Goal: Information Seeking & Learning: Get advice/opinions

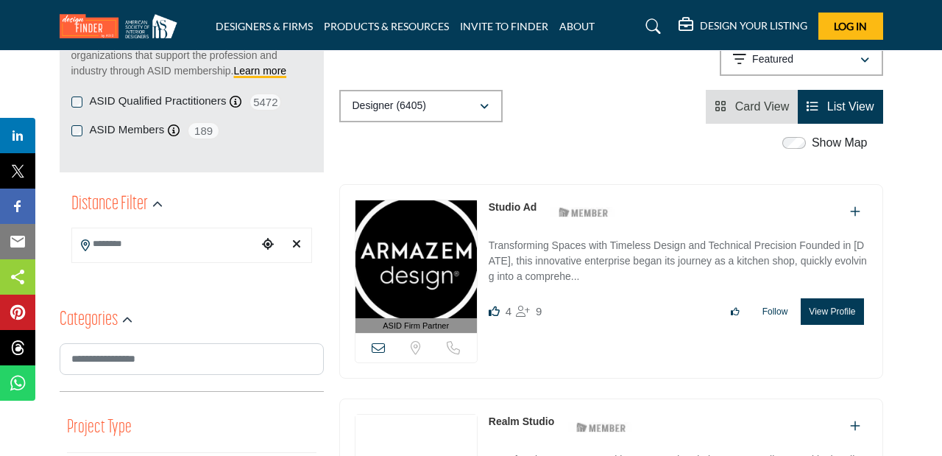
scroll to position [231, 0]
click at [211, 244] on input "Search Location" at bounding box center [165, 243] width 186 height 29
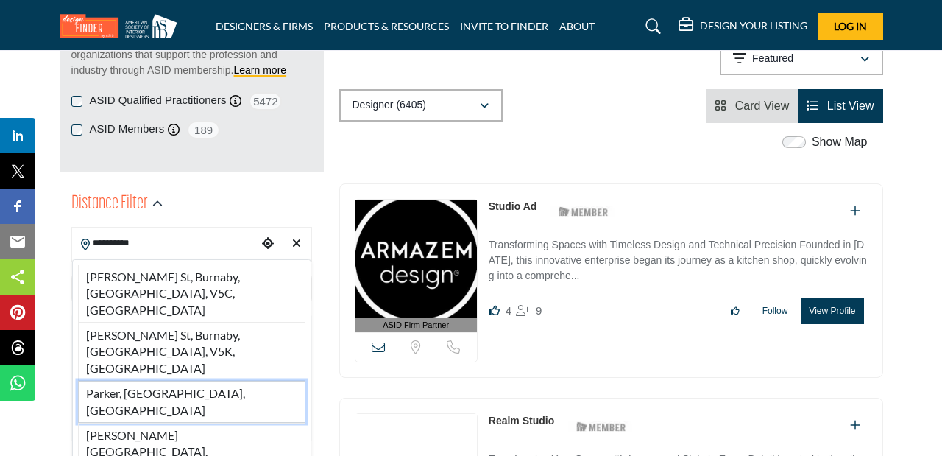
click at [161, 381] on li "Parker, CO, USA" at bounding box center [191, 402] width 227 height 42
type input "**********"
type input "***"
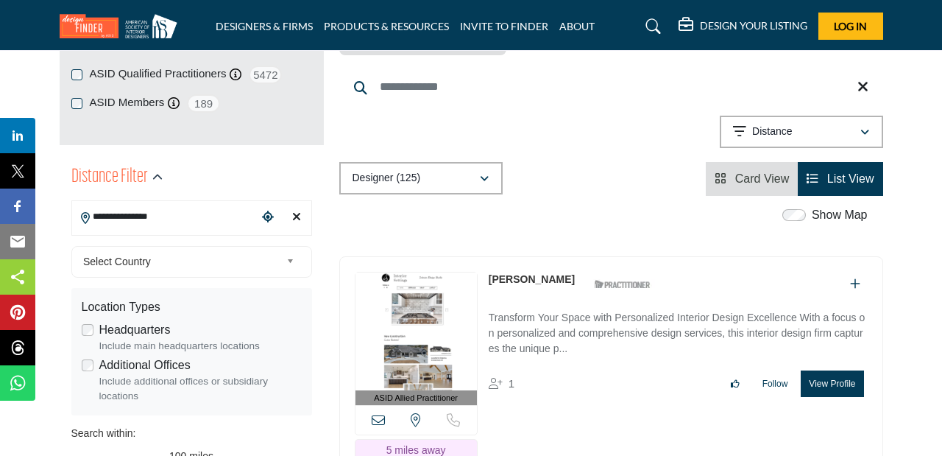
scroll to position [262, 0]
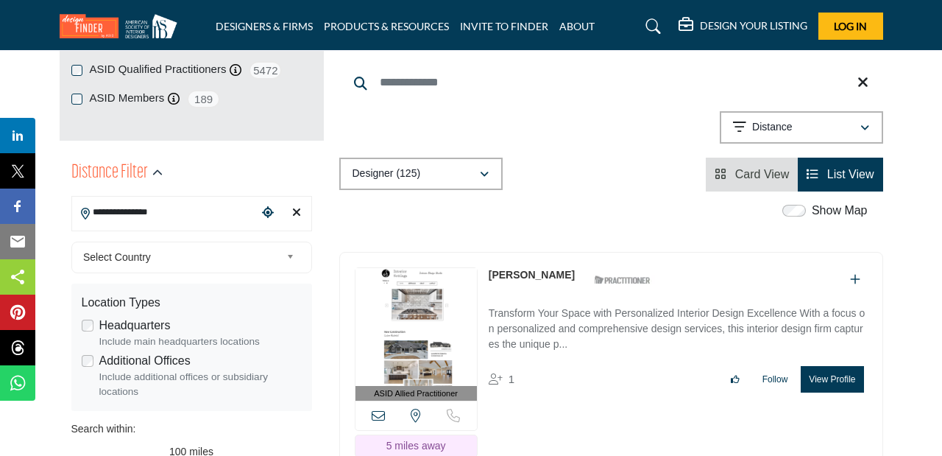
click at [270, 264] on span "Select Country" at bounding box center [181, 257] width 197 height 18
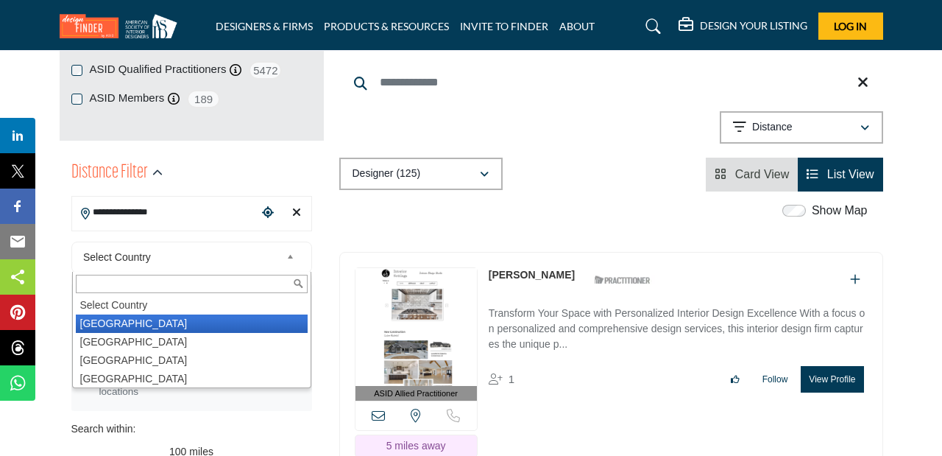
click at [217, 321] on li "United States" at bounding box center [192, 323] width 232 height 18
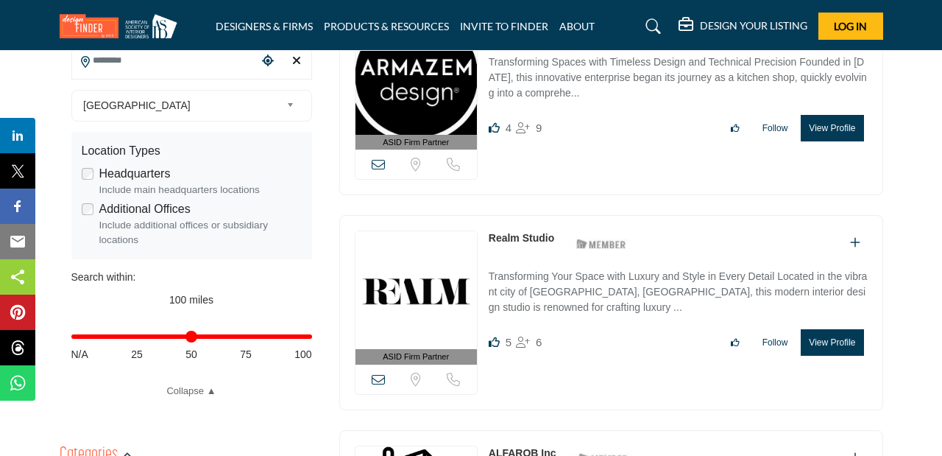
scroll to position [451, 0]
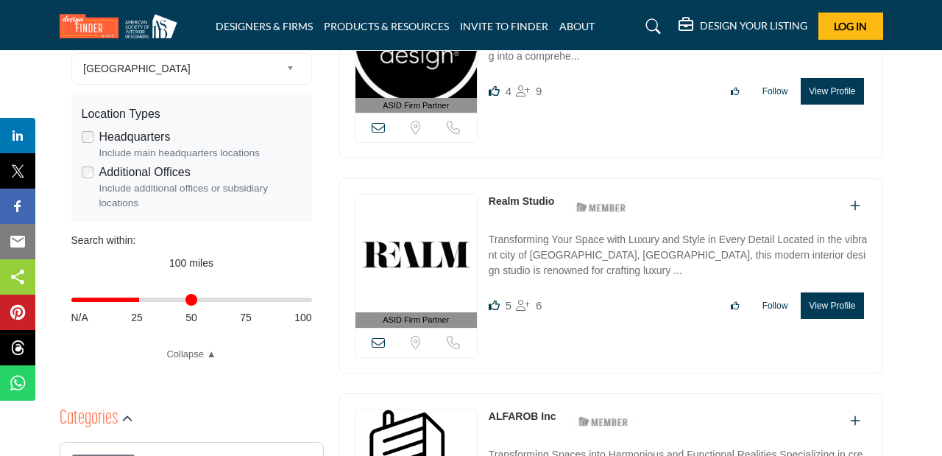
drag, startPoint x: 305, startPoint y: 300, endPoint x: 141, endPoint y: 311, distance: 164.6
click at [141, 301] on input "Distance in miles" at bounding box center [191, 299] width 241 height 3
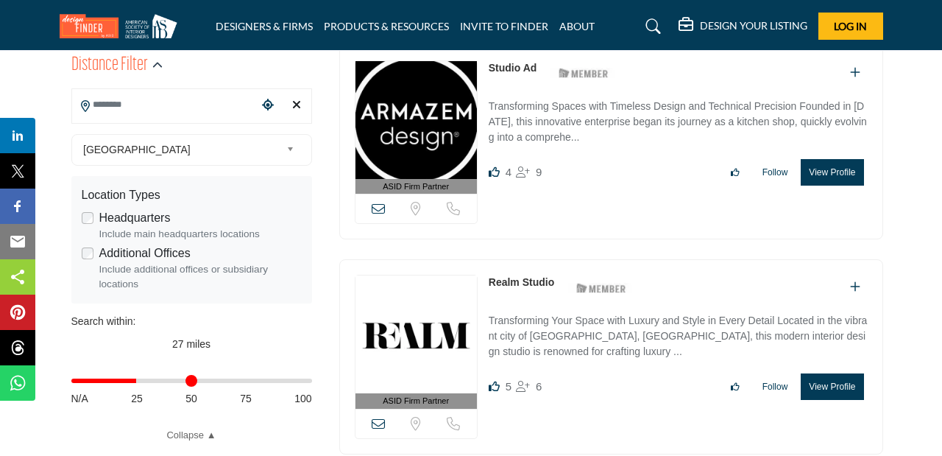
scroll to position [385, 0]
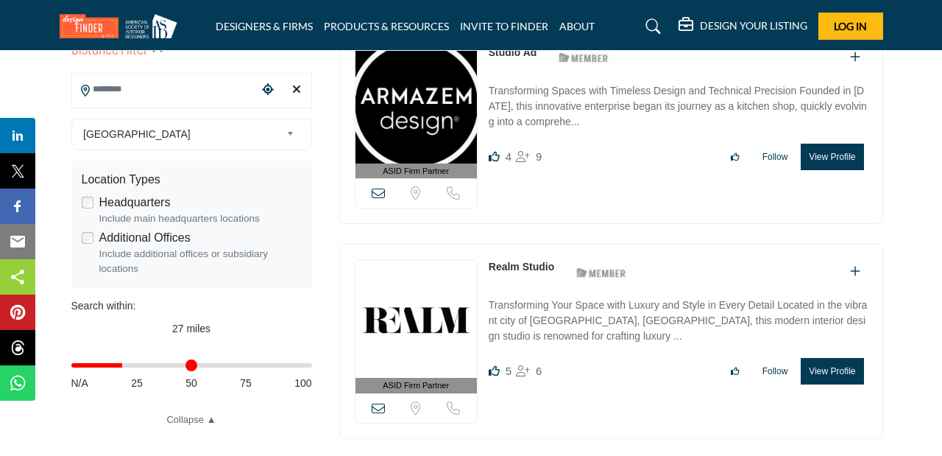
drag, startPoint x: 141, startPoint y: 372, endPoint x: 127, endPoint y: 370, distance: 14.9
click at [127, 367] on input "Distance in miles" at bounding box center [191, 365] width 241 height 3
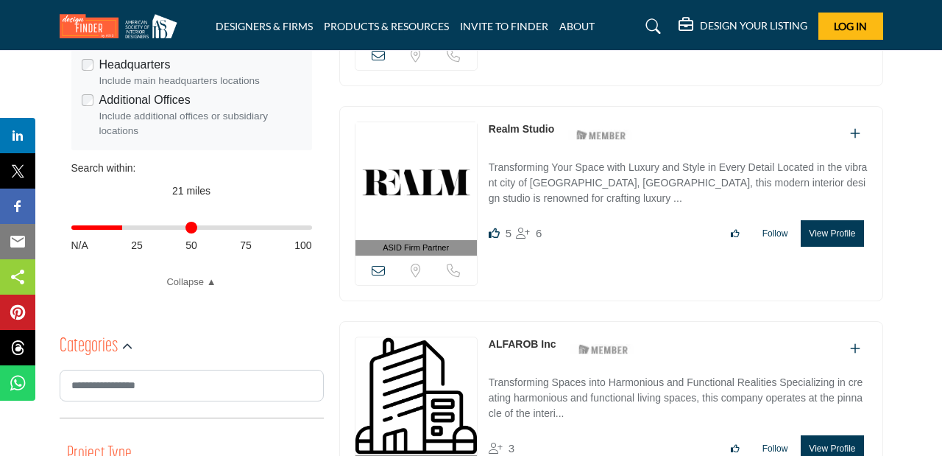
scroll to position [517, 0]
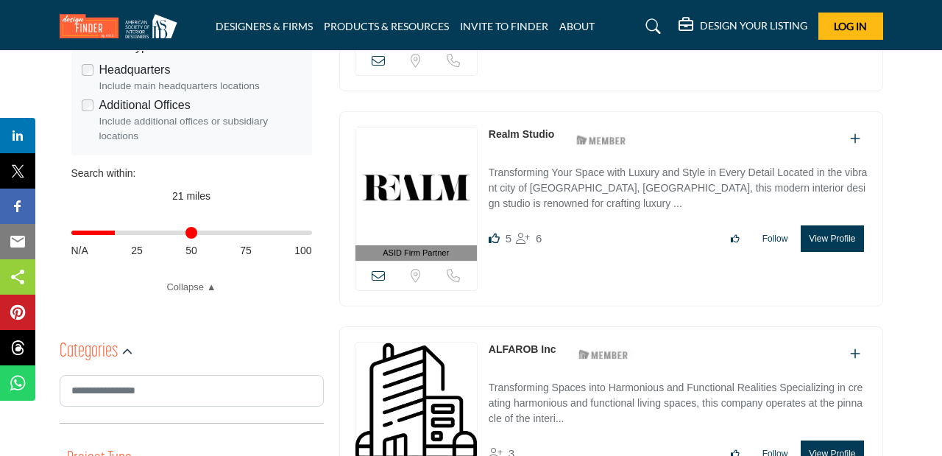
drag, startPoint x: 129, startPoint y: 238, endPoint x: 119, endPoint y: 238, distance: 9.6
type input "**"
click at [119, 234] on input "Distance in miles" at bounding box center [191, 232] width 241 height 3
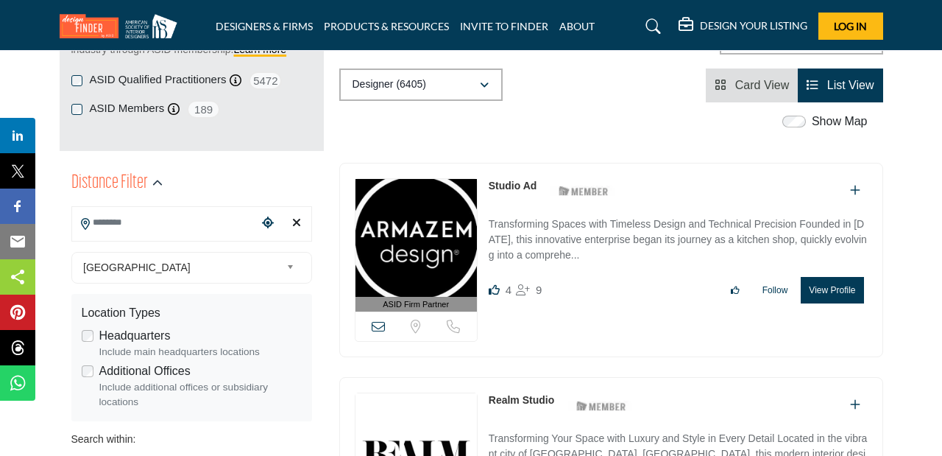
scroll to position [266, 0]
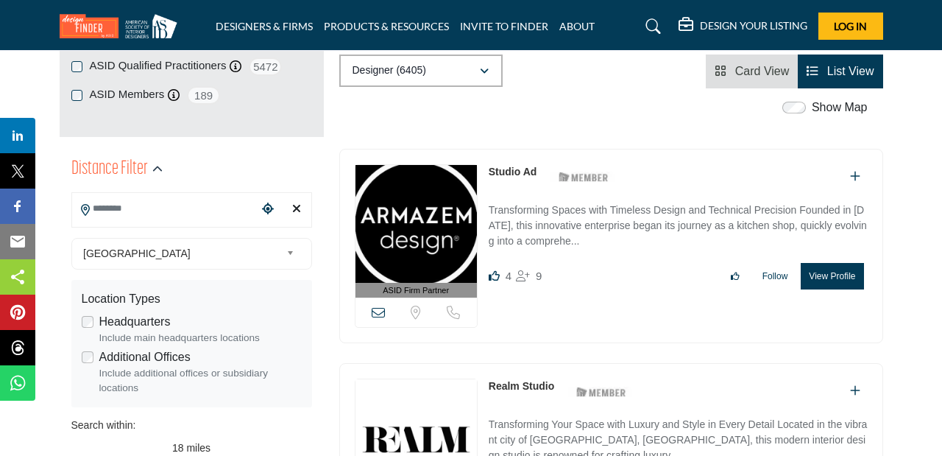
click at [205, 214] on input "Search Location" at bounding box center [165, 208] width 186 height 29
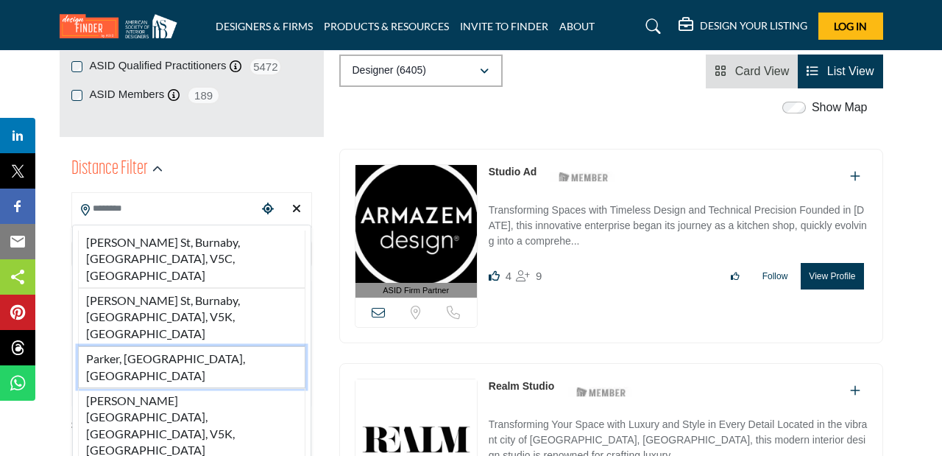
click at [199, 346] on li "Parker, CO, USA" at bounding box center [191, 367] width 227 height 42
type input "**********"
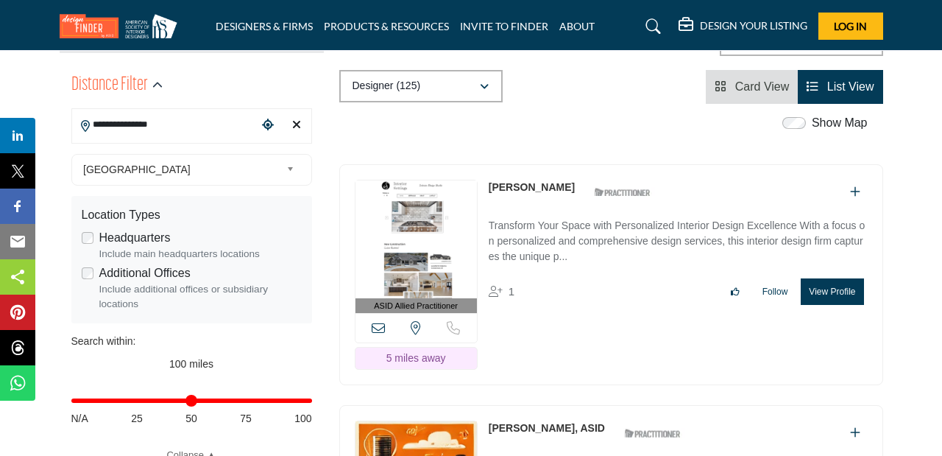
scroll to position [362, 0]
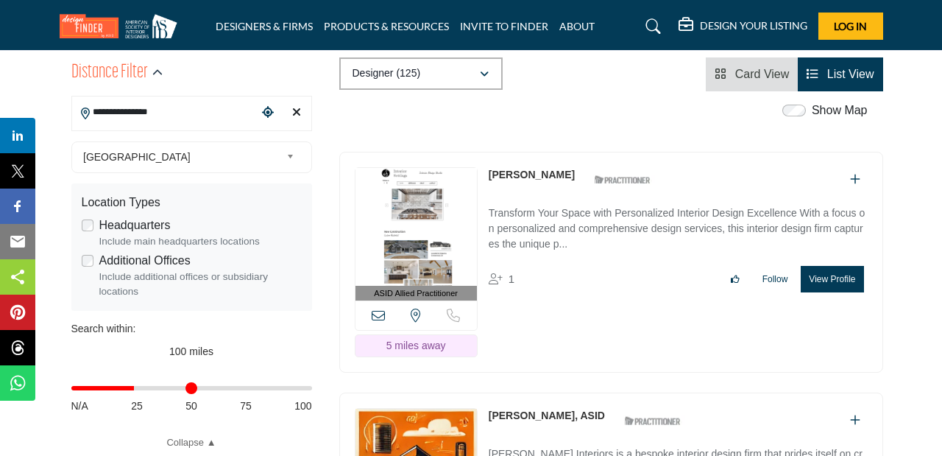
drag, startPoint x: 302, startPoint y: 391, endPoint x: 138, endPoint y: 403, distance: 163.9
type input "**"
click at [138, 389] on input "Distance in miles" at bounding box center [191, 387] width 241 height 3
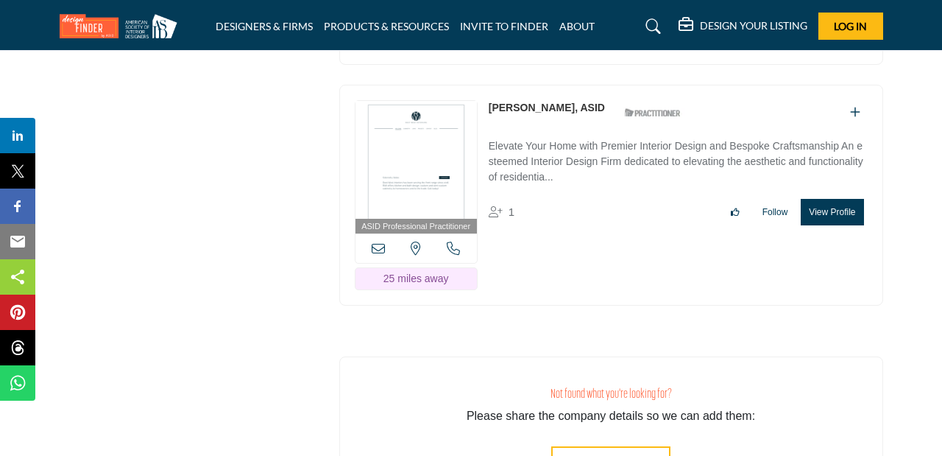
scroll to position [20124, 0]
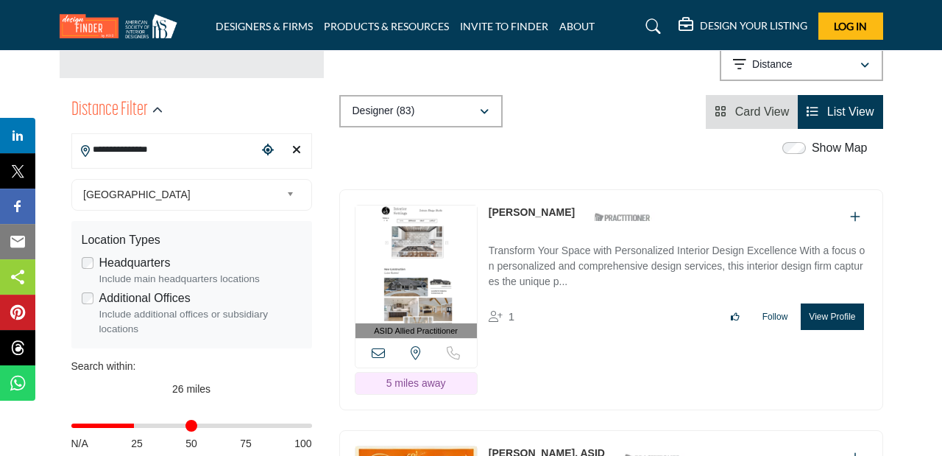
scroll to position [322, 0]
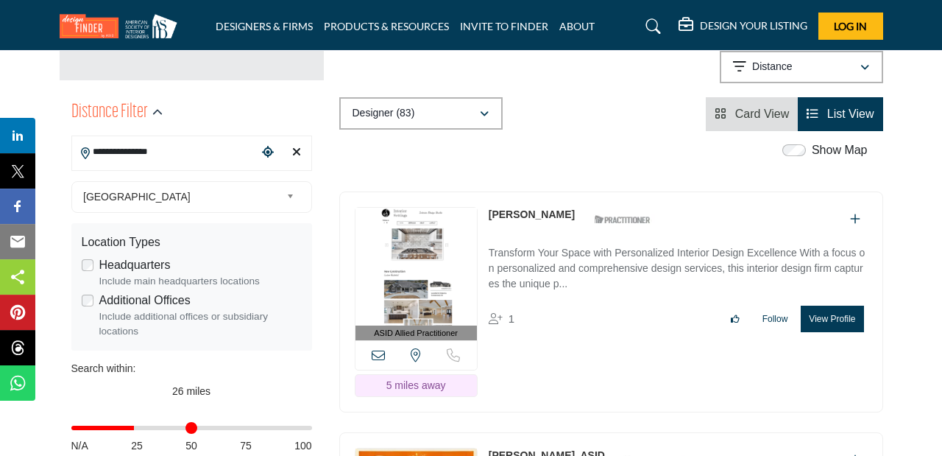
click at [111, 148] on input "**********" at bounding box center [165, 152] width 186 height 29
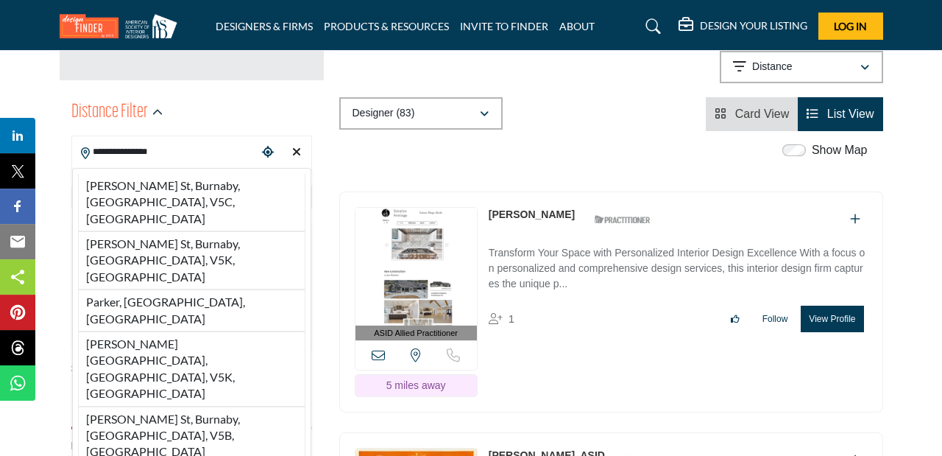
drag, startPoint x: 118, startPoint y: 149, endPoint x: 77, endPoint y: 147, distance: 41.3
click at [77, 147] on input "**********" at bounding box center [165, 152] width 186 height 29
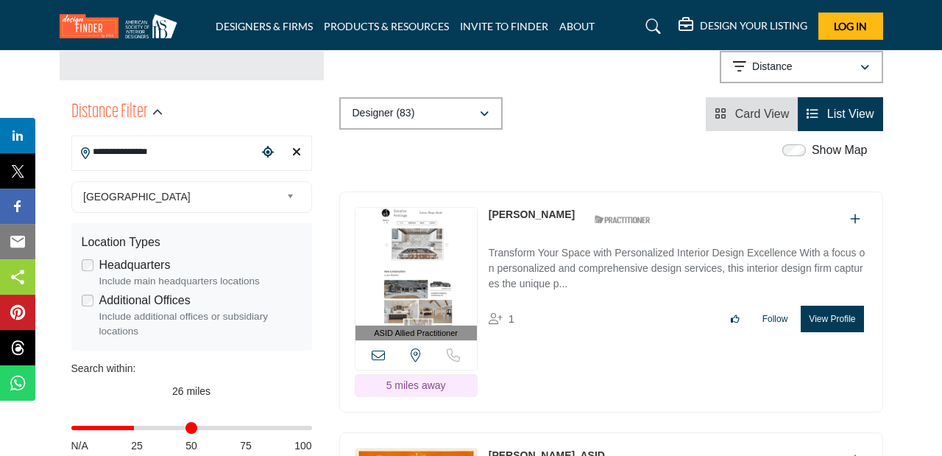
click at [195, 155] on input "**********" at bounding box center [165, 152] width 186 height 29
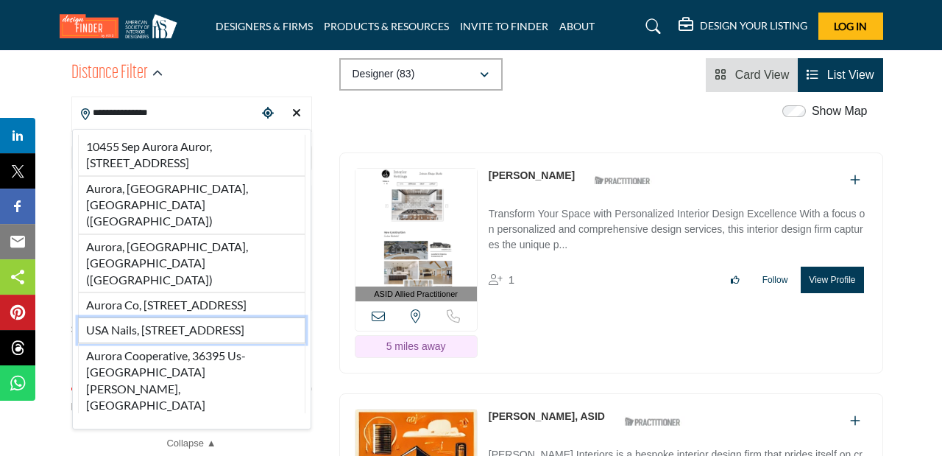
scroll to position [384, 0]
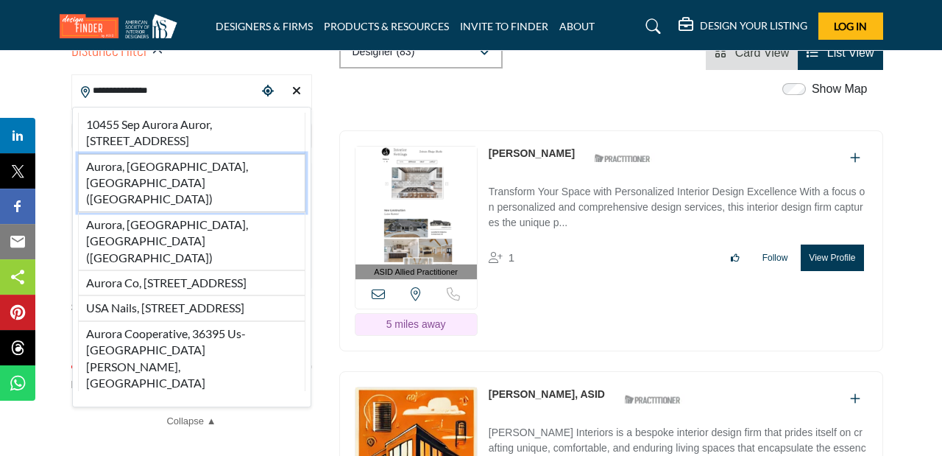
click at [121, 177] on li "Aurora, CO, USA (Arapahoe County)" at bounding box center [191, 183] width 227 height 58
type input "**********"
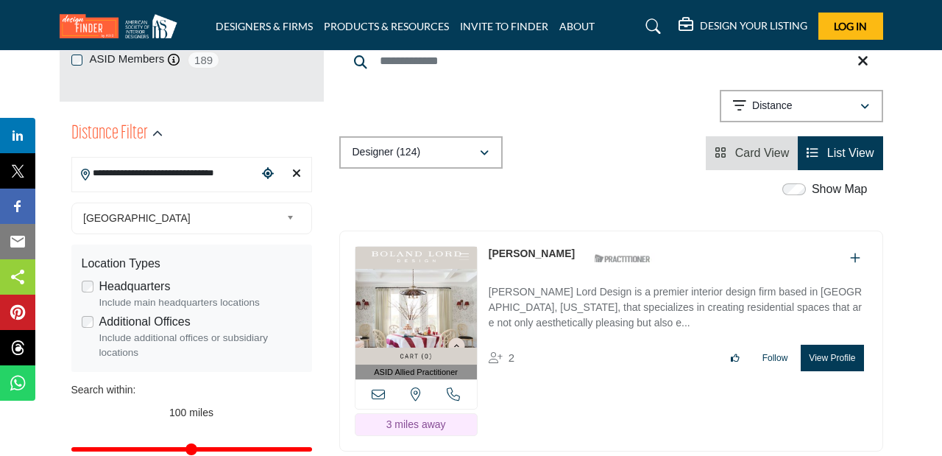
scroll to position [298, 0]
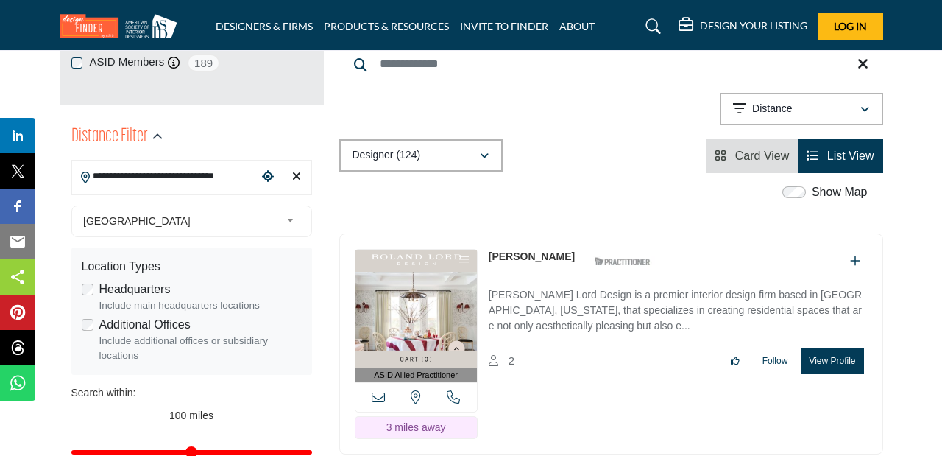
click at [197, 233] on div "United States Select Country United States Canada Afghanistan land Islands Alba…" at bounding box center [191, 221] width 241 height 32
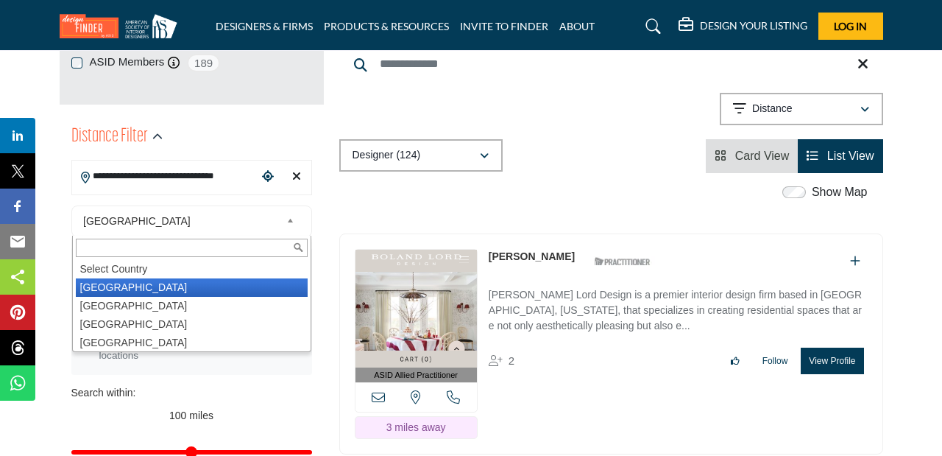
click at [166, 283] on li "United States" at bounding box center [192, 287] width 232 height 18
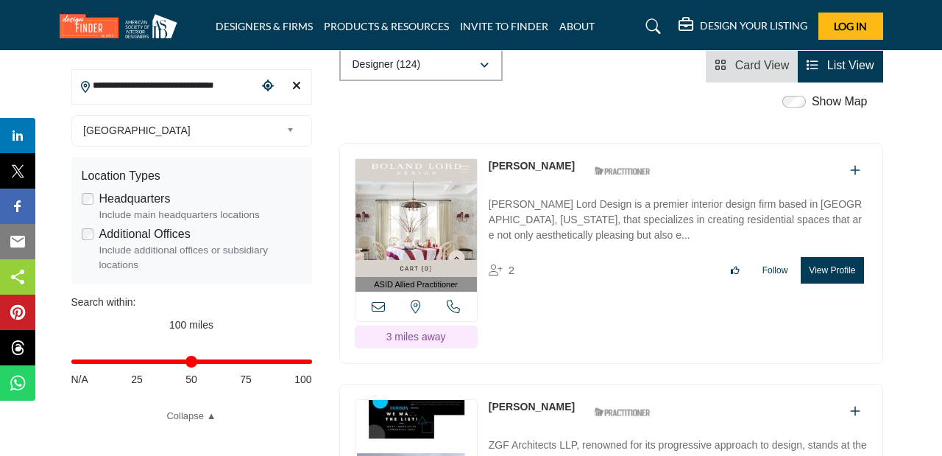
scroll to position [420, 0]
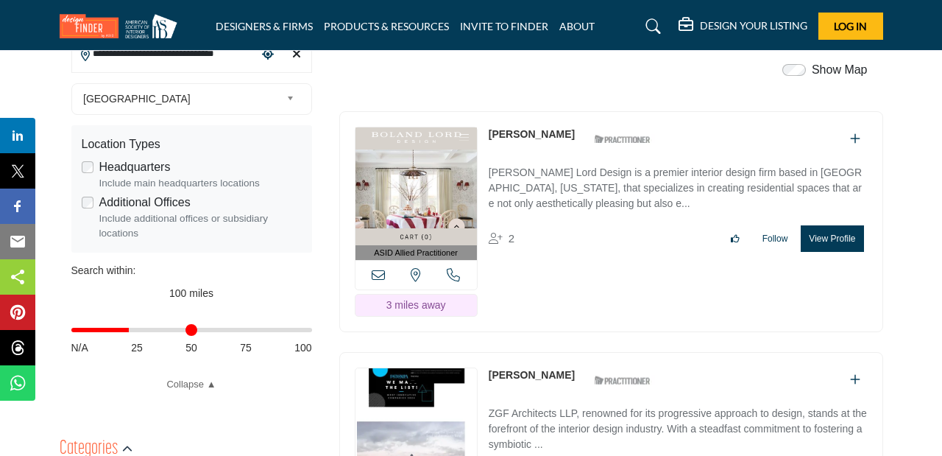
drag, startPoint x: 302, startPoint y: 337, endPoint x: 133, endPoint y: 341, distance: 169.3
click at [133, 331] on input "Distance in miles" at bounding box center [191, 329] width 241 height 3
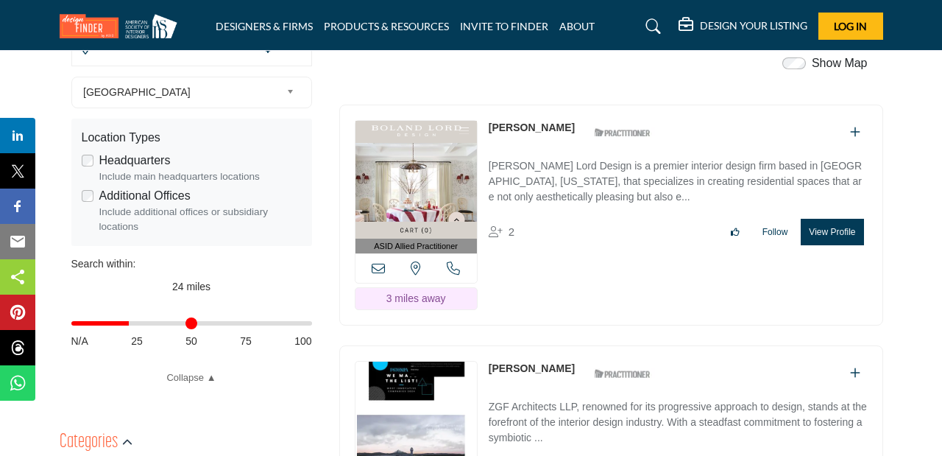
scroll to position [471, 0]
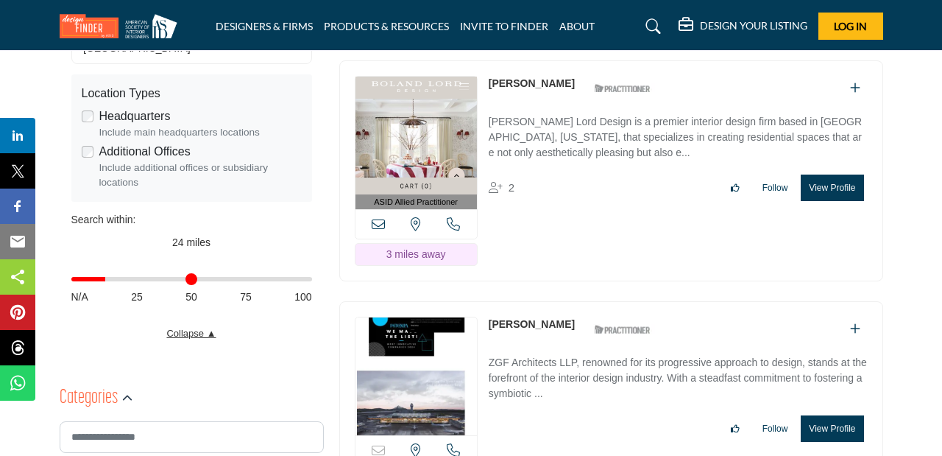
drag, startPoint x: 133, startPoint y: 282, endPoint x: 269, endPoint y: 333, distance: 145.3
click at [112, 280] on input "Distance in miles" at bounding box center [191, 279] width 241 height 3
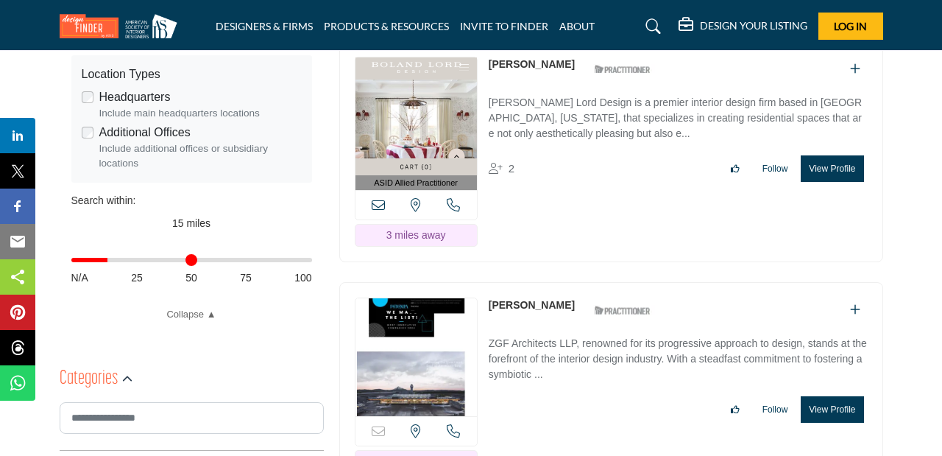
scroll to position [479, 0]
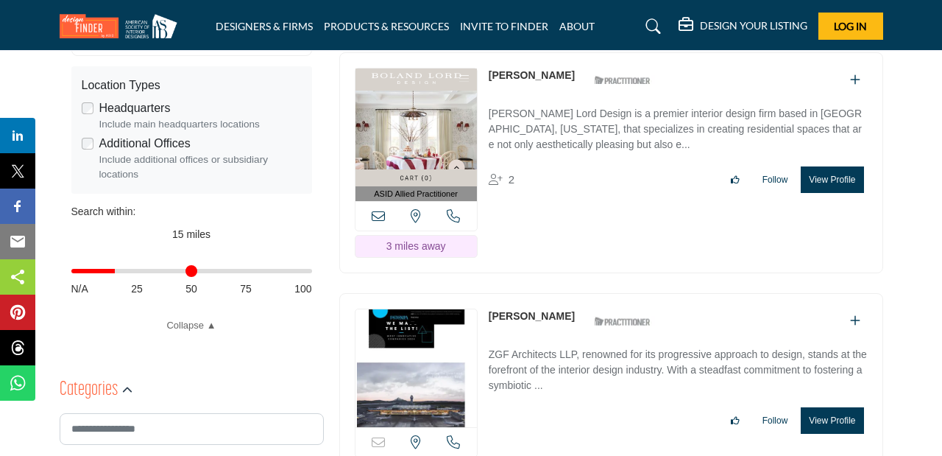
type input "**"
click at [119, 272] on input "Distance in miles" at bounding box center [191, 270] width 241 height 3
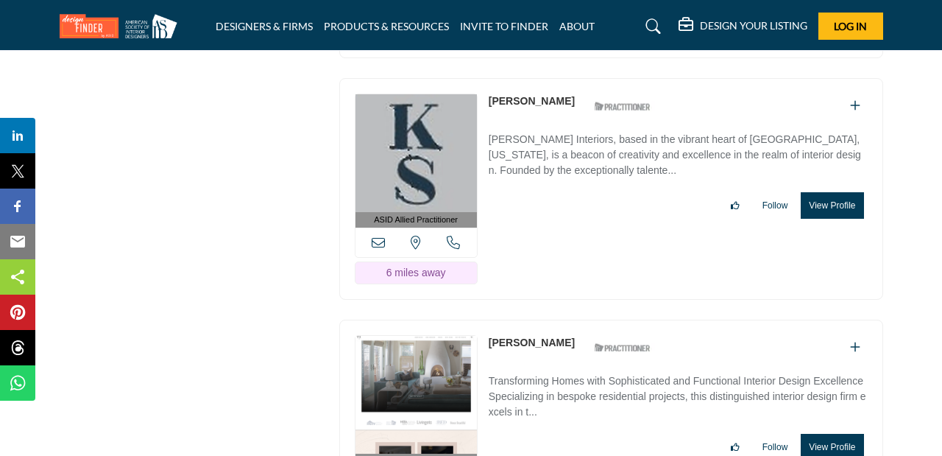
scroll to position [2369, 0]
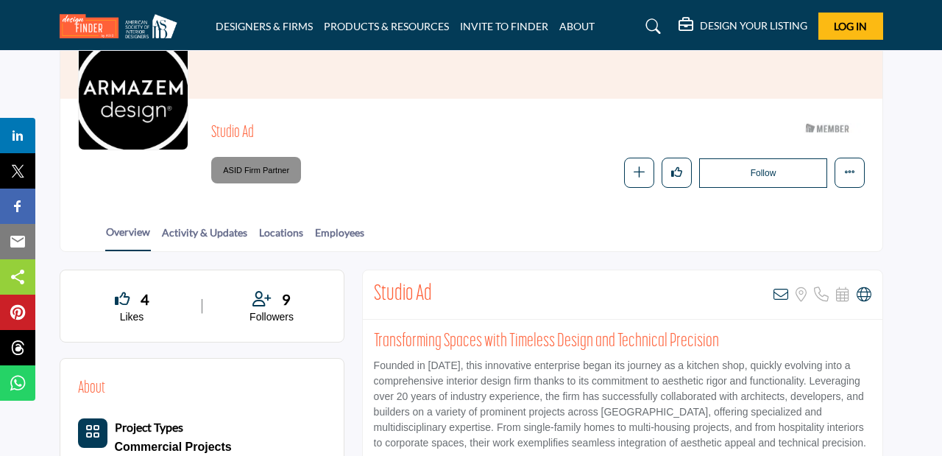
scroll to position [158, 0]
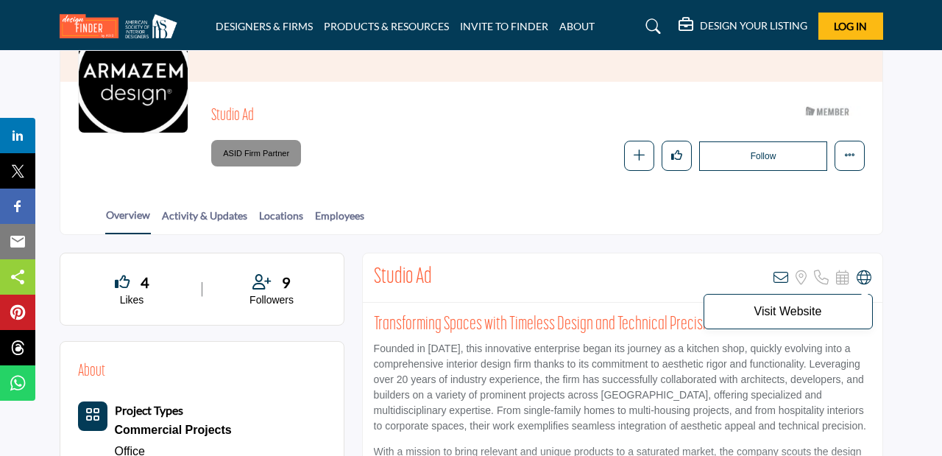
click at [860, 278] on icon at bounding box center [864, 277] width 15 height 15
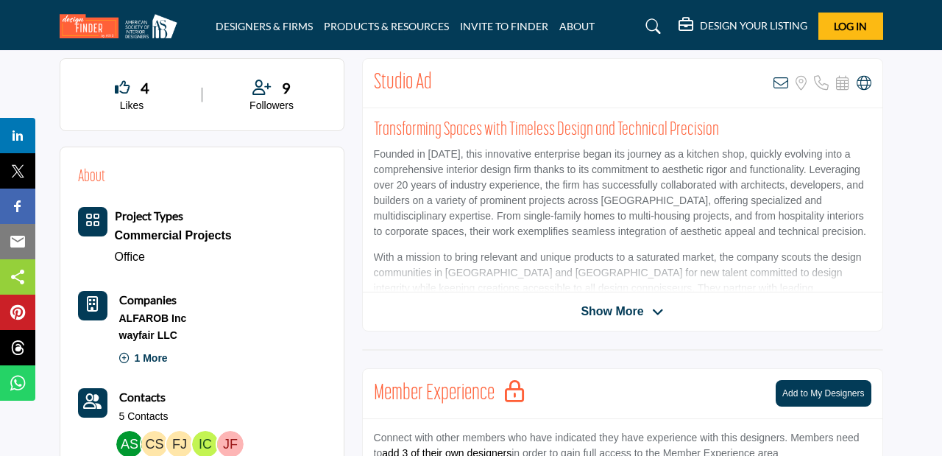
scroll to position [350, 0]
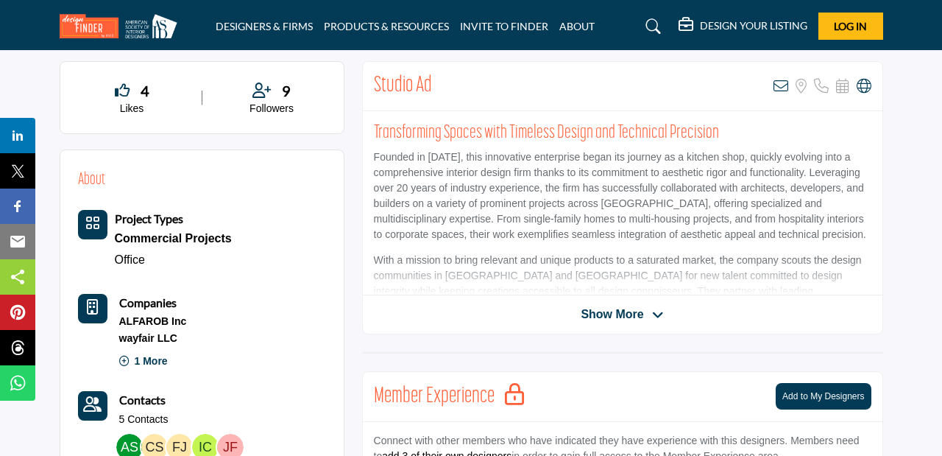
click at [651, 318] on span "Show More" at bounding box center [622, 314] width 82 height 18
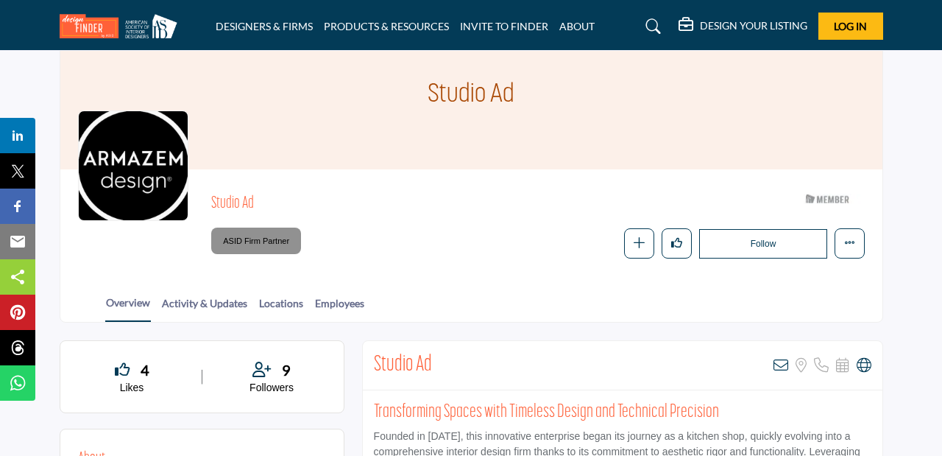
scroll to position [0, 0]
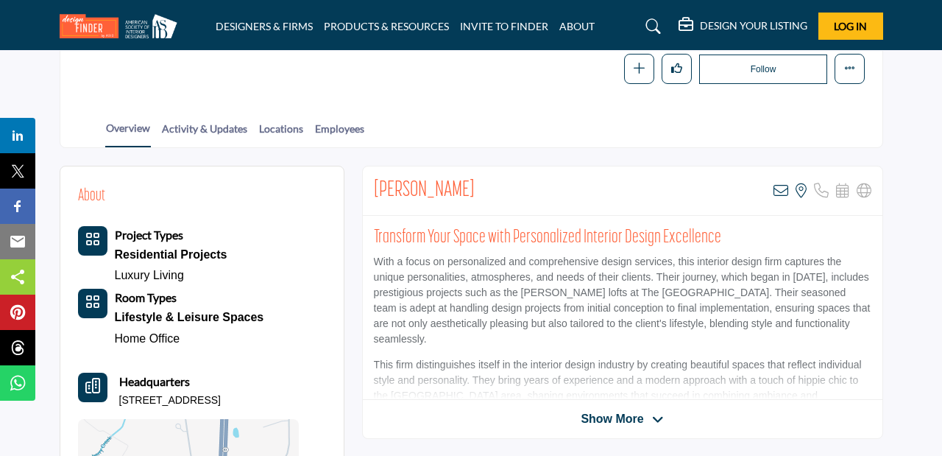
scroll to position [272, 0]
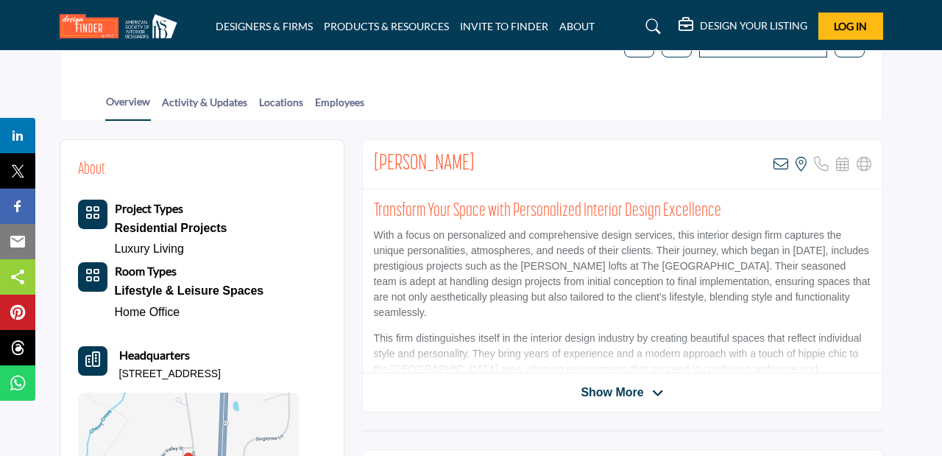
drag, startPoint x: 494, startPoint y: 165, endPoint x: 363, endPoint y: 159, distance: 131.2
click at [363, 159] on div "[PERSON_NAME] View email address of this listing View the location of this list…" at bounding box center [623, 164] width 520 height 49
copy h2 "[PERSON_NAME]"
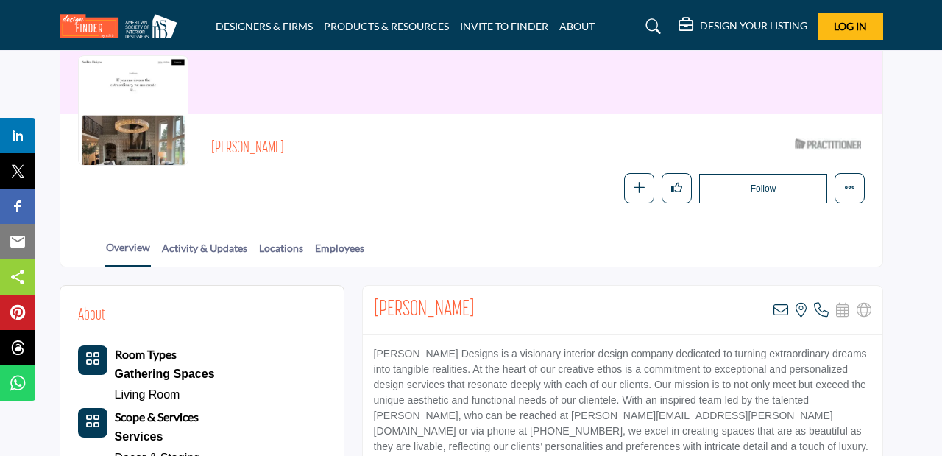
scroll to position [139, 0]
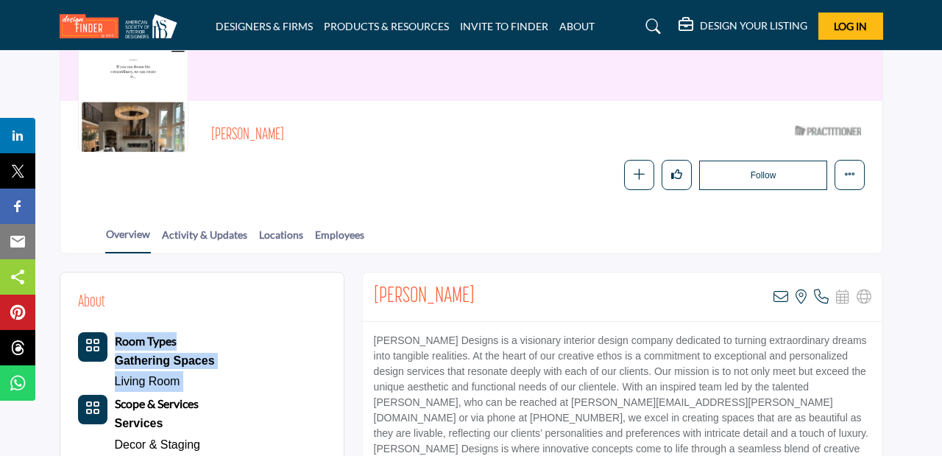
drag, startPoint x: 471, startPoint y: 292, endPoint x: 345, endPoint y: 291, distance: 126.6
click at [460, 284] on h2 "Rhonda Valdez" at bounding box center [424, 296] width 101 height 27
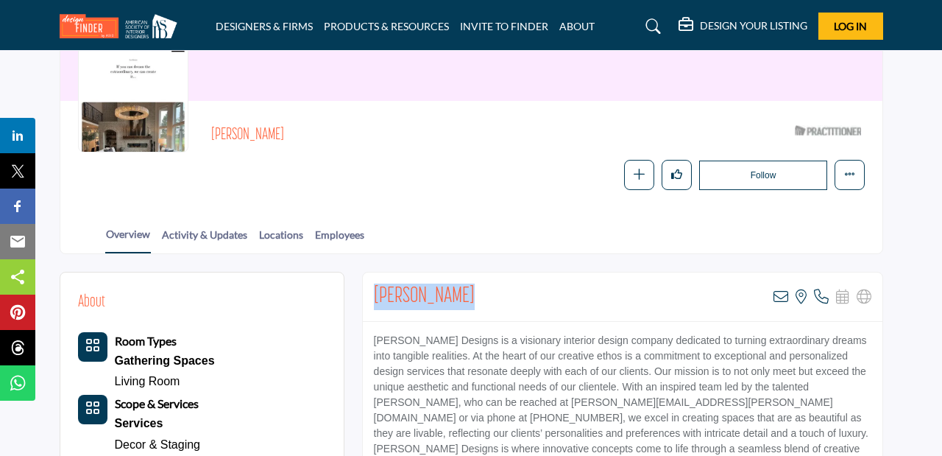
drag, startPoint x: 474, startPoint y: 294, endPoint x: 375, endPoint y: 287, distance: 98.9
click at [375, 287] on div "Rhonda Valdez View email address of this listing View the location of this list…" at bounding box center [623, 296] width 520 height 49
copy h2 "Rhonda Valdez"
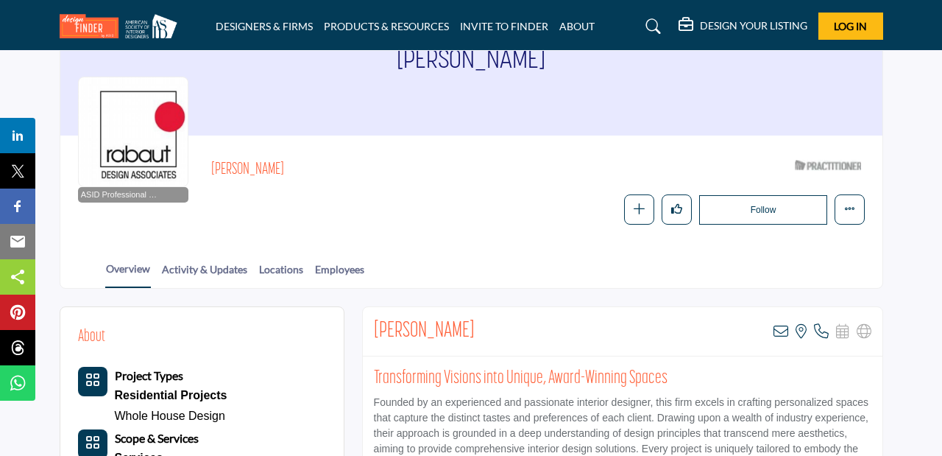
scroll to position [110, 0]
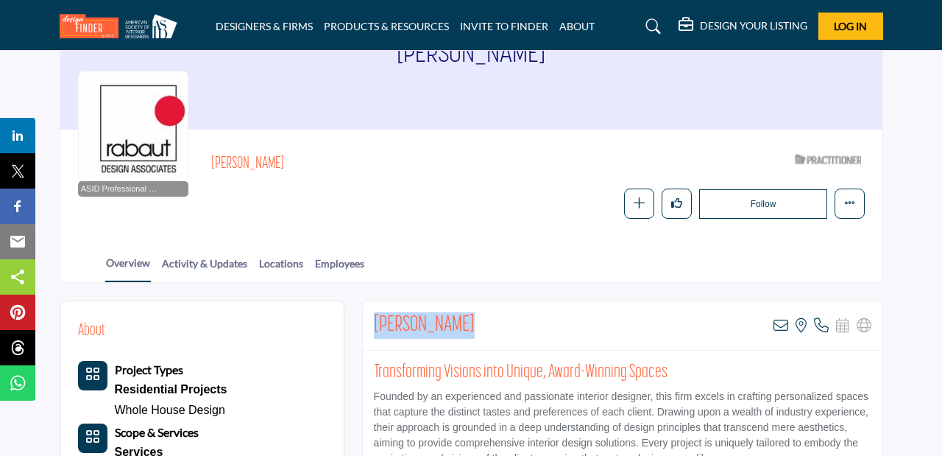
drag, startPoint x: 470, startPoint y: 325, endPoint x: 359, endPoint y: 322, distance: 111.2
copy h2 "Andrea Bishop"
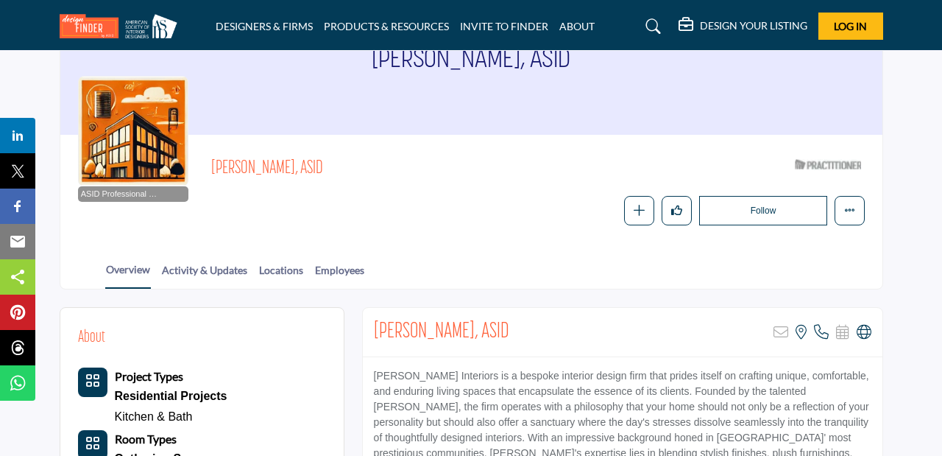
scroll to position [107, 0]
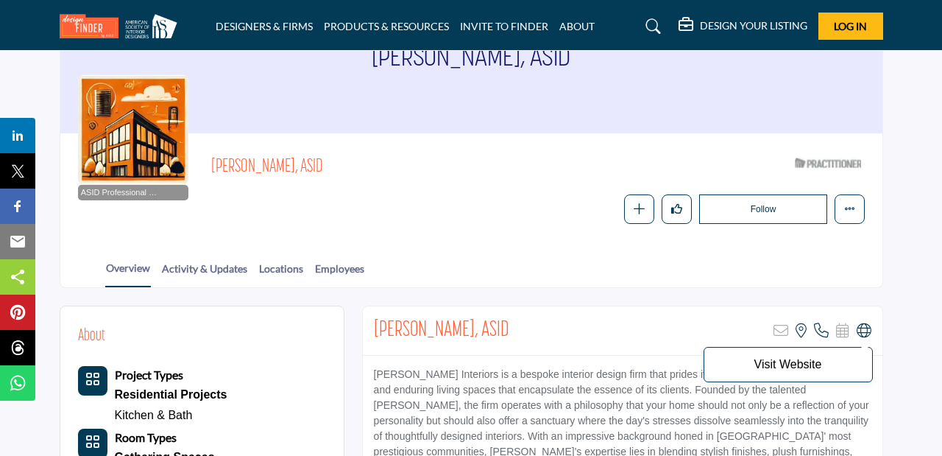
click at [859, 333] on icon at bounding box center [864, 330] width 15 height 15
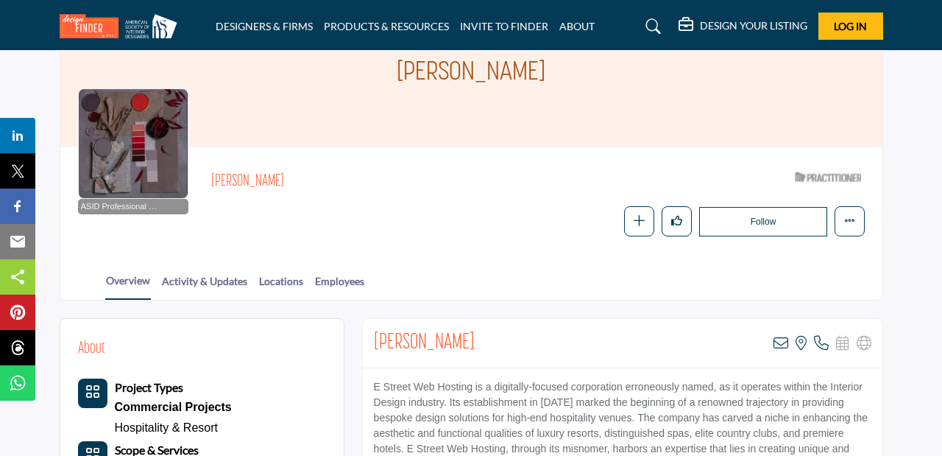
scroll to position [94, 0]
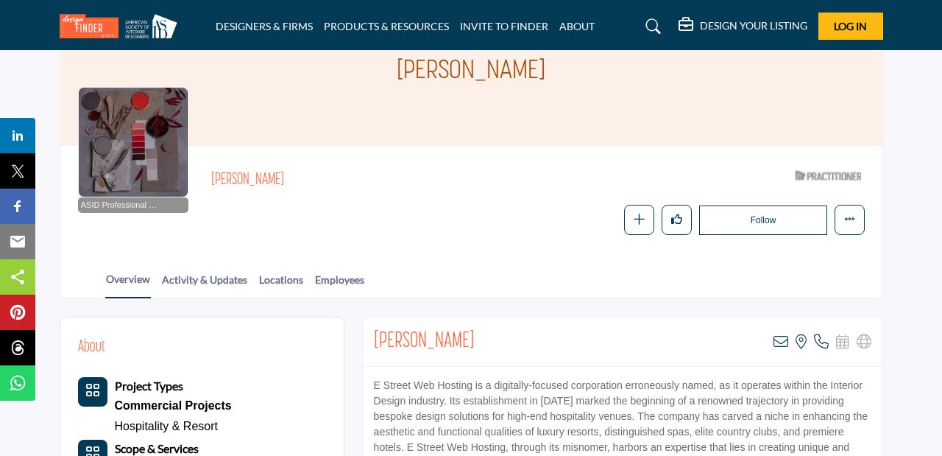
drag, startPoint x: 490, startPoint y: 336, endPoint x: 374, endPoint y: 333, distance: 115.6
click at [374, 333] on div "Cynthia Johnson View email address of this listing View the location of this li…" at bounding box center [623, 341] width 520 height 49
copy h2 "Cynthia Johnson"
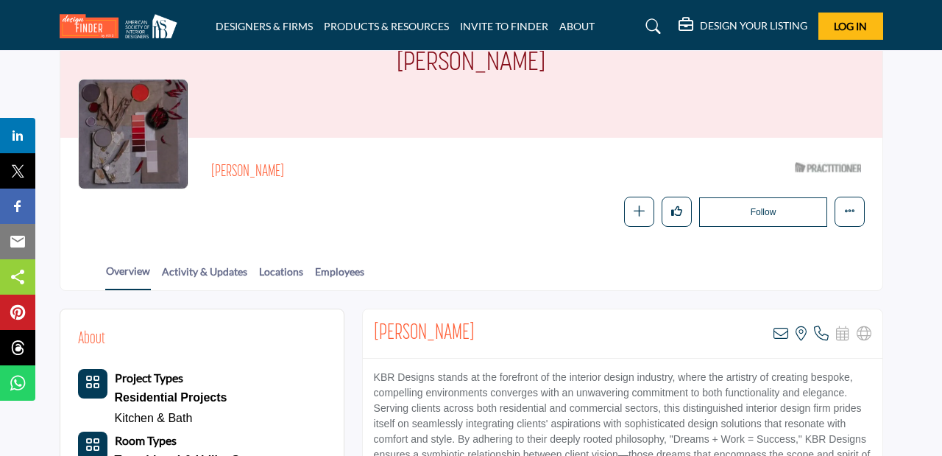
scroll to position [105, 0]
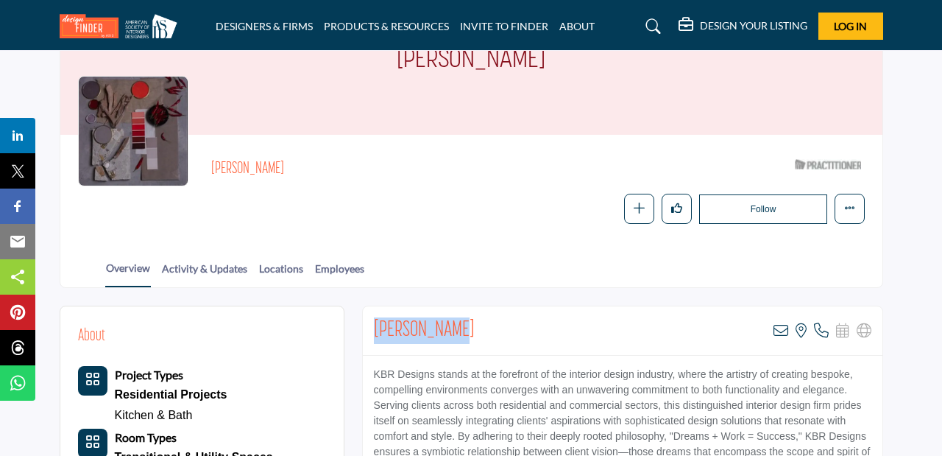
drag, startPoint x: 455, startPoint y: 327, endPoint x: 372, endPoint y: 326, distance: 82.4
click at [371, 325] on div "Krista Reese View email address of this listing View the location of this listi…" at bounding box center [623, 330] width 520 height 49
copy h2 "Krista Reese"
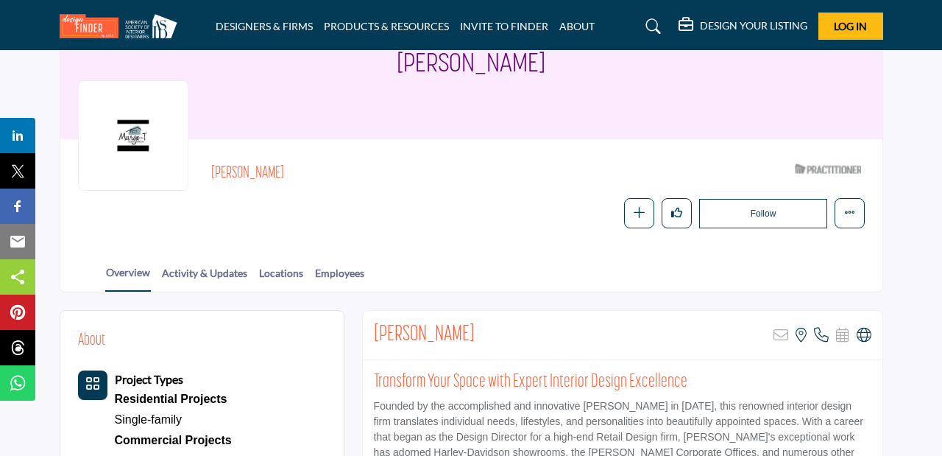
scroll to position [104, 0]
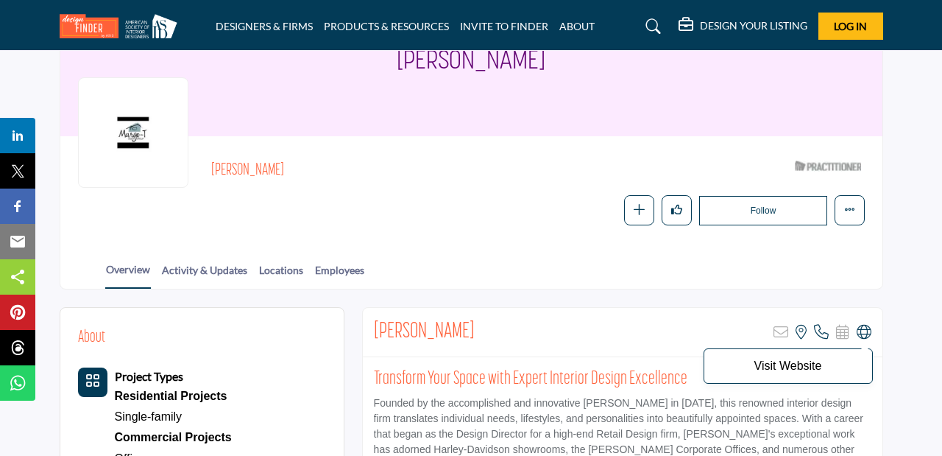
click at [861, 333] on icon at bounding box center [864, 332] width 15 height 15
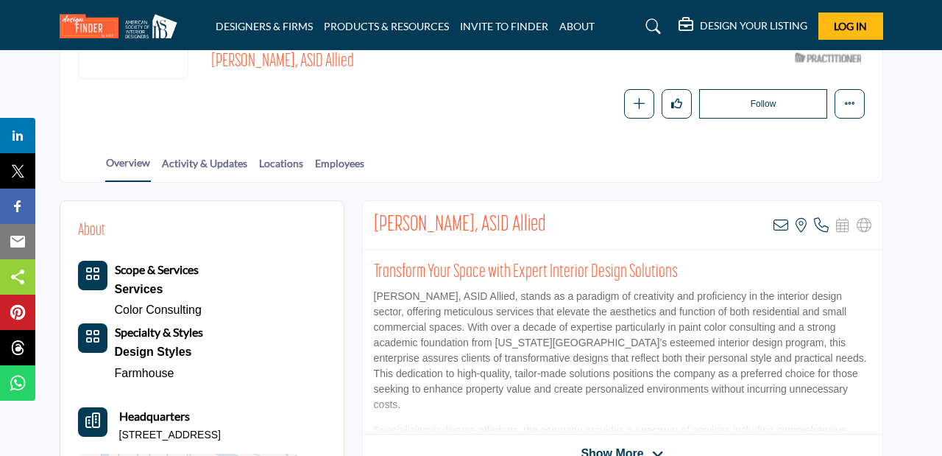
scroll to position [213, 0]
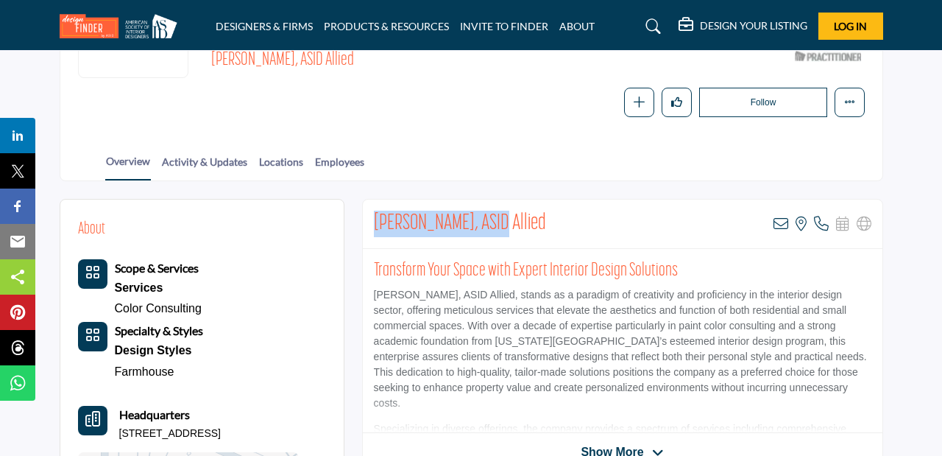
drag, startPoint x: 498, startPoint y: 222, endPoint x: 364, endPoint y: 218, distance: 133.3
click at [364, 218] on div "Amy McCarthy, ASID Allied View email address of this listing View the location …" at bounding box center [623, 223] width 520 height 49
copy h2 "Amy McCarthy, ASID"
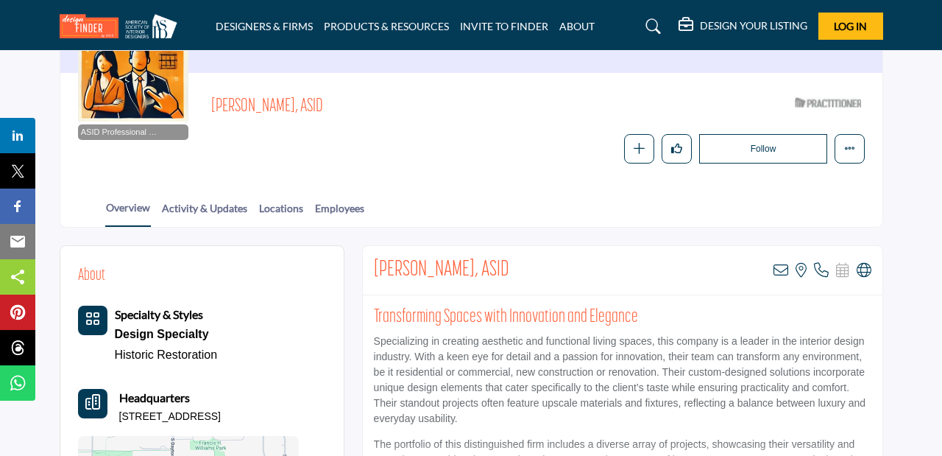
scroll to position [169, 0]
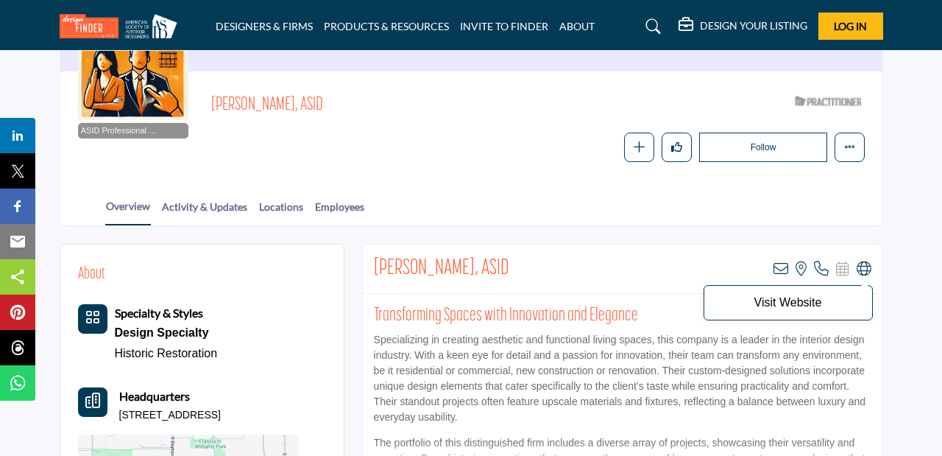
click at [869, 270] on icon at bounding box center [864, 268] width 15 height 15
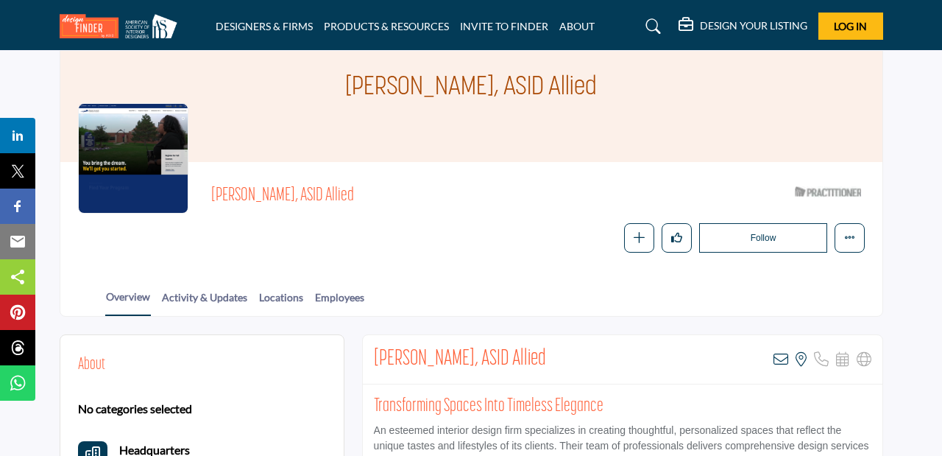
scroll to position [81, 0]
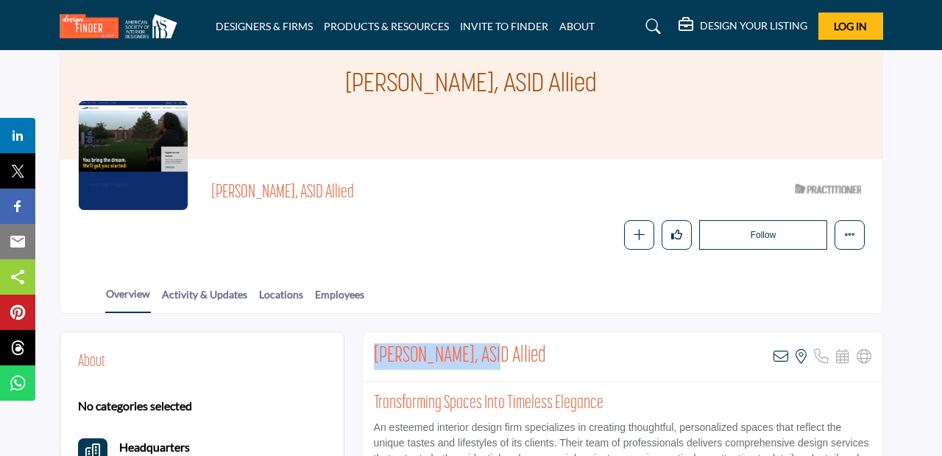
drag, startPoint x: 493, startPoint y: 355, endPoint x: 358, endPoint y: 349, distance: 134.8
copy h2 "Kathy Newton, ASID"
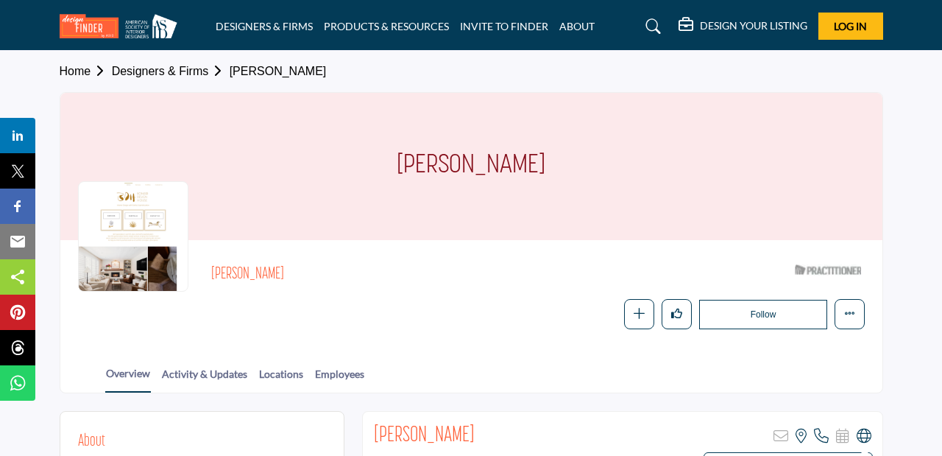
click at [866, 431] on icon at bounding box center [864, 435] width 15 height 15
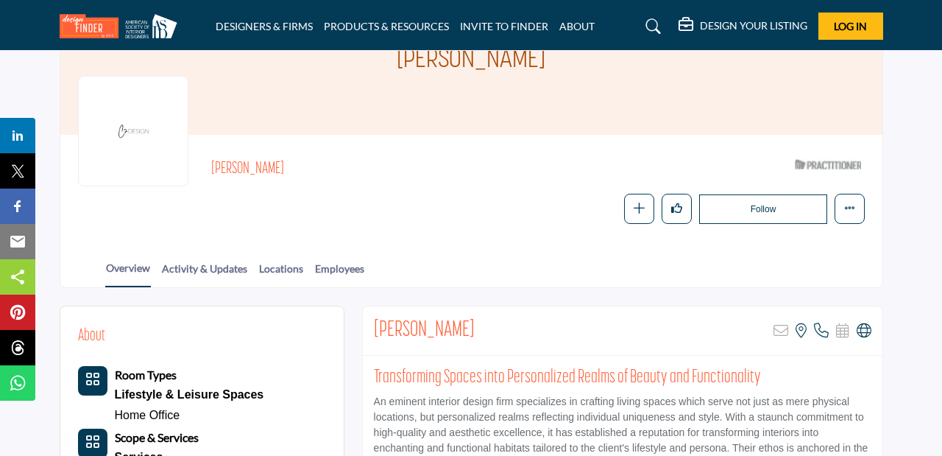
scroll to position [106, 0]
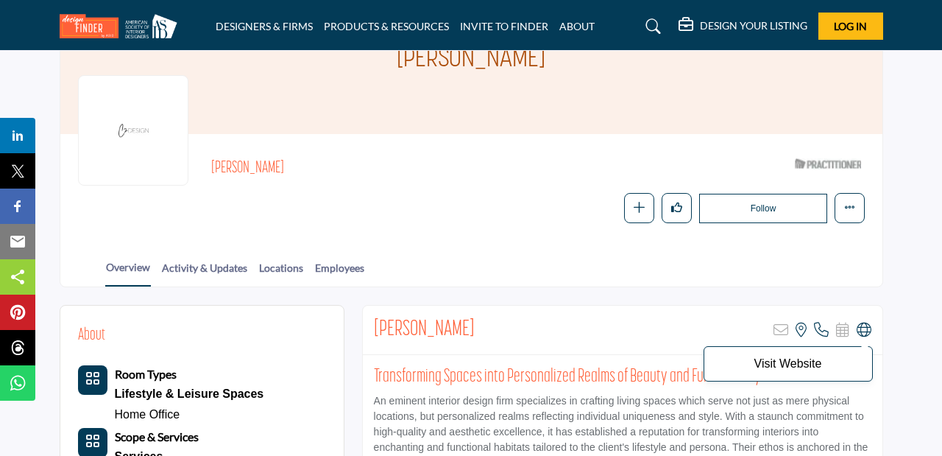
click at [862, 330] on icon at bounding box center [864, 329] width 15 height 15
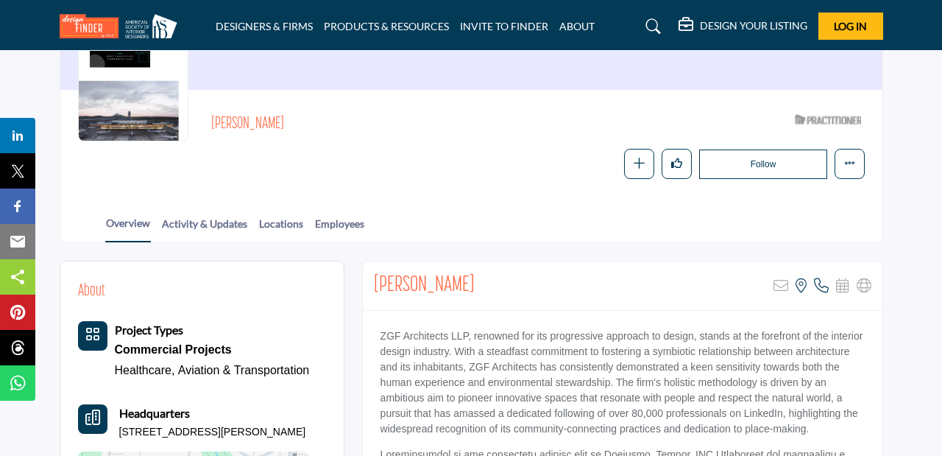
scroll to position [155, 0]
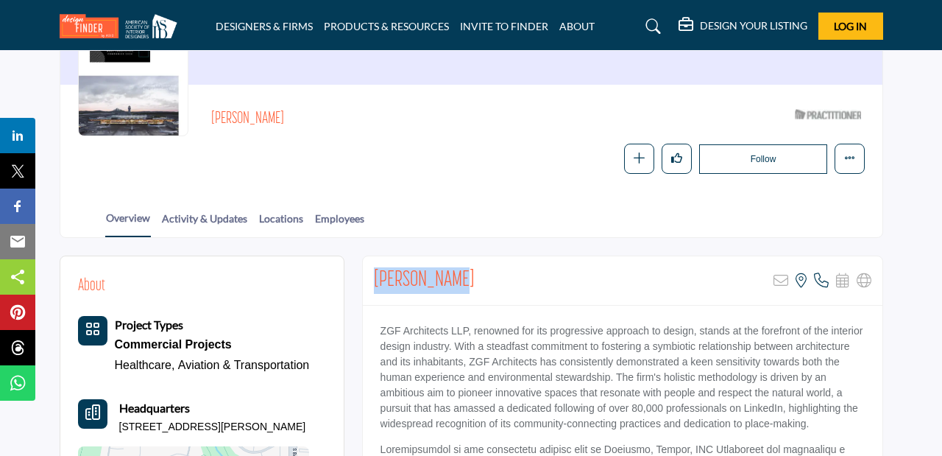
drag, startPoint x: 456, startPoint y: 278, endPoint x: 368, endPoint y: 278, distance: 88.3
click at [368, 278] on div "Cally Dalton Sorry, but this listing is on a subscription plan which does not a…" at bounding box center [623, 280] width 520 height 49
copy h2 "Cally Dalton"
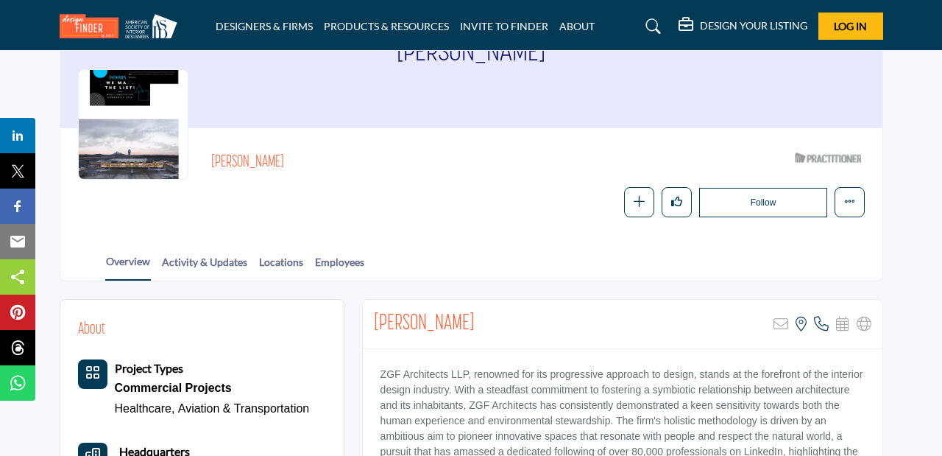
scroll to position [121, 0]
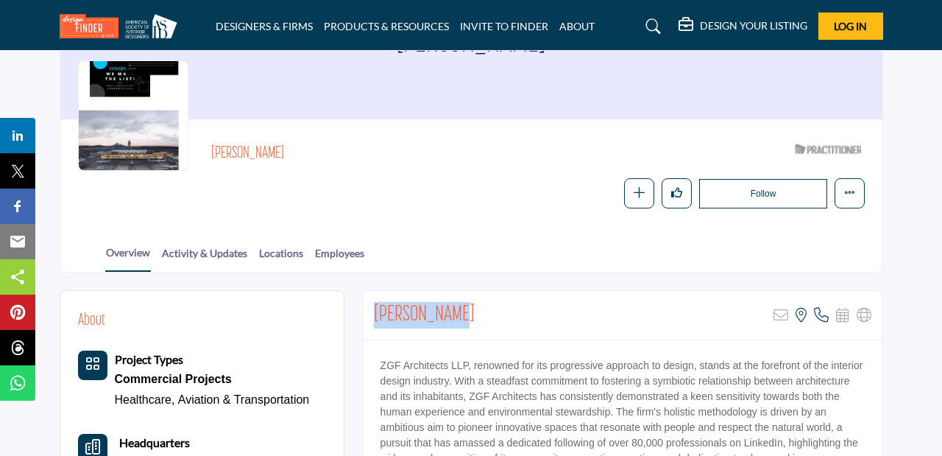
drag, startPoint x: 453, startPoint y: 316, endPoint x: 370, endPoint y: 311, distance: 82.6
click at [370, 311] on div "Cally Dalton Sorry, but this listing is on a subscription plan which does not a…" at bounding box center [623, 315] width 520 height 49
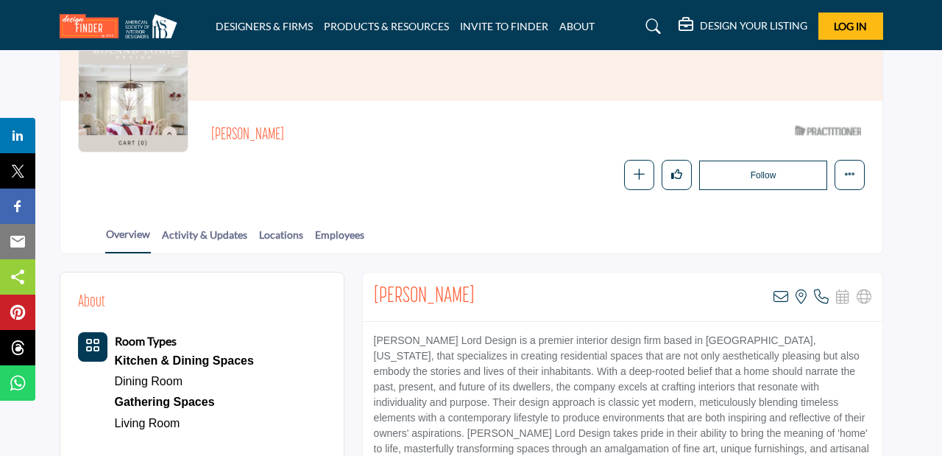
scroll to position [151, 0]
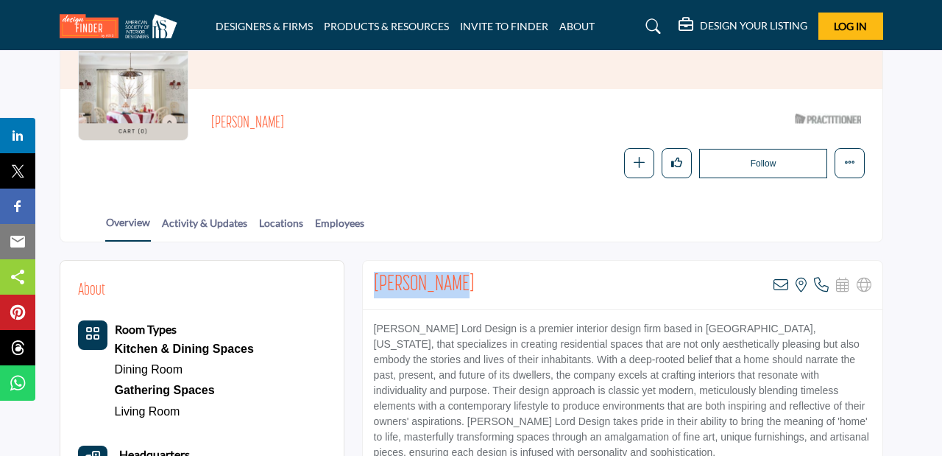
drag, startPoint x: 472, startPoint y: 283, endPoint x: 373, endPoint y: 279, distance: 98.7
click at [372, 279] on div "Megan Daoust View email address of this listing View the location of this listi…" at bounding box center [623, 285] width 520 height 49
copy h2 "Megan Daoust"
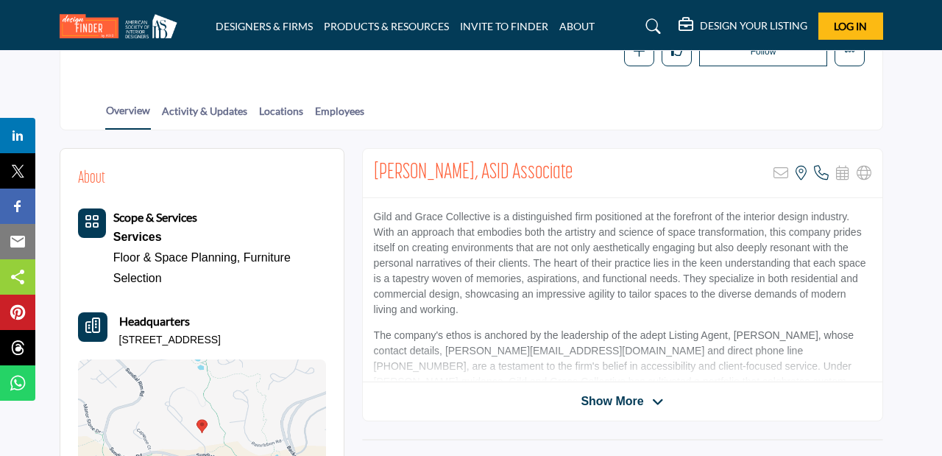
scroll to position [265, 0]
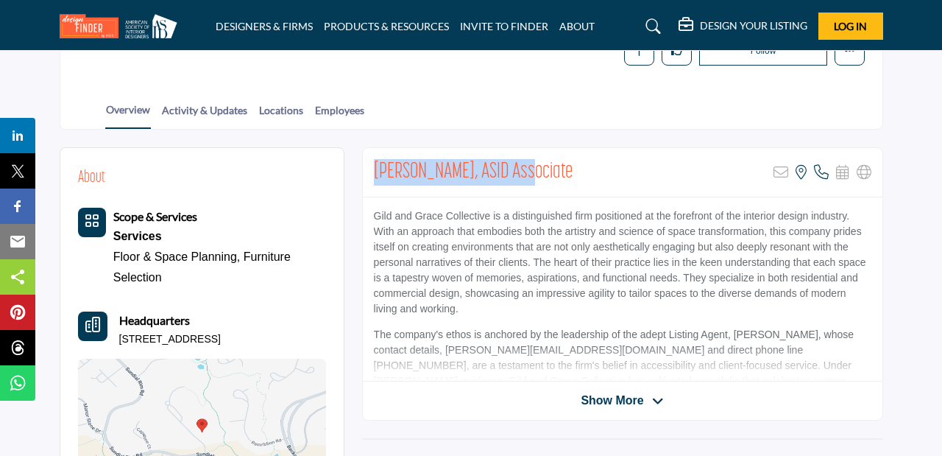
drag, startPoint x: 518, startPoint y: 169, endPoint x: 377, endPoint y: 163, distance: 141.5
click at [376, 163] on h2 "Stephanie Strauss, ASID Associate" at bounding box center [473, 172] width 199 height 27
copy h2 "Stephanie Strauss, ASID"
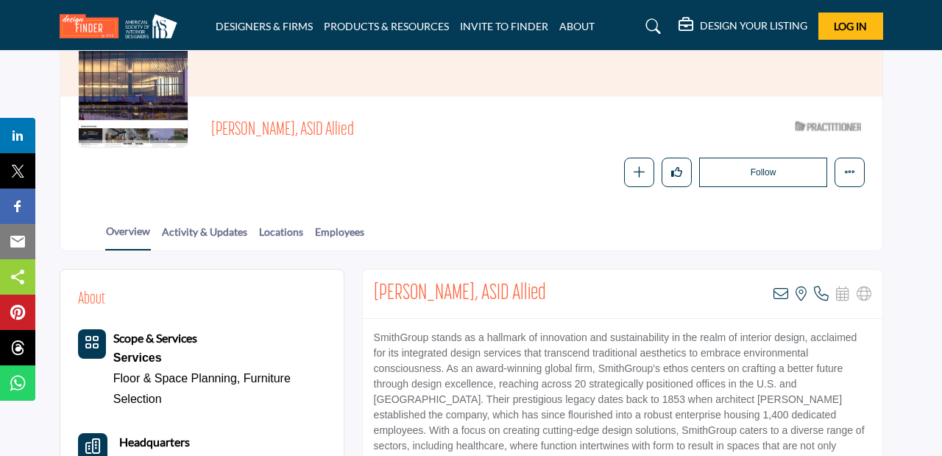
scroll to position [154, 0]
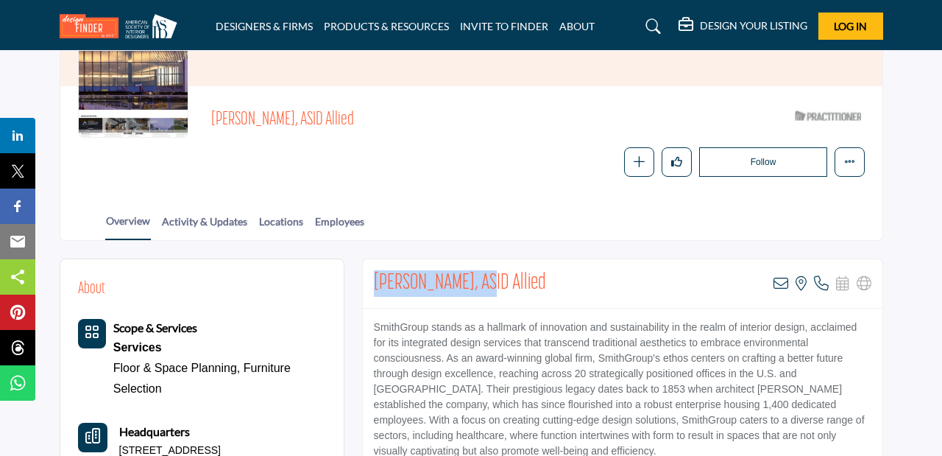
drag, startPoint x: 479, startPoint y: 286, endPoint x: 364, endPoint y: 279, distance: 115.8
click at [364, 279] on div "Katie Burch, ASID Allied View email address of this listing View the location o…" at bounding box center [623, 283] width 520 height 49
copy h2 "Katie Burch, ASID"
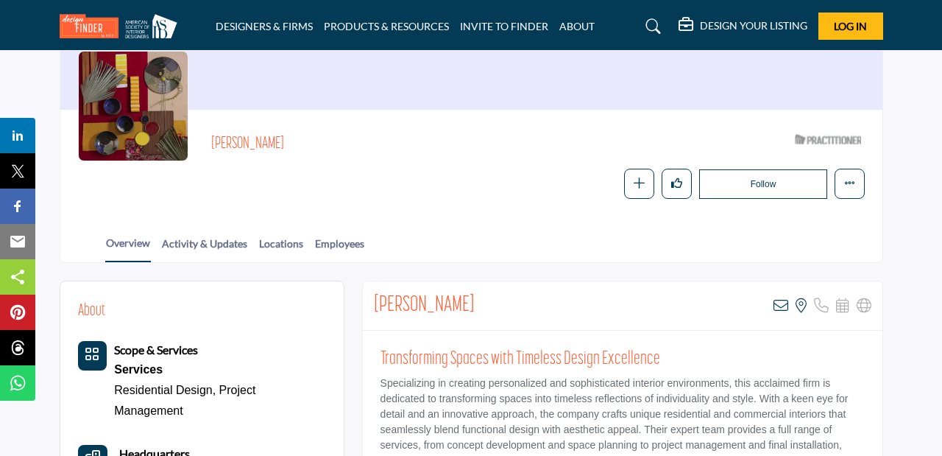
scroll to position [133, 0]
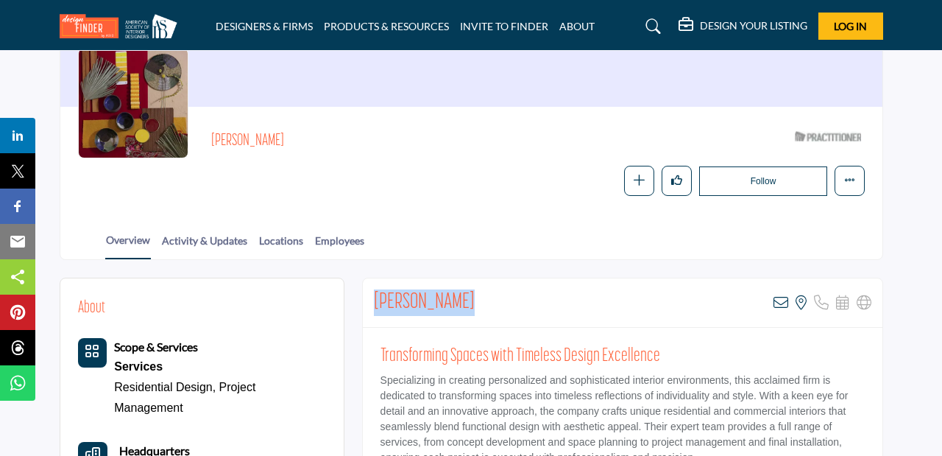
drag, startPoint x: 478, startPoint y: 302, endPoint x: 361, endPoint y: 299, distance: 117.8
copy h2 "Derek Haughey"
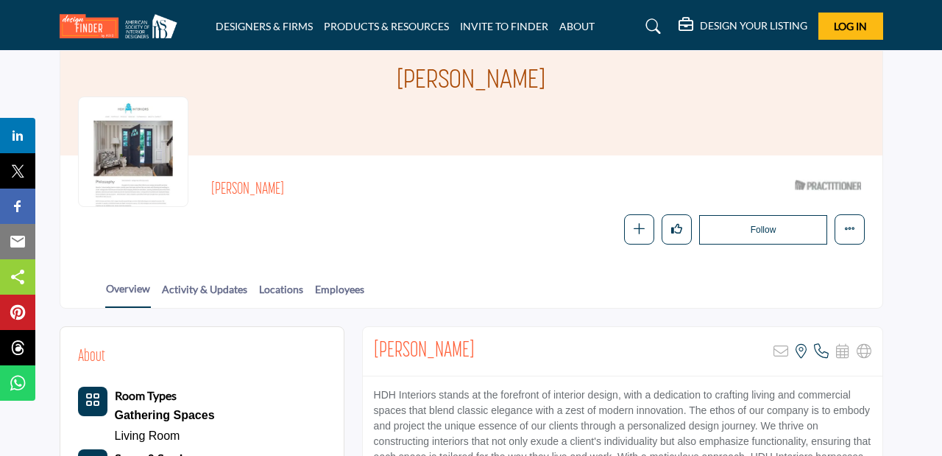
scroll to position [96, 0]
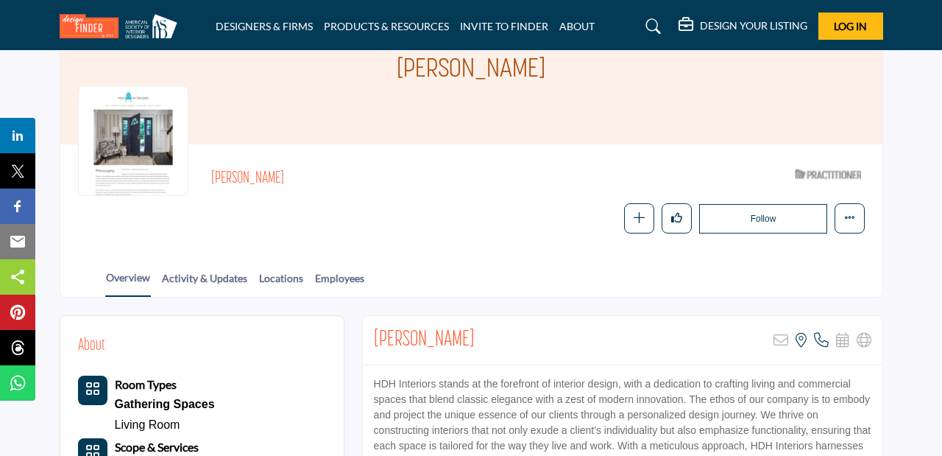
drag, startPoint x: 473, startPoint y: 334, endPoint x: 370, endPoint y: 331, distance: 103.1
click at [370, 331] on div "Hannelore Doty Sorry, but this listing is on a subscription plan which does not…" at bounding box center [623, 340] width 520 height 49
copy h2 "Hannelore Doty"
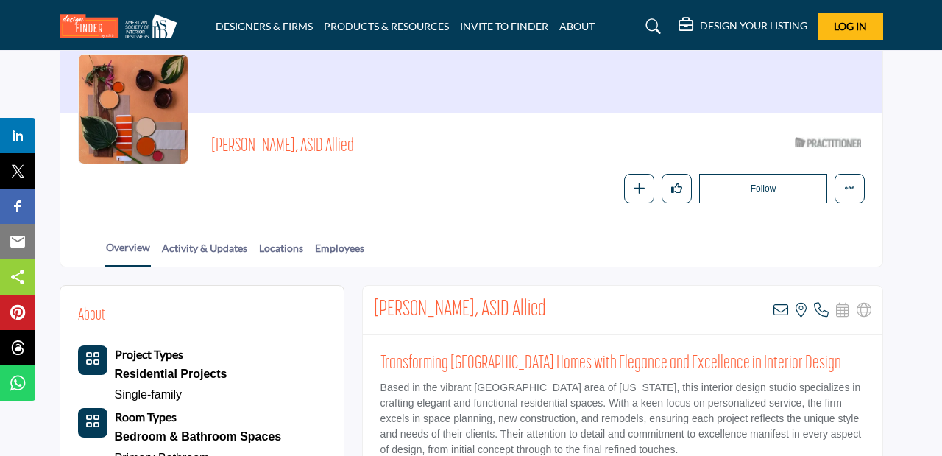
scroll to position [131, 0]
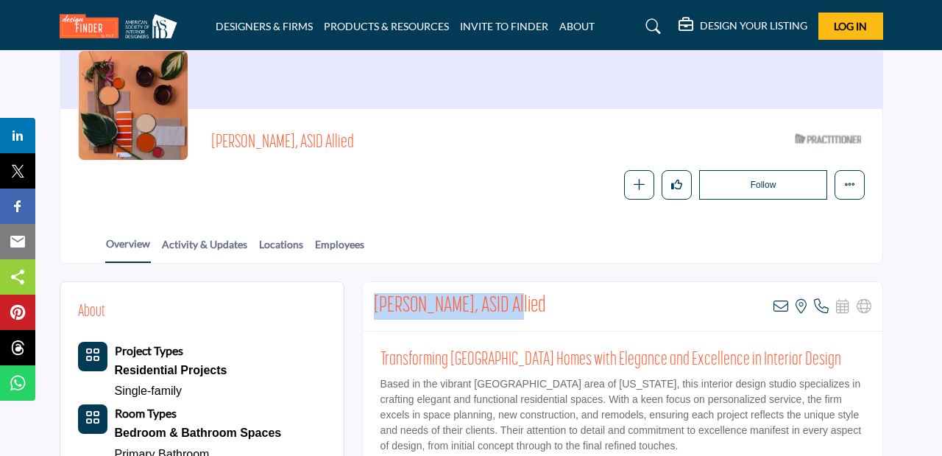
drag, startPoint x: 522, startPoint y: 307, endPoint x: 361, endPoint y: 297, distance: 160.8
copy h2 "Rebecca Sorensen, ASID"
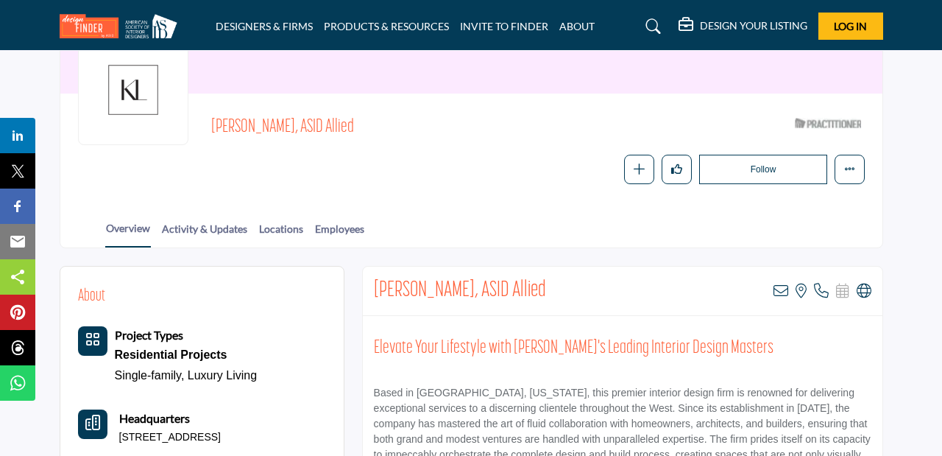
scroll to position [151, 0]
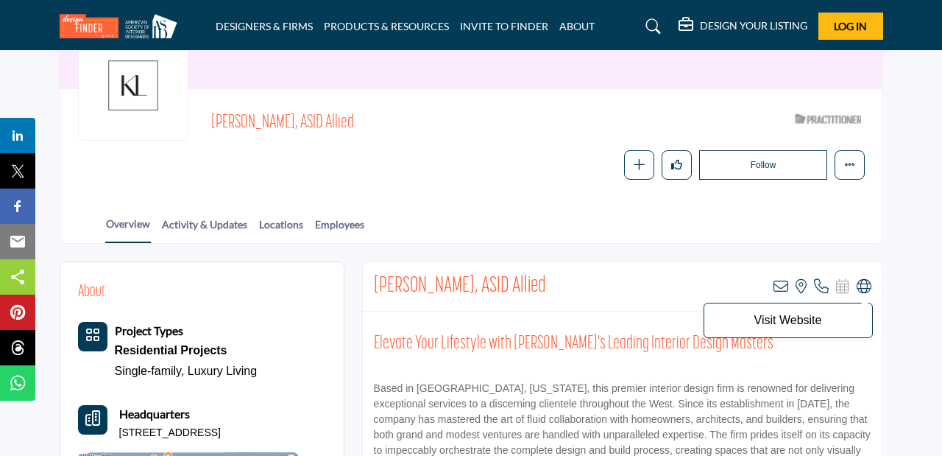
click at [861, 286] on icon at bounding box center [864, 286] width 15 height 15
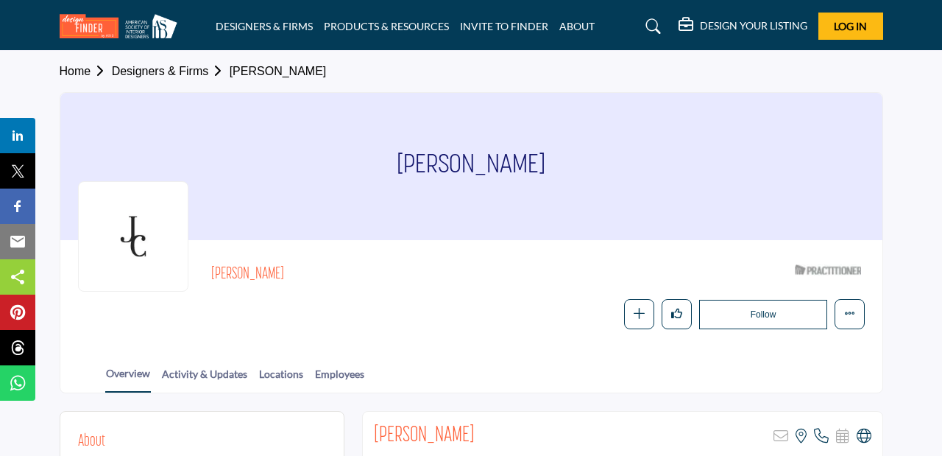
scroll to position [70, 0]
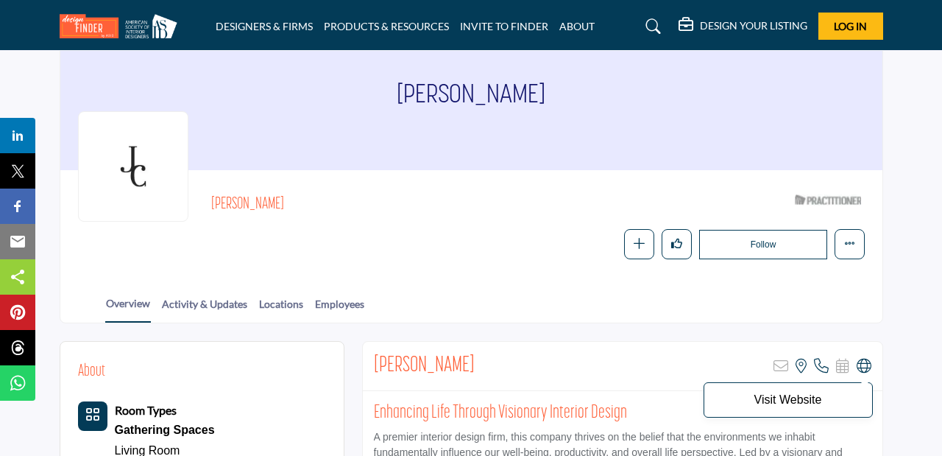
click at [866, 365] on icon at bounding box center [864, 365] width 15 height 15
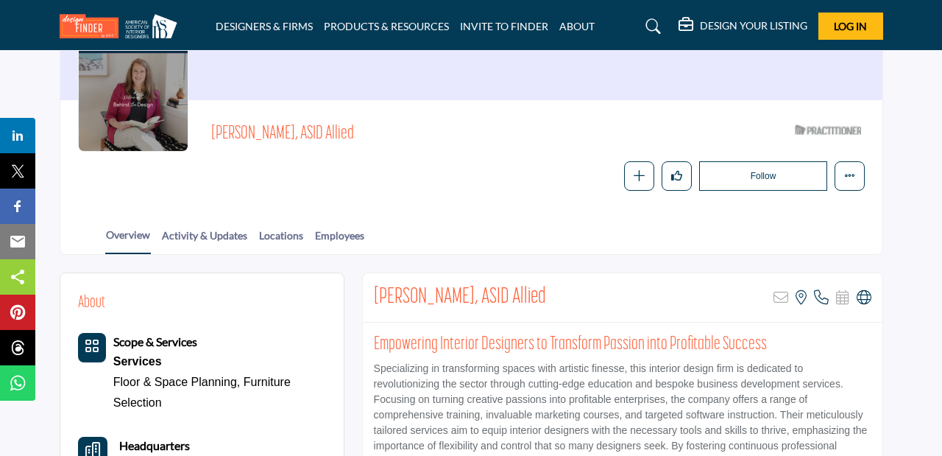
scroll to position [147, 0]
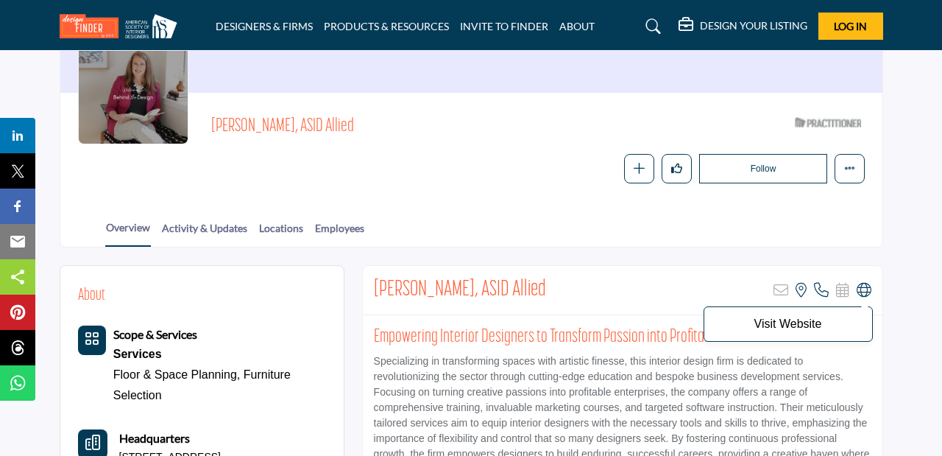
click at [860, 289] on icon at bounding box center [864, 290] width 15 height 15
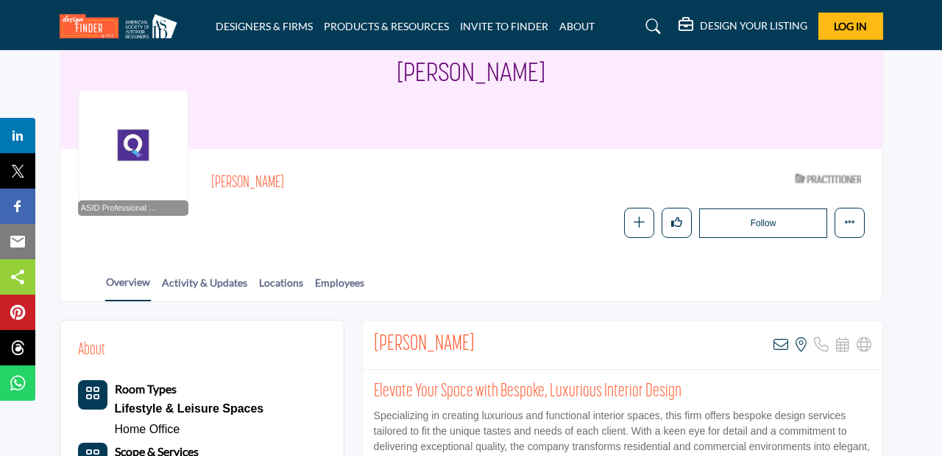
scroll to position [91, 0]
drag, startPoint x: 465, startPoint y: 342, endPoint x: 358, endPoint y: 339, distance: 106.8
copy h2 "Julia Johnson"
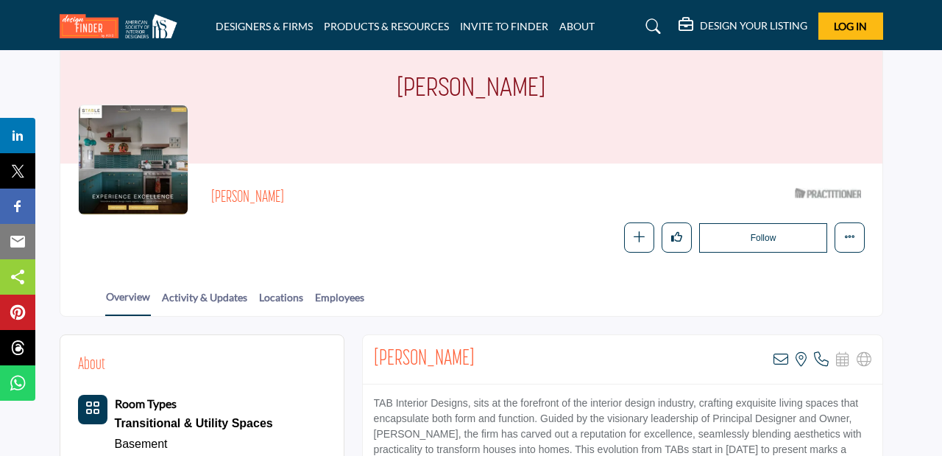
scroll to position [111, 0]
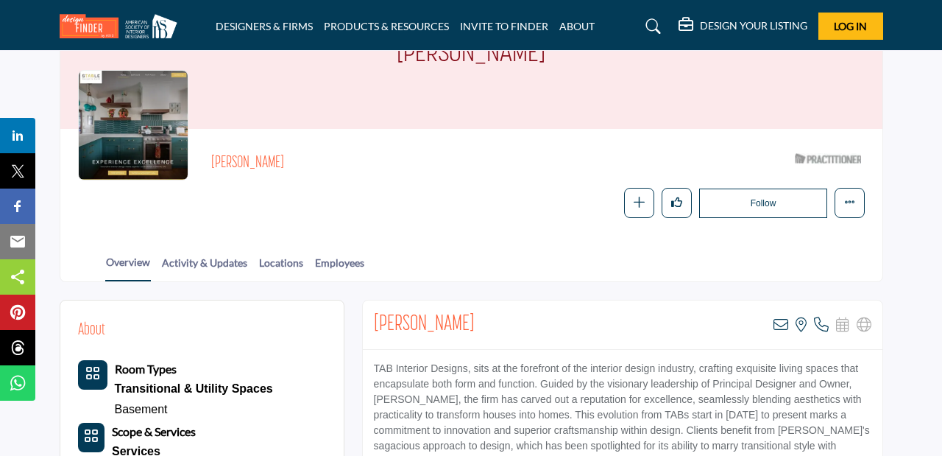
drag, startPoint x: 476, startPoint y: 326, endPoint x: 371, endPoint y: 322, distance: 104.6
click at [371, 322] on div "Patricia Bonney View email address of this listing View the location of this li…" at bounding box center [623, 324] width 520 height 49
copy h2 "Patricia Bonney"
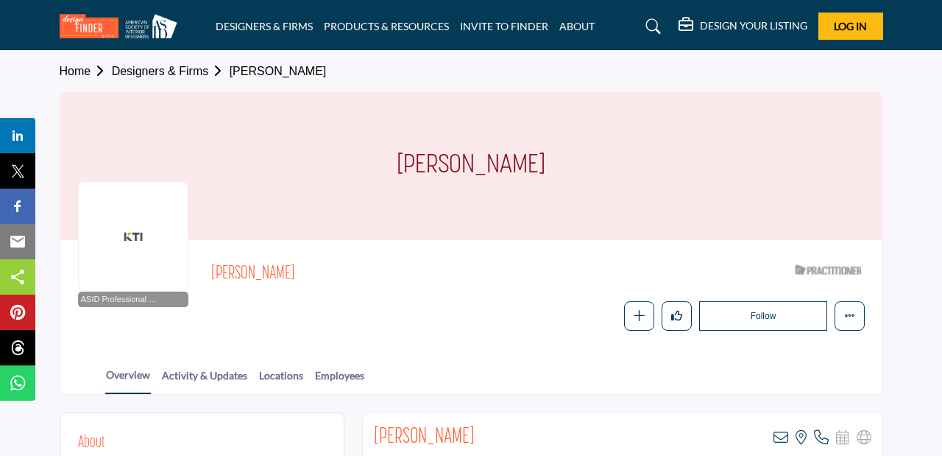
scroll to position [87, 0]
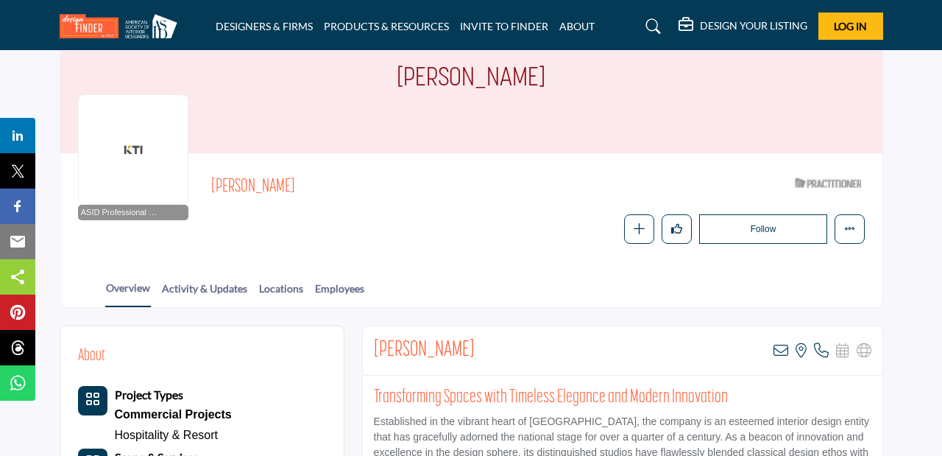
drag, startPoint x: 540, startPoint y: 346, endPoint x: 363, endPoint y: 345, distance: 177.4
click at [363, 344] on div "[PERSON_NAME] View email address of this listing View the location of this list…" at bounding box center [622, 461] width 521 height 273
copy h2 "Kimberly Timmons-Beutner"
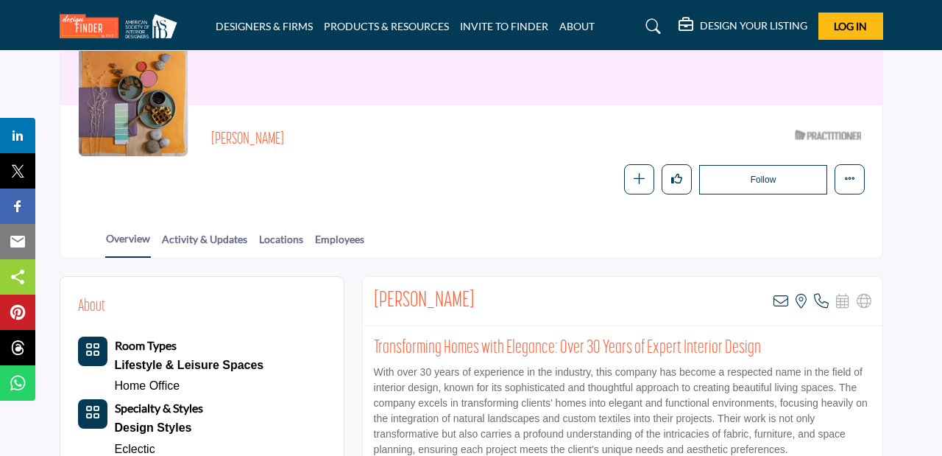
scroll to position [159, 0]
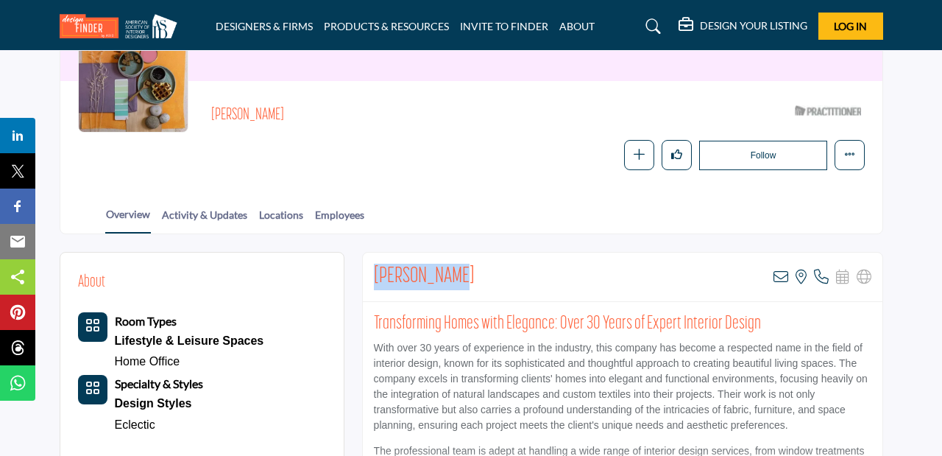
drag, startPoint x: 459, startPoint y: 278, endPoint x: 375, endPoint y: 264, distance: 85.1
click at [374, 264] on div "Susan O'Gara View email address of this listing View the location of this listi…" at bounding box center [623, 276] width 520 height 49
copy h2 "Susan O'Gara"
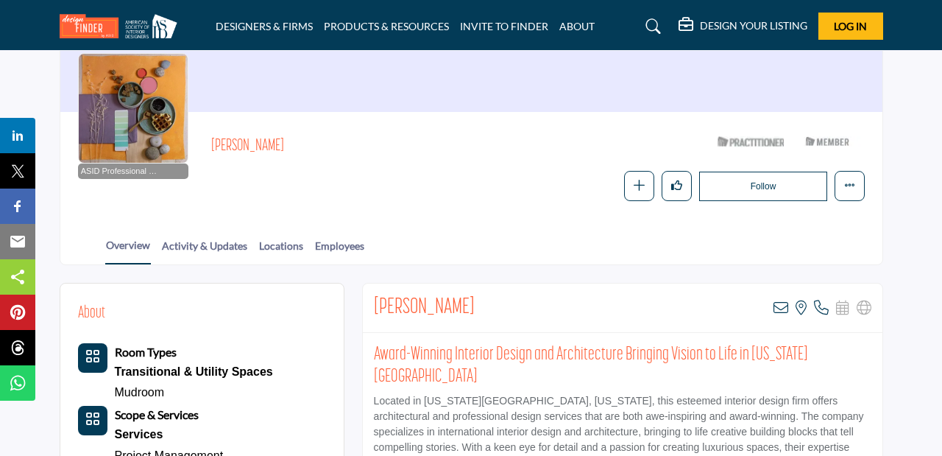
scroll to position [138, 0]
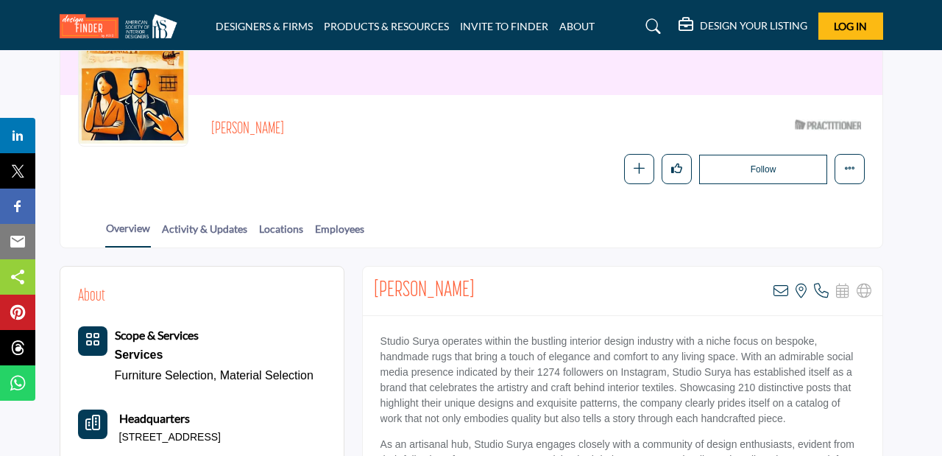
scroll to position [144, 0]
drag, startPoint x: 425, startPoint y: 288, endPoint x: 375, endPoint y: 282, distance: 50.4
click at [375, 282] on h2 "[PERSON_NAME]" at bounding box center [424, 291] width 101 height 27
copy h2 "[PERSON_NAME]"
copy h2 "Lisa Bult"
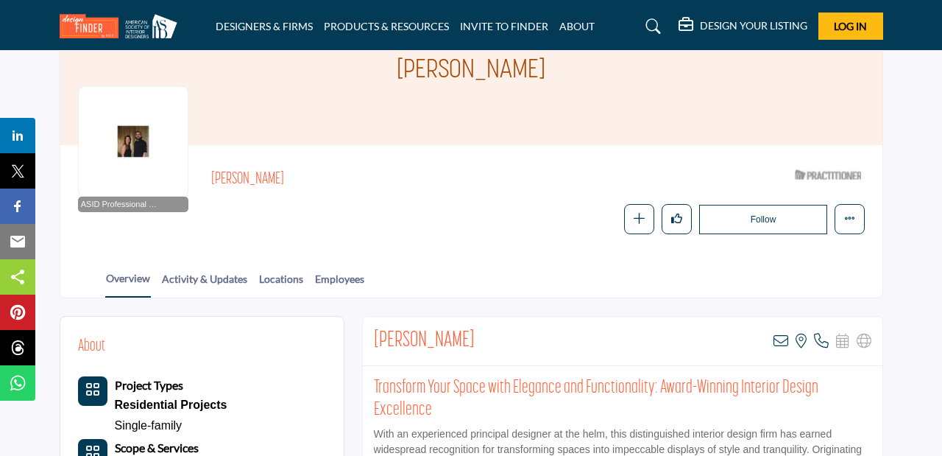
scroll to position [102, 0]
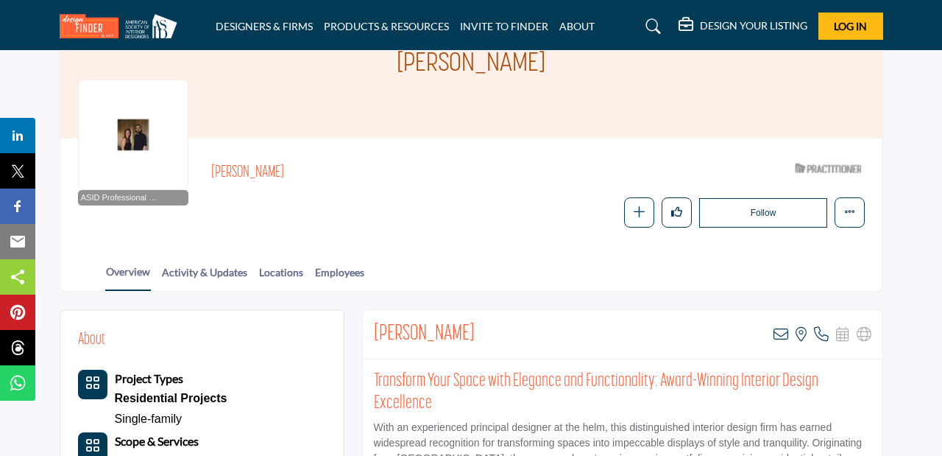
drag, startPoint x: 479, startPoint y: 331, endPoint x: 376, endPoint y: 327, distance: 103.1
click at [375, 326] on div "Lena Samuelson View email address of this listing View the location of this lis…" at bounding box center [623, 334] width 520 height 49
copy h2 "Lena Samuelson"
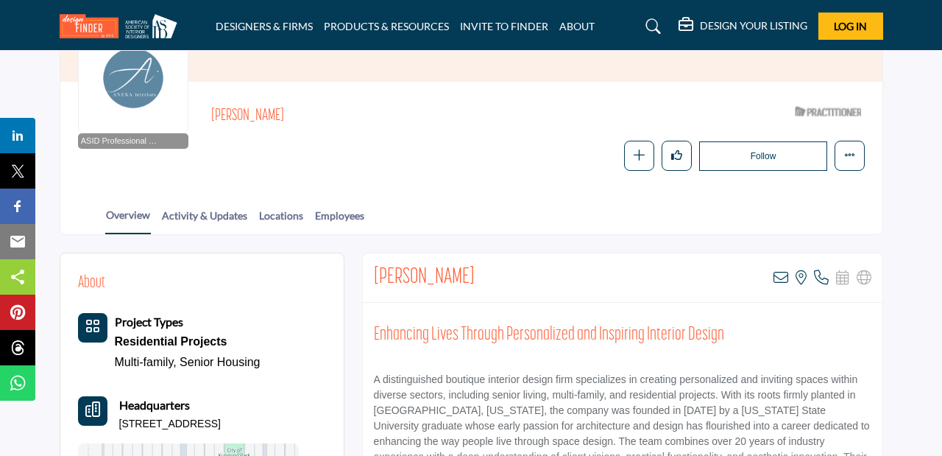
scroll to position [185, 0]
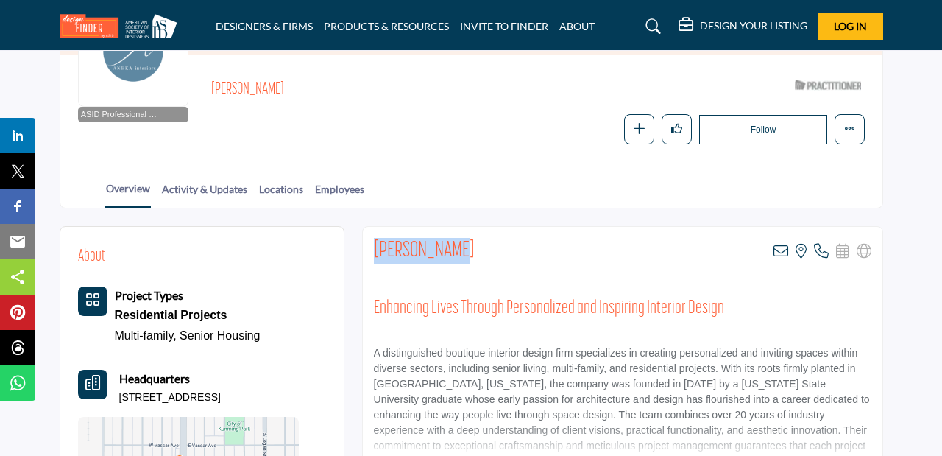
drag, startPoint x: 459, startPoint y: 253, endPoint x: 372, endPoint y: 249, distance: 86.2
click at [372, 249] on div "Aneka Kerlin View email address of this listing View the location of this listi…" at bounding box center [623, 251] width 520 height 49
copy h2 "Aneka Kerlin"
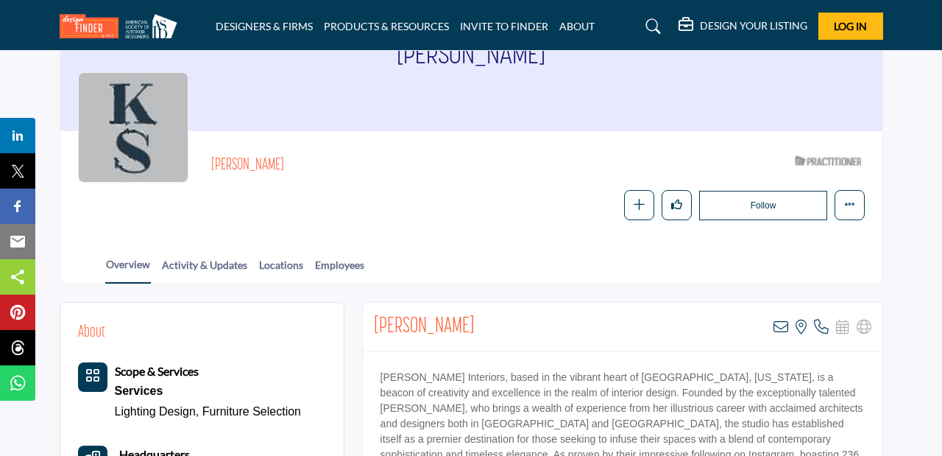
scroll to position [122, 0]
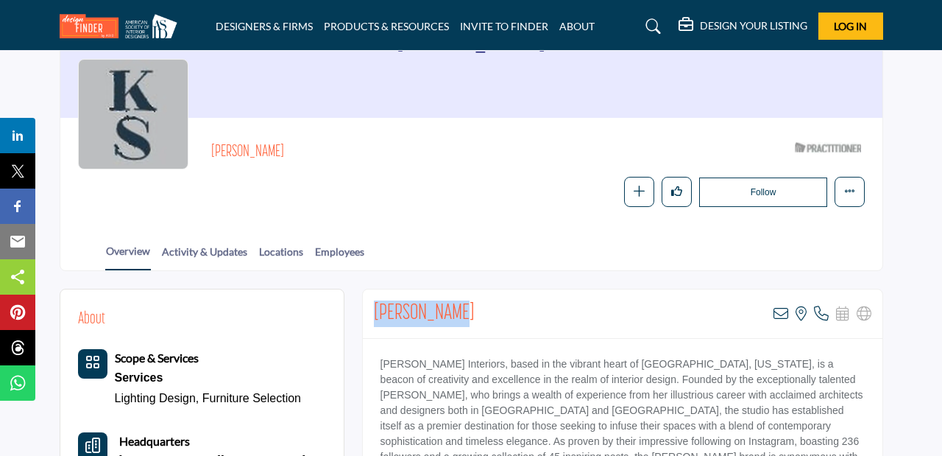
drag, startPoint x: 469, startPoint y: 305, endPoint x: 372, endPoint y: 310, distance: 96.5
click at [372, 309] on div "[PERSON_NAME] View email address of this listing View the location of this list…" at bounding box center [623, 313] width 520 height 49
copy h2 "Katy Booream"
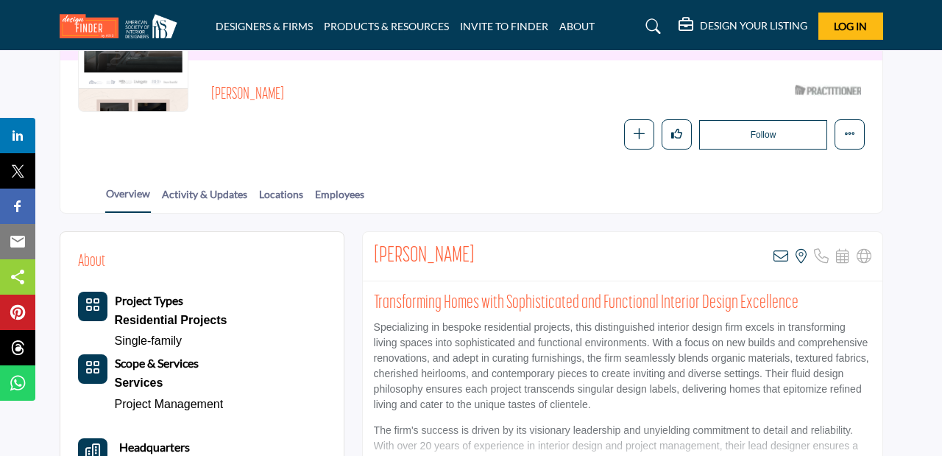
scroll to position [163, 0]
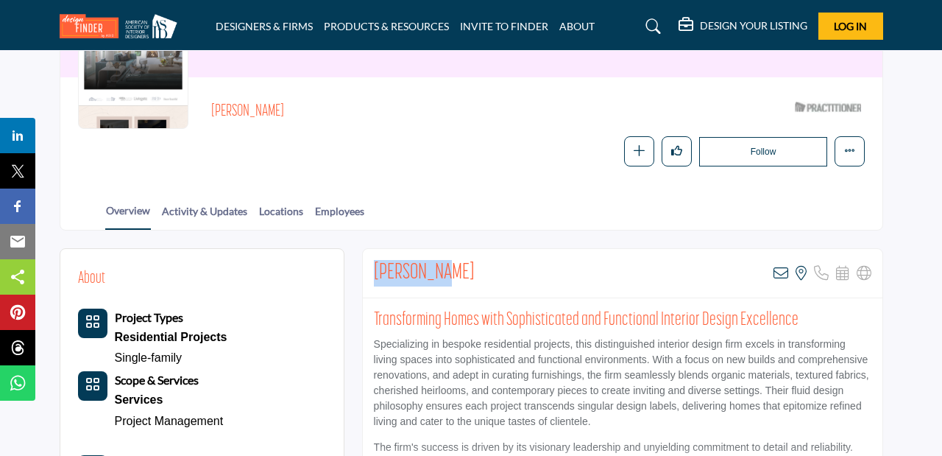
drag, startPoint x: 450, startPoint y: 277, endPoint x: 367, endPoint y: 275, distance: 83.2
click at [365, 274] on div "Julee Wray View email address of this listing View the location of this listing" at bounding box center [623, 273] width 520 height 49
copy h2 "Julee Wray"
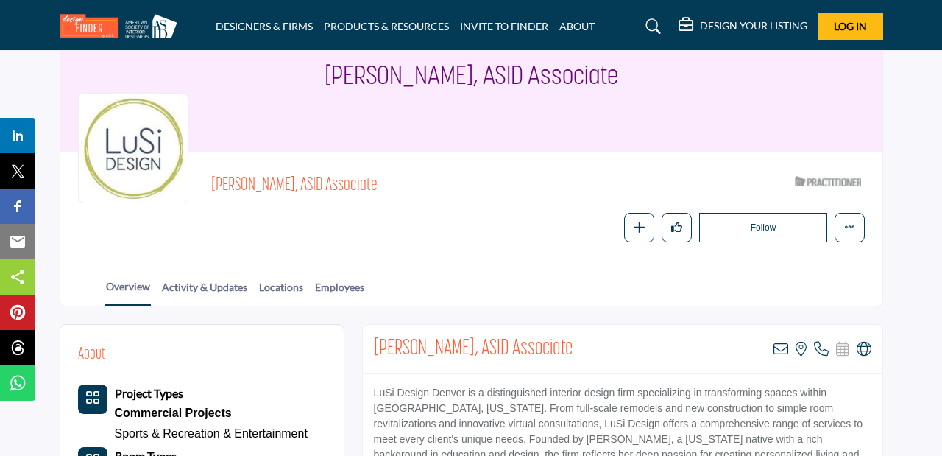
scroll to position [93, 0]
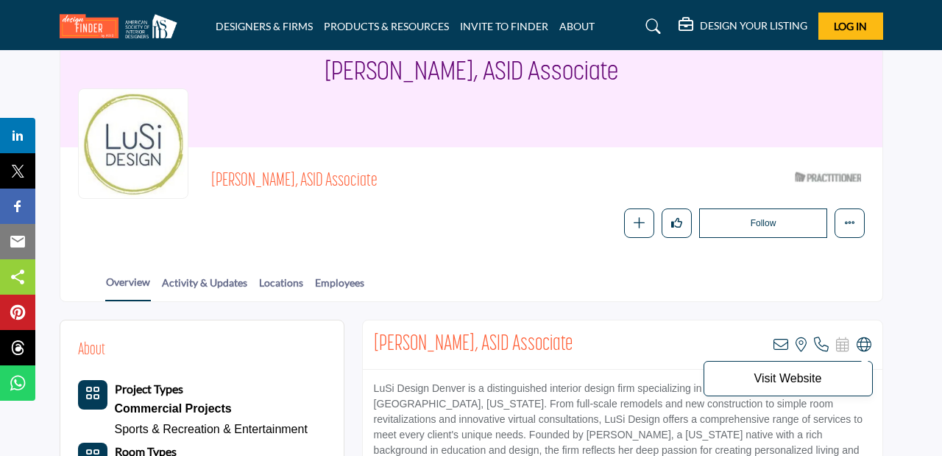
click at [860, 350] on icon at bounding box center [864, 344] width 15 height 15
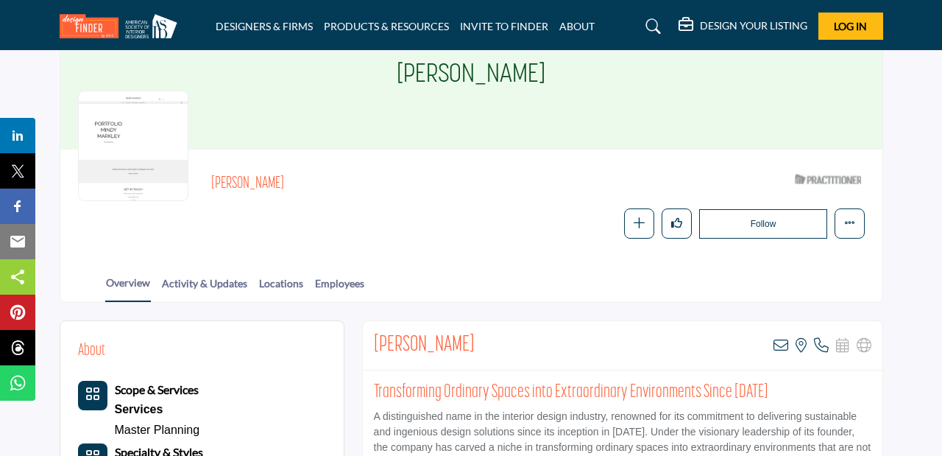
scroll to position [94, 0]
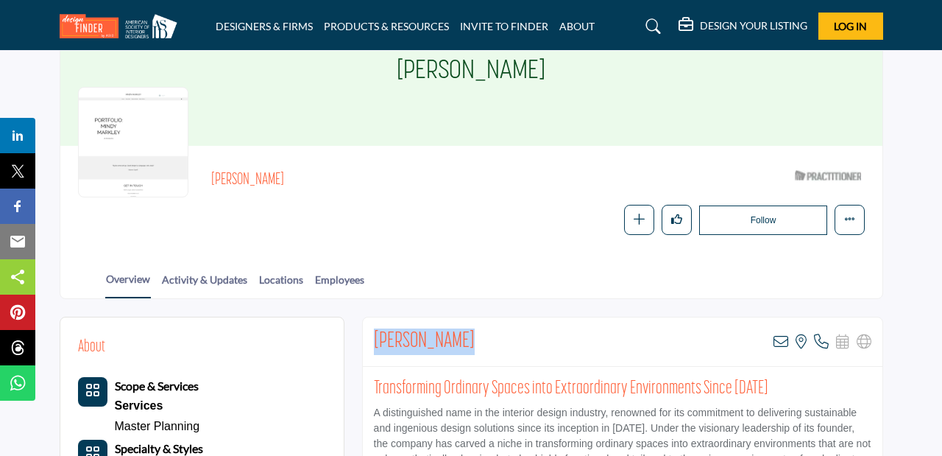
drag, startPoint x: 477, startPoint y: 339, endPoint x: 375, endPoint y: 339, distance: 101.6
click at [375, 339] on div "Mindy Markley View email address of this listing View the location of this list…" at bounding box center [623, 341] width 520 height 49
copy h2 "Mindy Markley"
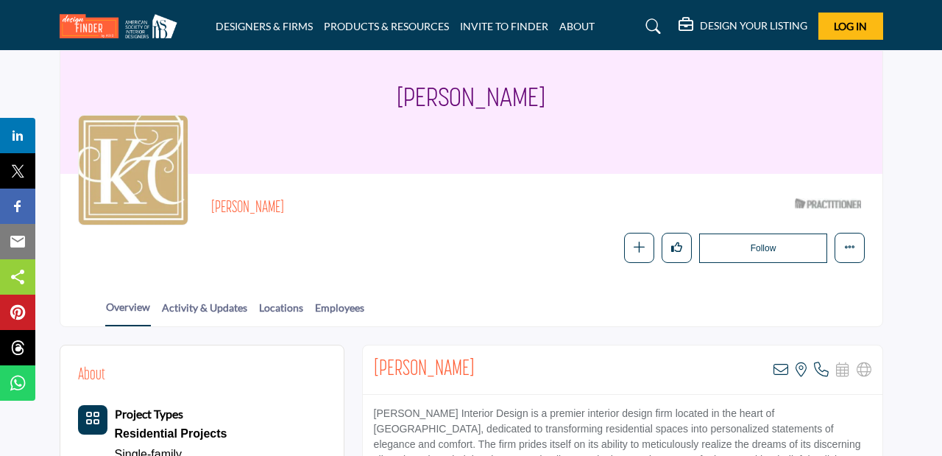
scroll to position [108, 0]
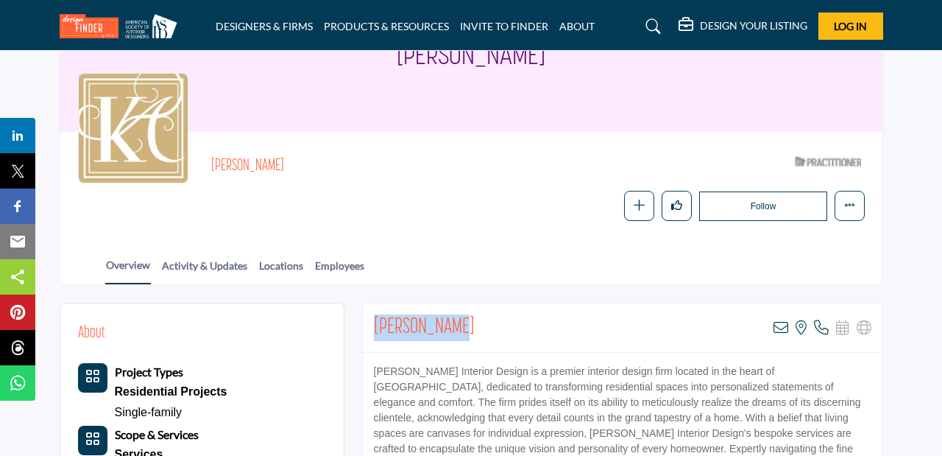
drag, startPoint x: 461, startPoint y: 326, endPoint x: 373, endPoint y: 324, distance: 87.6
click at [372, 323] on div "Karlie Adams View email address of this listing View the location of this listi…" at bounding box center [623, 327] width 520 height 49
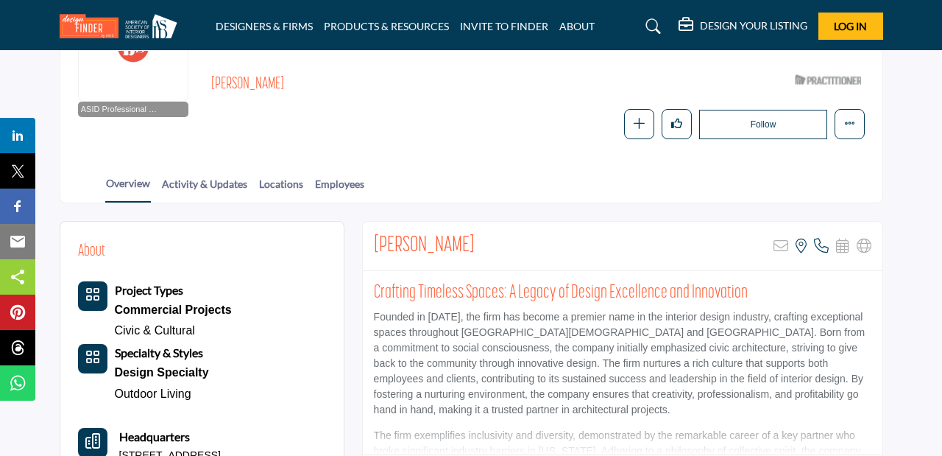
scroll to position [197, 0]
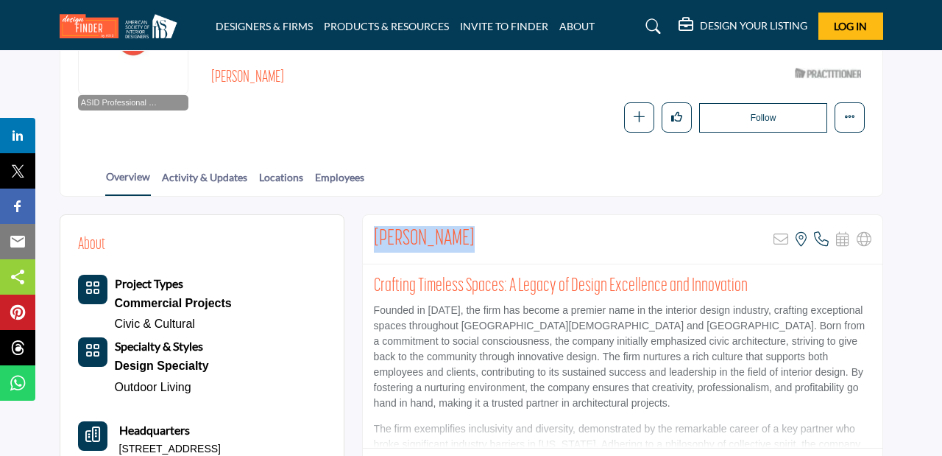
drag, startPoint x: 480, startPoint y: 236, endPoint x: 358, endPoint y: 236, distance: 121.5
copy h2 "Wendy Burbage"
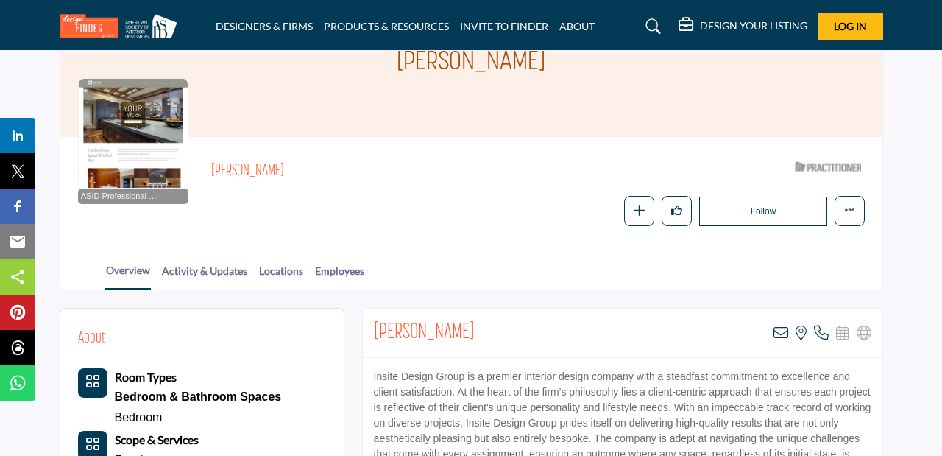
scroll to position [116, 0]
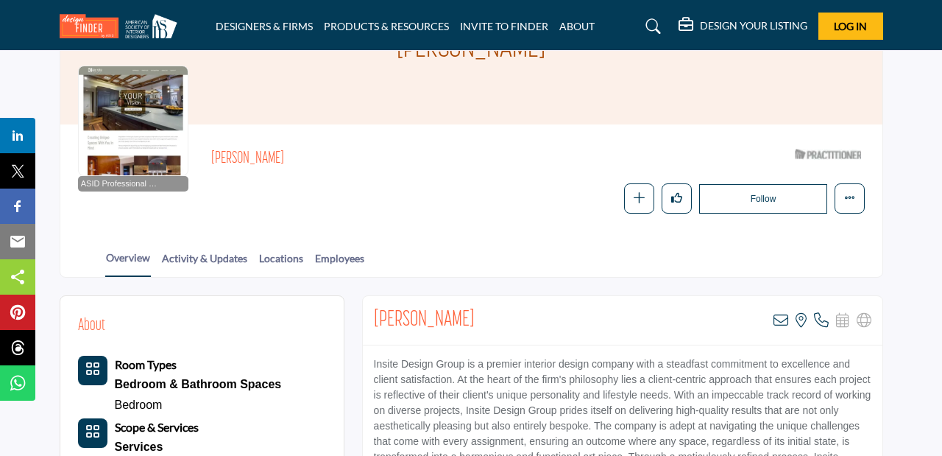
drag, startPoint x: 482, startPoint y: 317, endPoint x: 377, endPoint y: 319, distance: 105.3
click at [376, 319] on div "Colleen Johnson View email address of this listing View the location of this li…" at bounding box center [623, 320] width 520 height 49
copy h2 "Colleen Johnson"
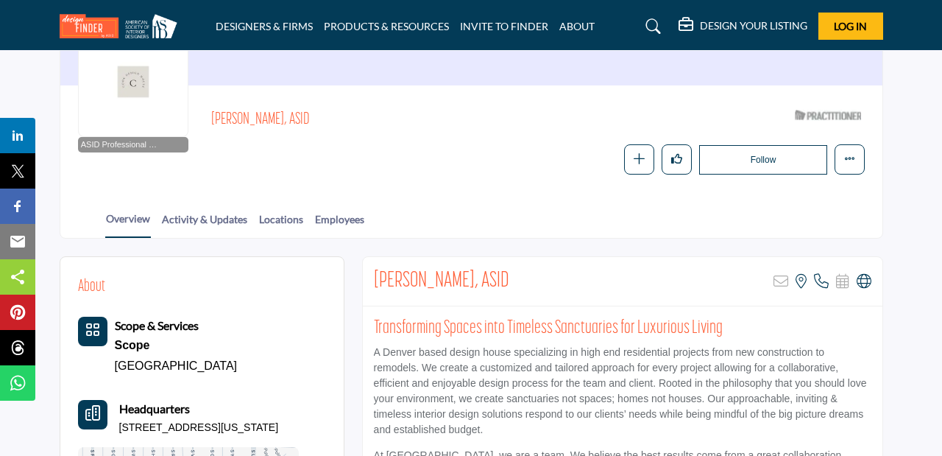
scroll to position [166, 0]
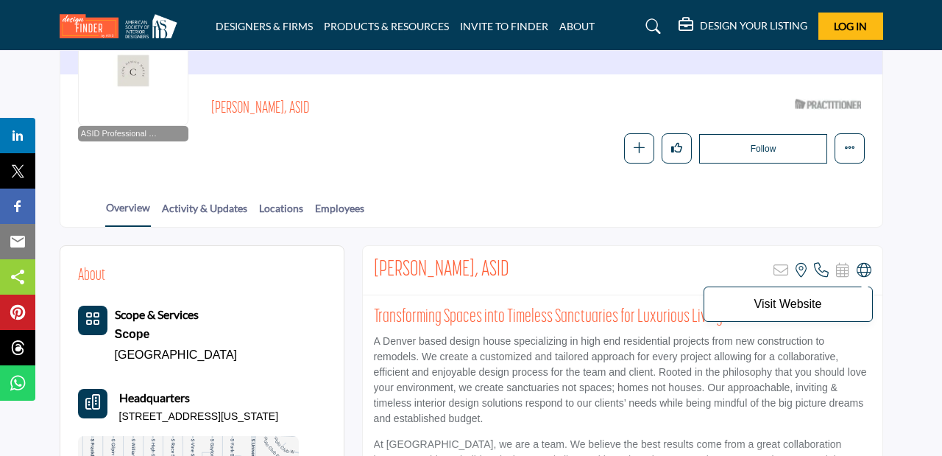
click at [862, 272] on icon at bounding box center [864, 270] width 15 height 15
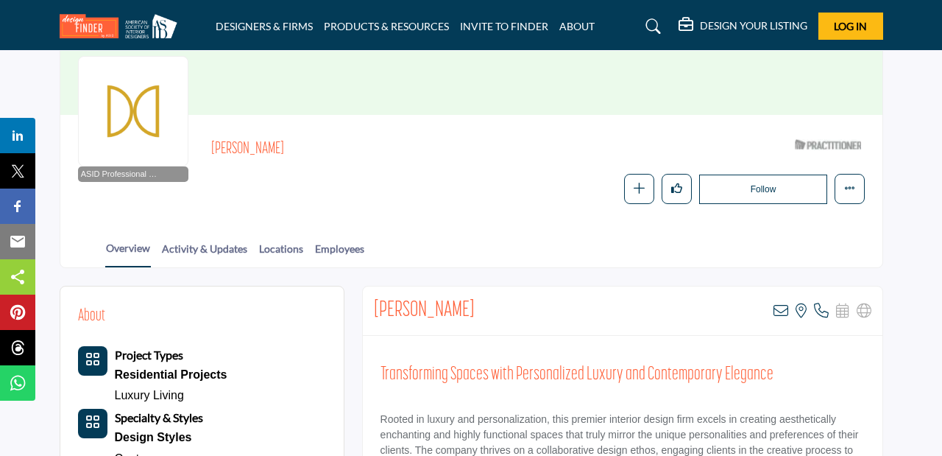
scroll to position [153, 0]
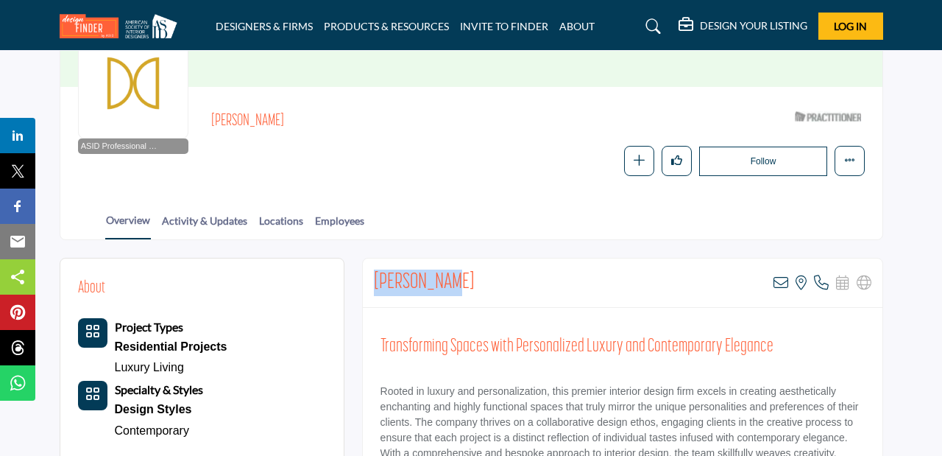
drag, startPoint x: 451, startPoint y: 277, endPoint x: 379, endPoint y: 278, distance: 72.1
click at [378, 277] on div "Devon Tobin View email address of this listing View the location of this listin…" at bounding box center [623, 282] width 520 height 49
copy h2 "evon Tobin"
click at [462, 278] on div "Devon Tobin View email address of this listing View the location of this listin…" at bounding box center [623, 282] width 520 height 49
drag, startPoint x: 456, startPoint y: 280, endPoint x: 377, endPoint y: 279, distance: 78.8
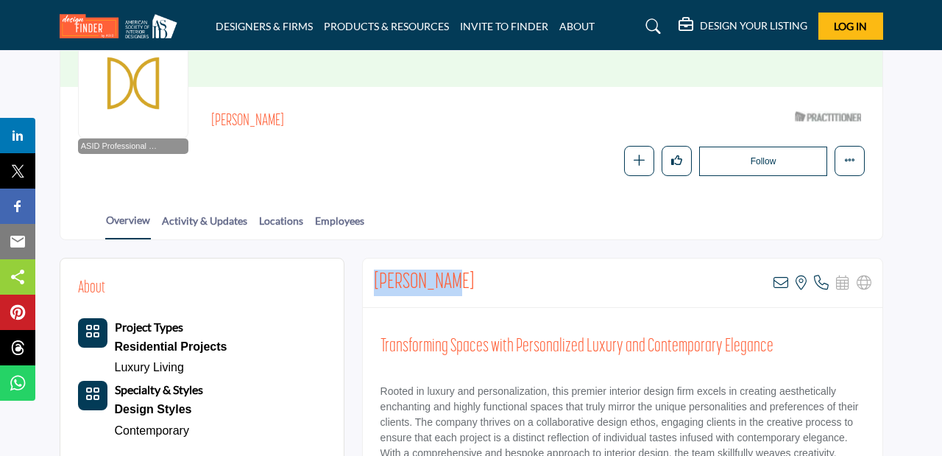
click at [376, 279] on div "Devon Tobin View email address of this listing View the location of this listin…" at bounding box center [623, 282] width 520 height 49
copy h2 "Devon Tobin"
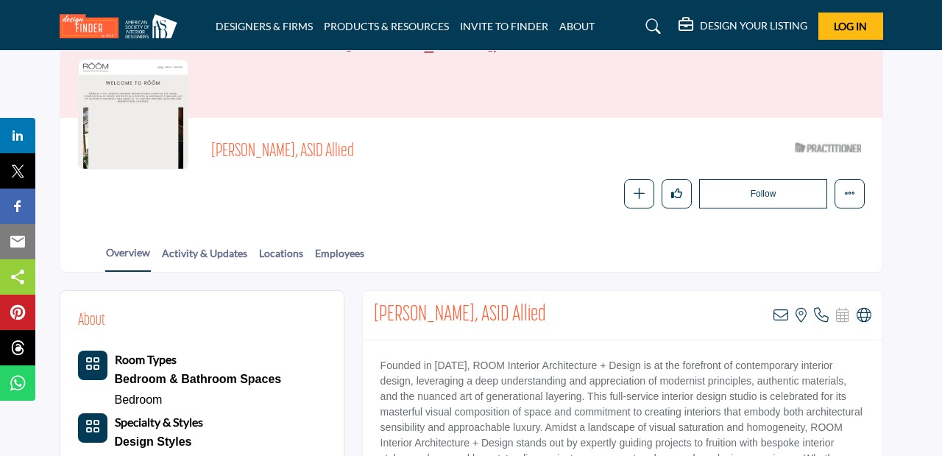
scroll to position [126, 0]
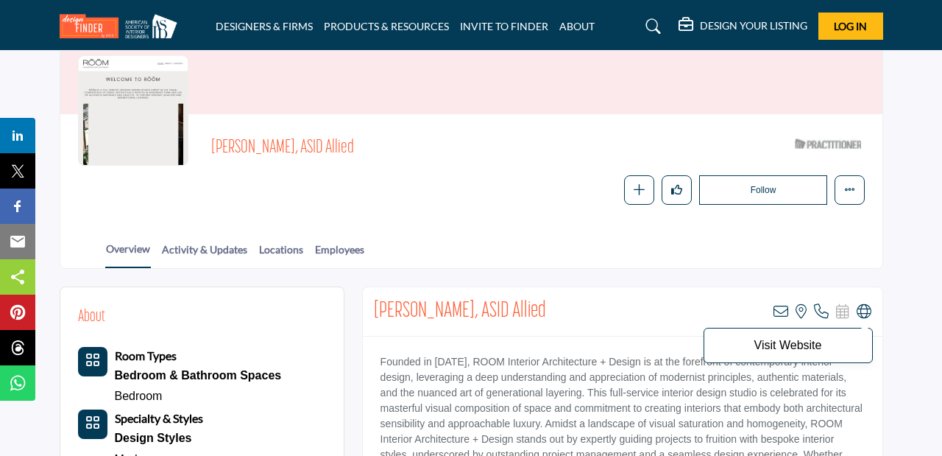
click at [859, 315] on icon at bounding box center [864, 311] width 15 height 15
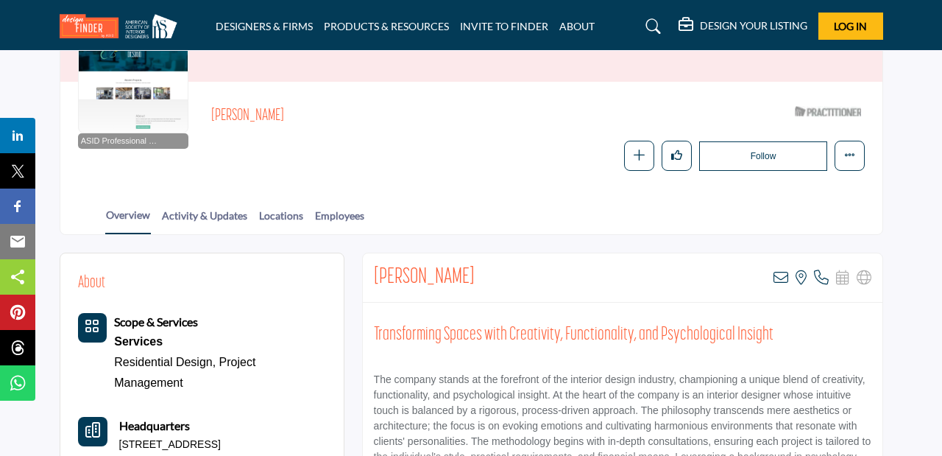
scroll to position [166, 0]
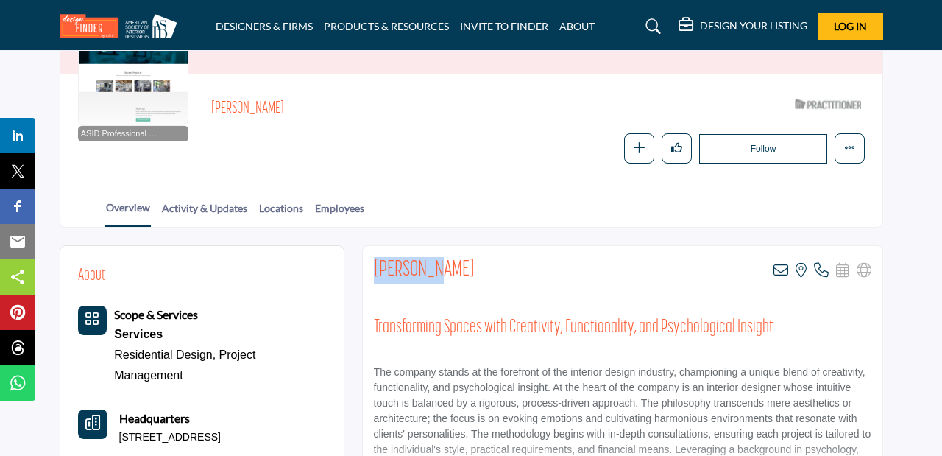
drag, startPoint x: 434, startPoint y: 272, endPoint x: 372, endPoint y: 269, distance: 62.6
click at [371, 269] on div "Kim Linin View email address of this listing View the location of this listing" at bounding box center [623, 270] width 520 height 49
copy h2 "Kim Linin"
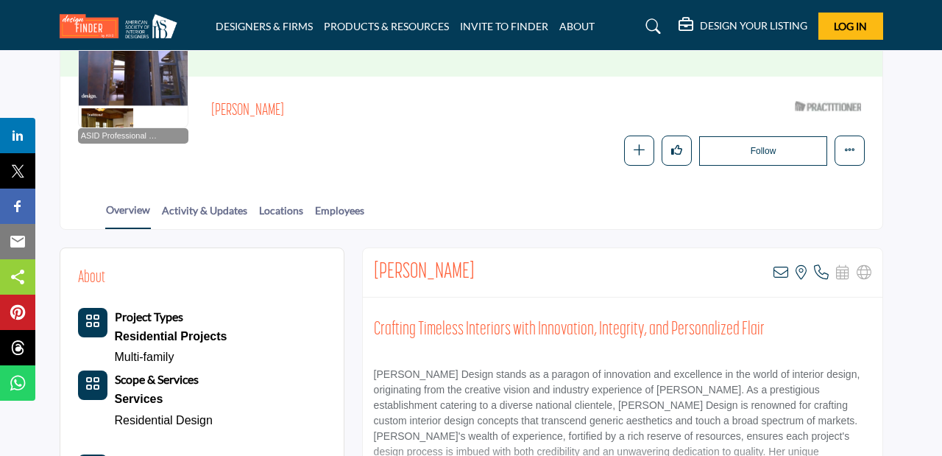
scroll to position [166, 0]
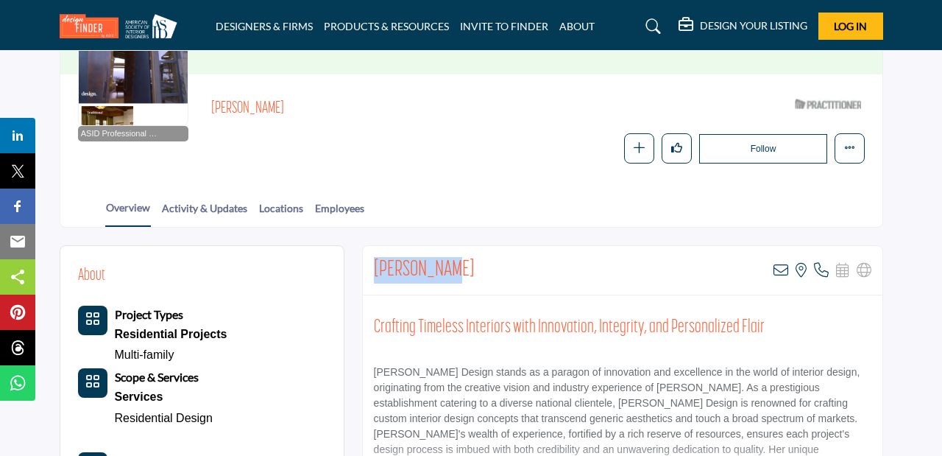
drag, startPoint x: 448, startPoint y: 270, endPoint x: 367, endPoint y: 267, distance: 80.3
click at [367, 266] on div "Dixie Mazzi View email address of this listing View the location of this listin…" at bounding box center [623, 270] width 520 height 49
copy h2 "Dixie Mazzi"
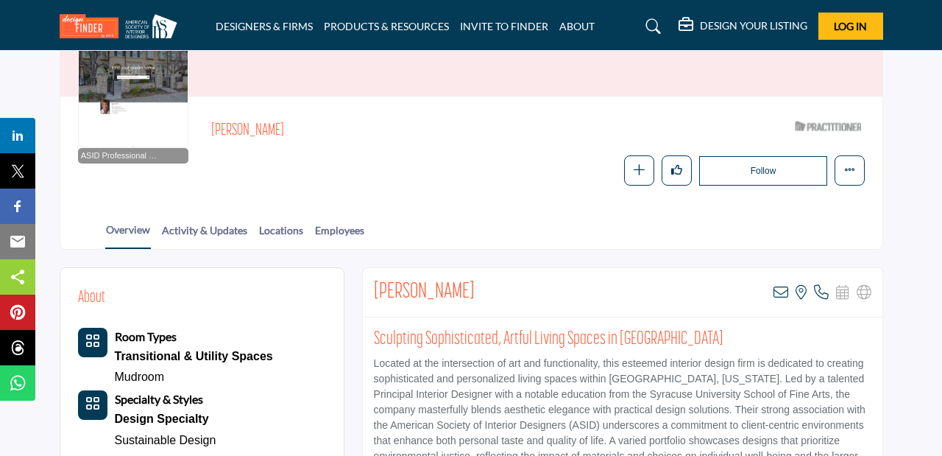
scroll to position [144, 0]
drag, startPoint x: 461, startPoint y: 288, endPoint x: 361, endPoint y: 286, distance: 100.1
copy h2 "Mena Moran"
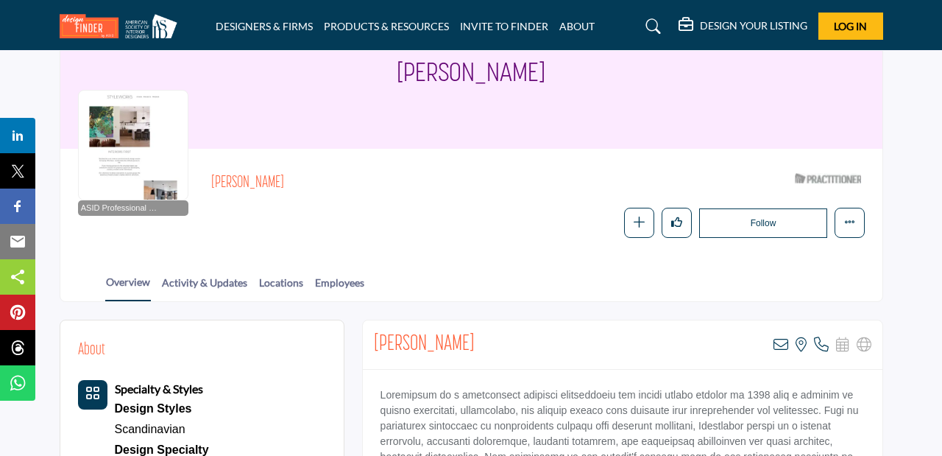
scroll to position [96, 0]
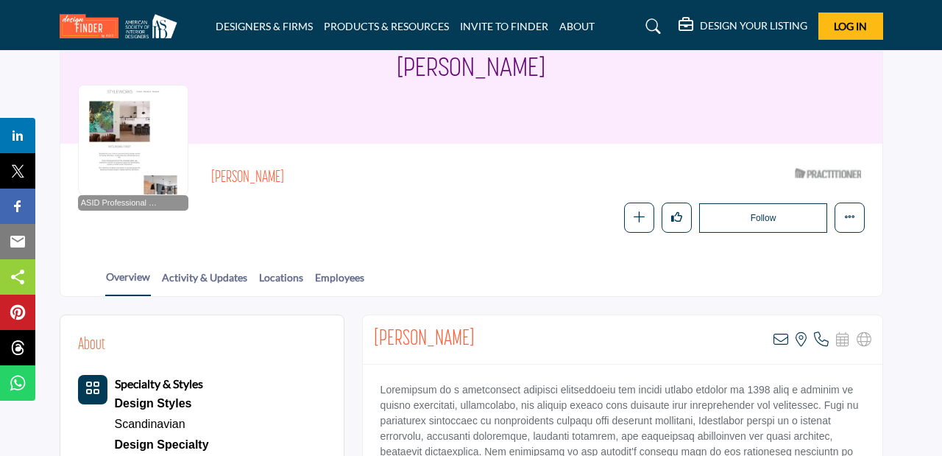
drag, startPoint x: 477, startPoint y: 336, endPoint x: 372, endPoint y: 332, distance: 104.6
click at [372, 332] on div "Rikke Jorgensen View email address of this listing View the location of this li…" at bounding box center [623, 339] width 520 height 49
copy h2 "Rikke Jorgensen"
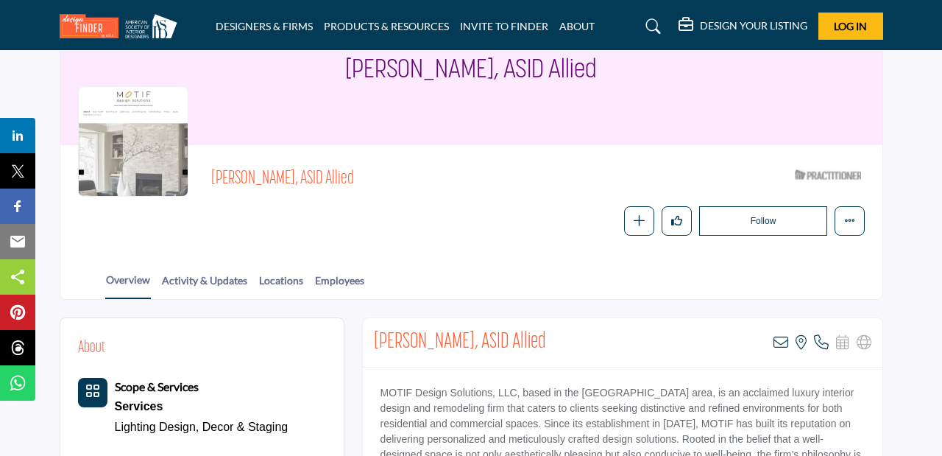
scroll to position [99, 0]
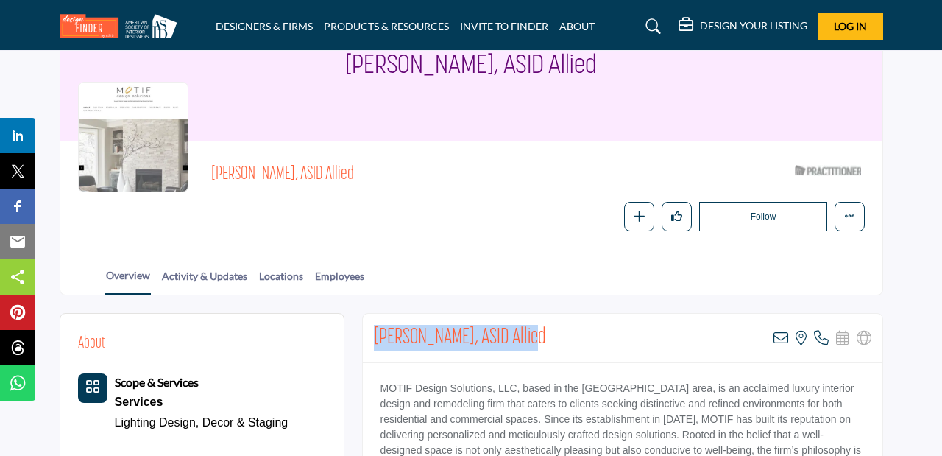
drag, startPoint x: 522, startPoint y: 337, endPoint x: 369, endPoint y: 328, distance: 153.4
click at [368, 328] on div "Jennifer Desjardin, ASID Allied View email address of this listing View the loc…" at bounding box center [623, 338] width 520 height 49
copy h2 "Jennifer Desjardin, ASID"
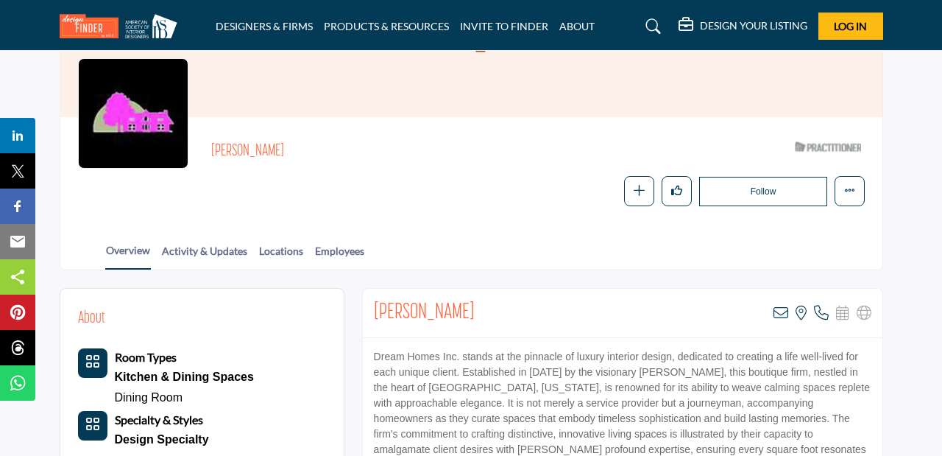
scroll to position [134, 0]
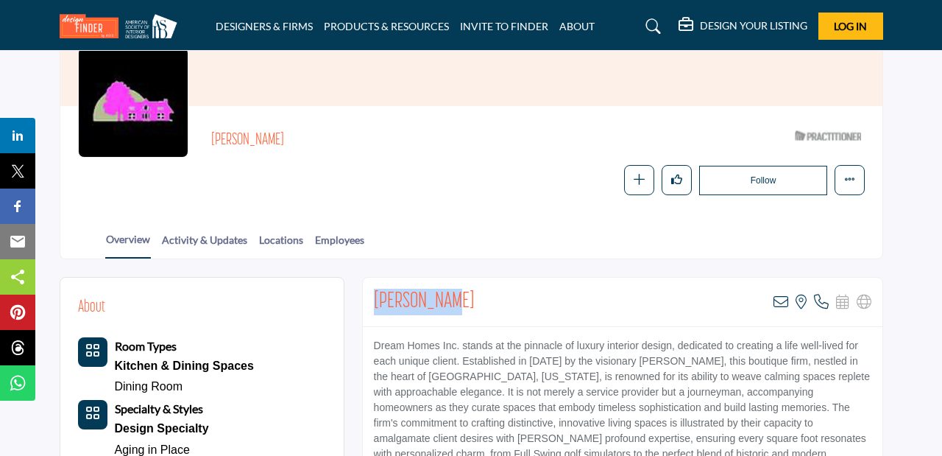
drag, startPoint x: 460, startPoint y: 301, endPoint x: 371, endPoint y: 300, distance: 89.1
click at [371, 300] on div "Joyce Clegg View email address of this listing View the location of this listin…" at bounding box center [623, 302] width 520 height 49
copy h2 "Joyce Clegg"
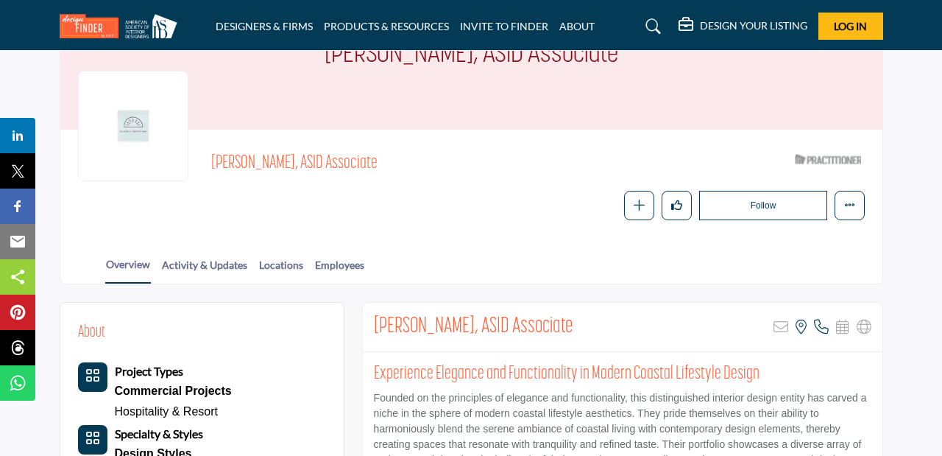
scroll to position [123, 0]
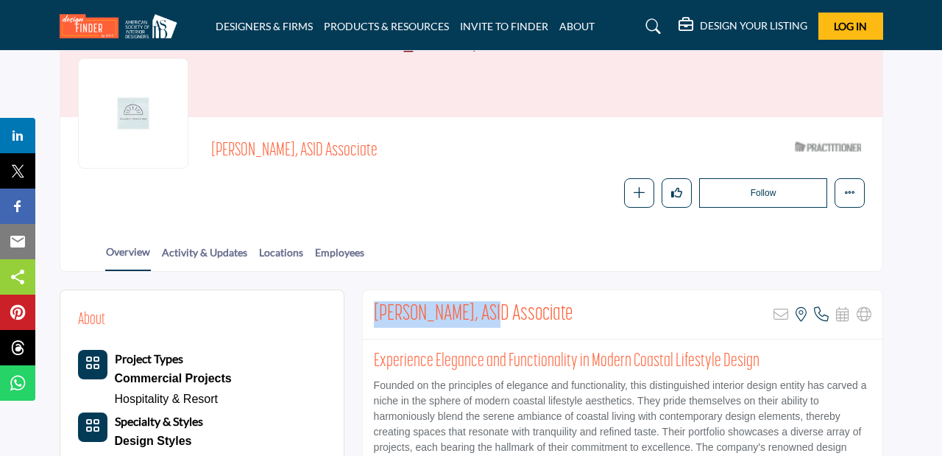
drag, startPoint x: 488, startPoint y: 312, endPoint x: 363, endPoint y: 306, distance: 125.3
click at [363, 306] on div "Sarah Koebel, ASID Associate Sorry, but this listing is on a subscription plan …" at bounding box center [622, 425] width 521 height 273
copy h2 "Sarah Koebel, ASID"
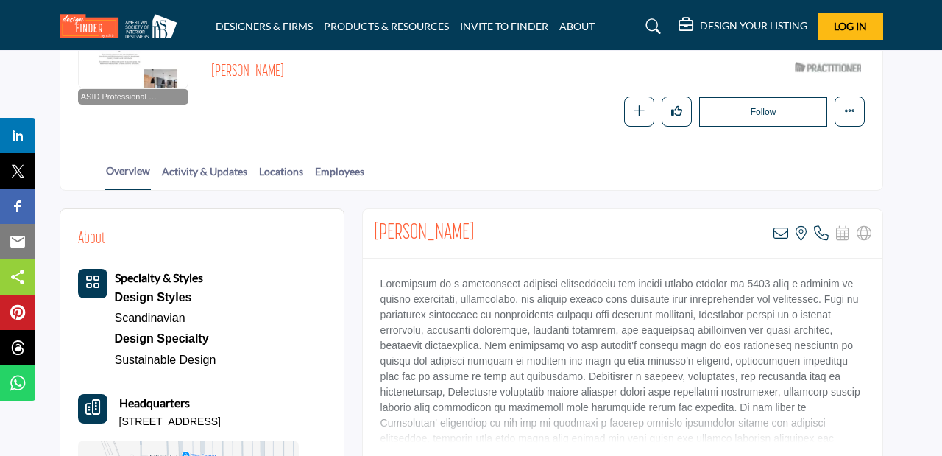
scroll to position [211, 0]
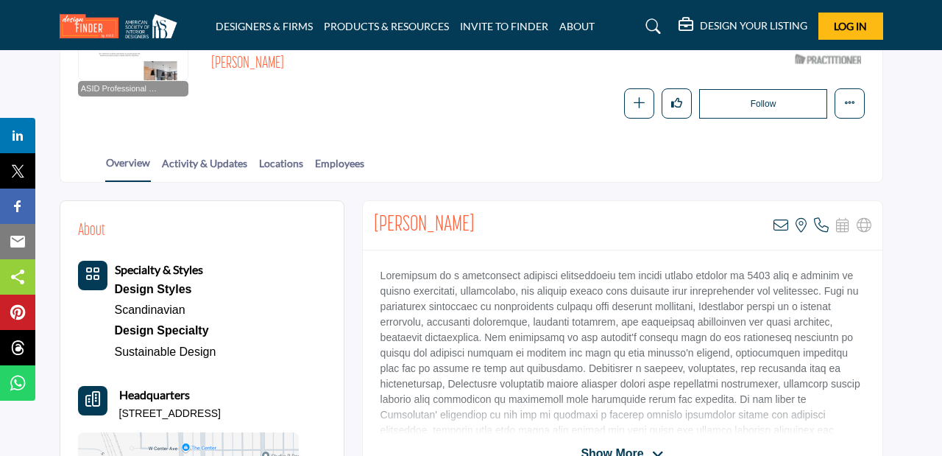
drag, startPoint x: 481, startPoint y: 219, endPoint x: 375, endPoint y: 219, distance: 106.7
click at [375, 219] on div "Rikke Jorgensen View email address of this listing View the location of this li…" at bounding box center [623, 225] width 520 height 49
copy h2 "Rikke Jorgensen"
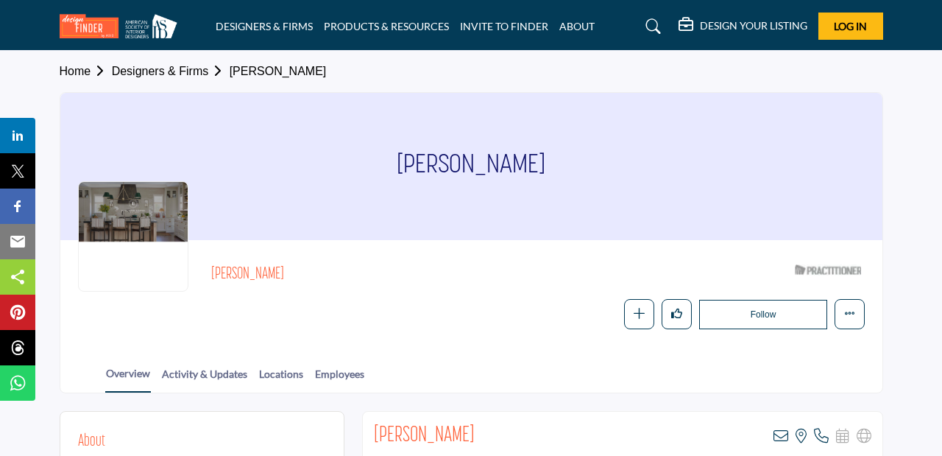
drag, startPoint x: 279, startPoint y: 275, endPoint x: 213, endPoint y: 271, distance: 65.6
click at [212, 270] on h2 "Martha Lord" at bounding box center [413, 274] width 405 height 19
copy h2 "Martha Lord"
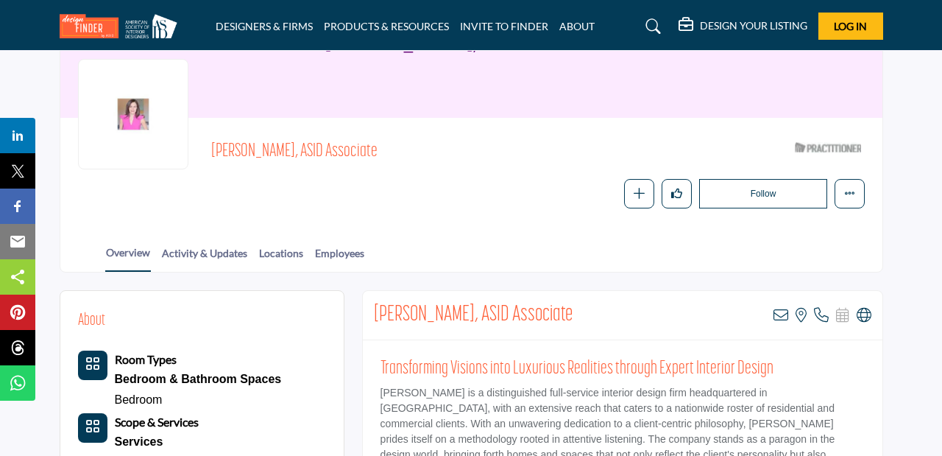
scroll to position [153, 0]
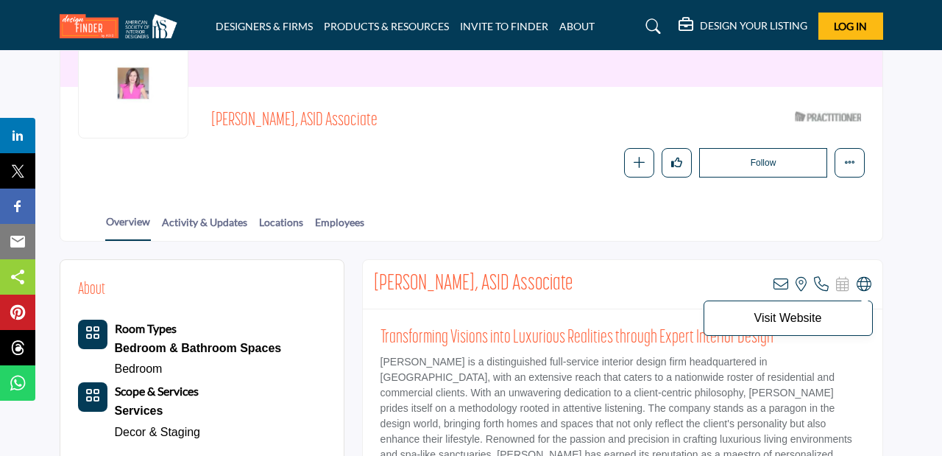
click at [860, 285] on icon at bounding box center [864, 284] width 15 height 15
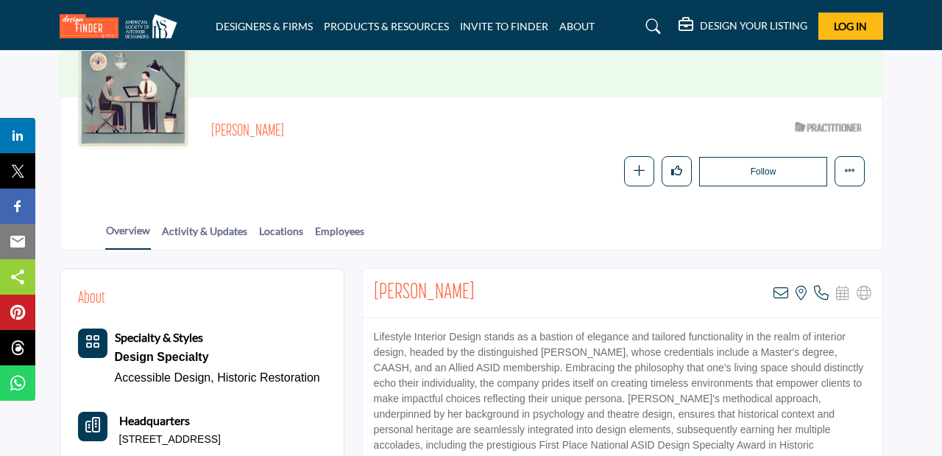
scroll to position [144, 0]
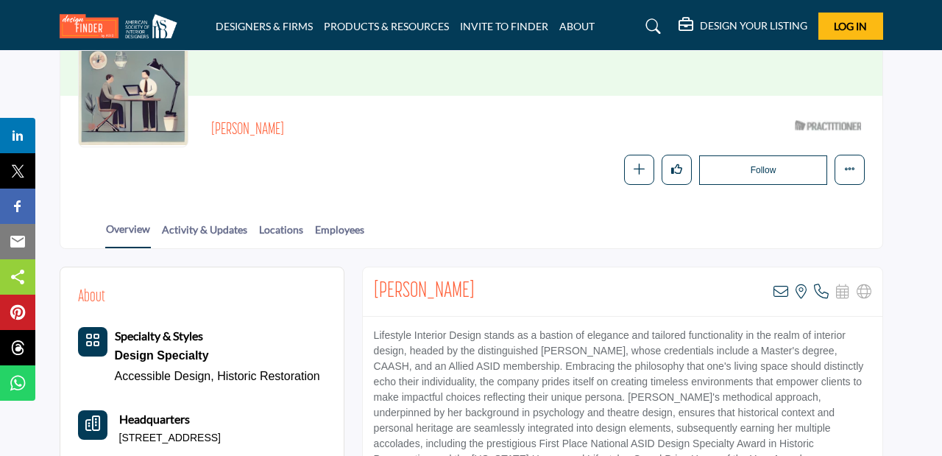
drag, startPoint x: 467, startPoint y: 286, endPoint x: 361, endPoint y: 284, distance: 106.0
copy h2 "Sandra Clinger"
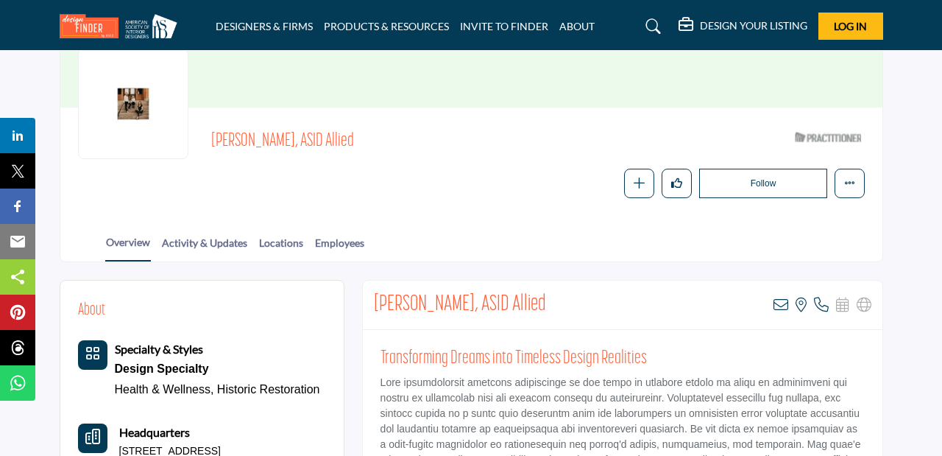
scroll to position [152, 0]
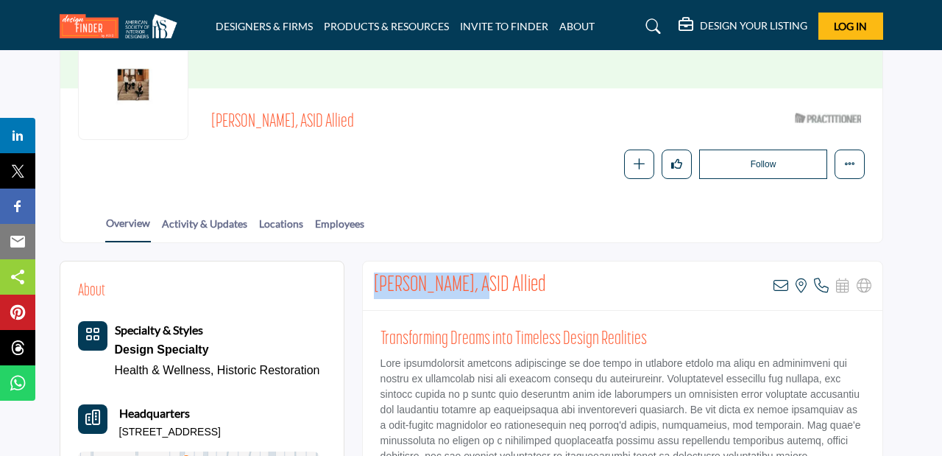
drag, startPoint x: 484, startPoint y: 280, endPoint x: 375, endPoint y: 281, distance: 109.7
click at [375, 281] on h2 "Jean Adams, ASID Allied" at bounding box center [460, 285] width 172 height 27
copy h2 "Jean Adams, ASID"
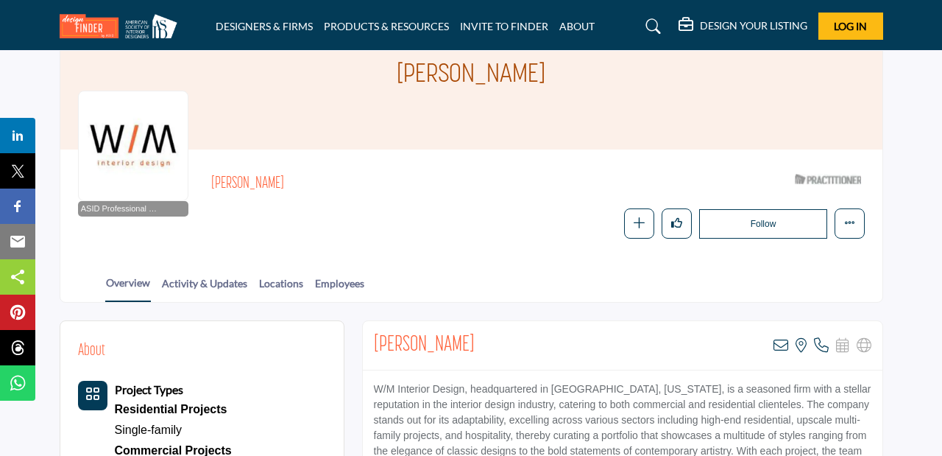
scroll to position [96, 0]
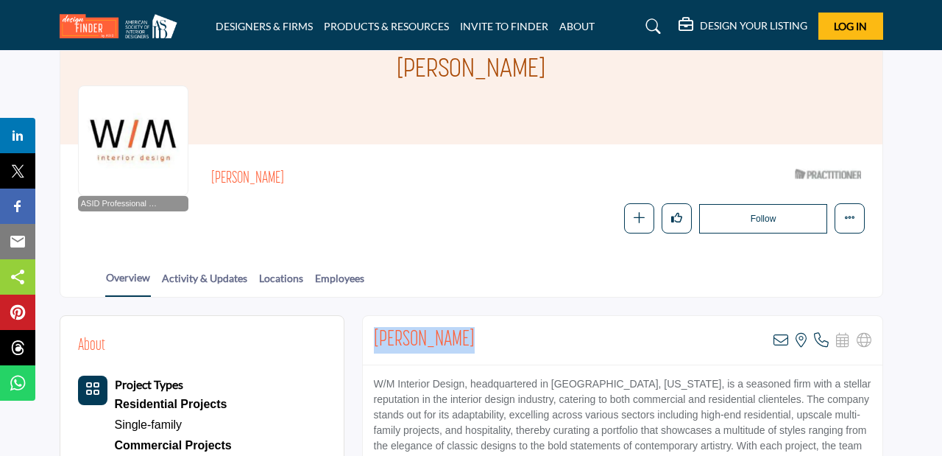
drag, startPoint x: 482, startPoint y: 336, endPoint x: 372, endPoint y: 332, distance: 110.5
click at [372, 332] on div "Wendy McTague View email address of this listing View the location of this list…" at bounding box center [623, 340] width 520 height 49
copy h2 "Wendy McTague"
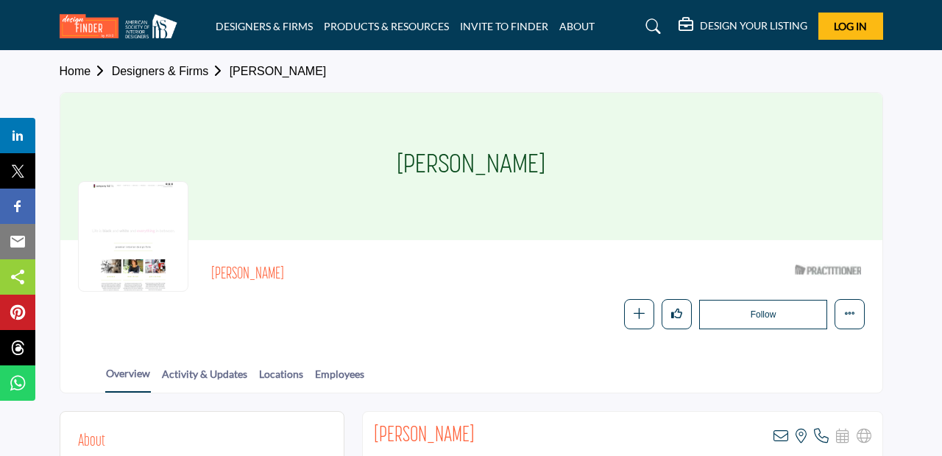
drag, startPoint x: 529, startPoint y: 165, endPoint x: 415, endPoint y: 160, distance: 113.4
click at [415, 160] on div "Kristi Dinner" at bounding box center [471, 166] width 822 height 147
copy h1 "Kristi Dinner"
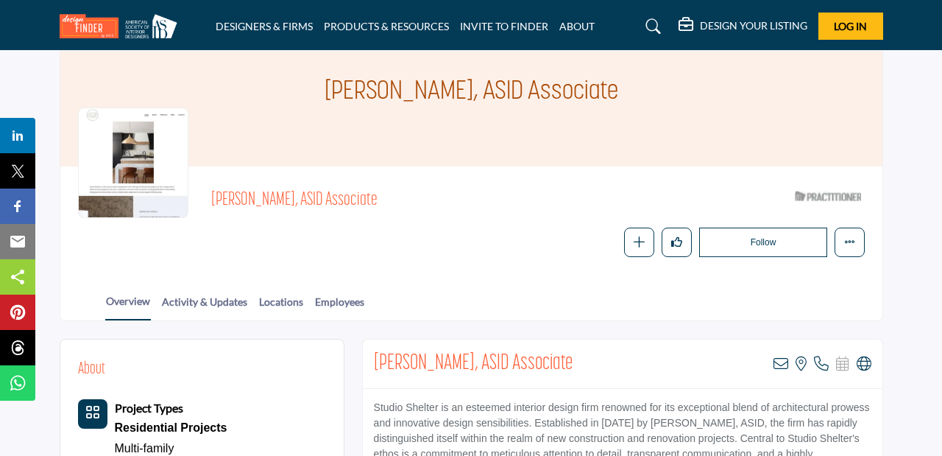
scroll to position [96, 0]
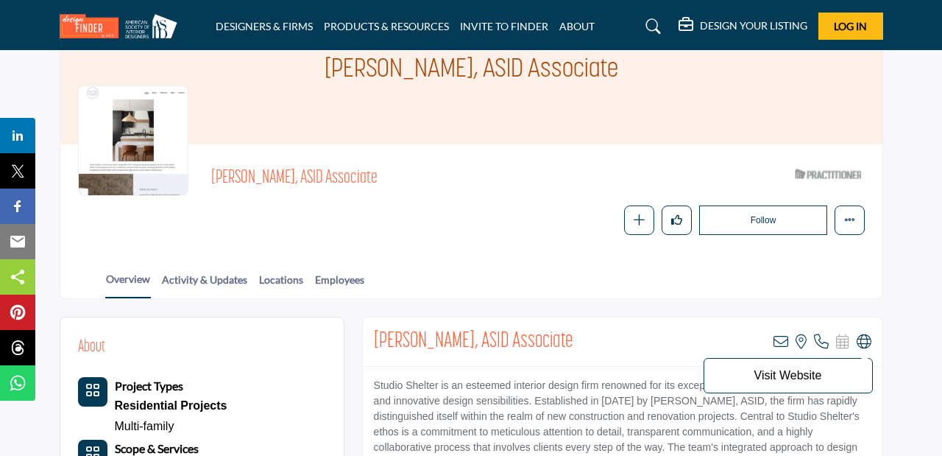
click at [869, 344] on icon at bounding box center [864, 341] width 15 height 15
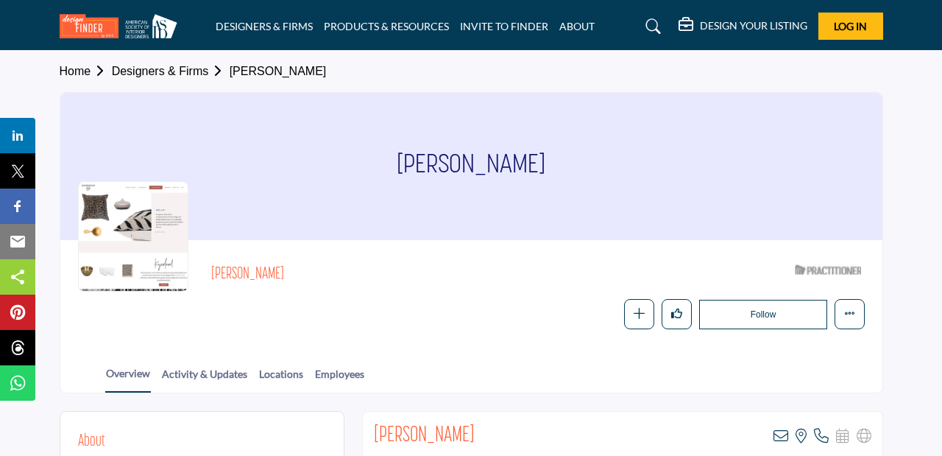
drag, startPoint x: 559, startPoint y: 163, endPoint x: 380, endPoint y: 162, distance: 178.9
click at [379, 162] on div "Kyndra Georgeson" at bounding box center [471, 166] width 822 height 147
copy h1 "Kyndra Georgeson"
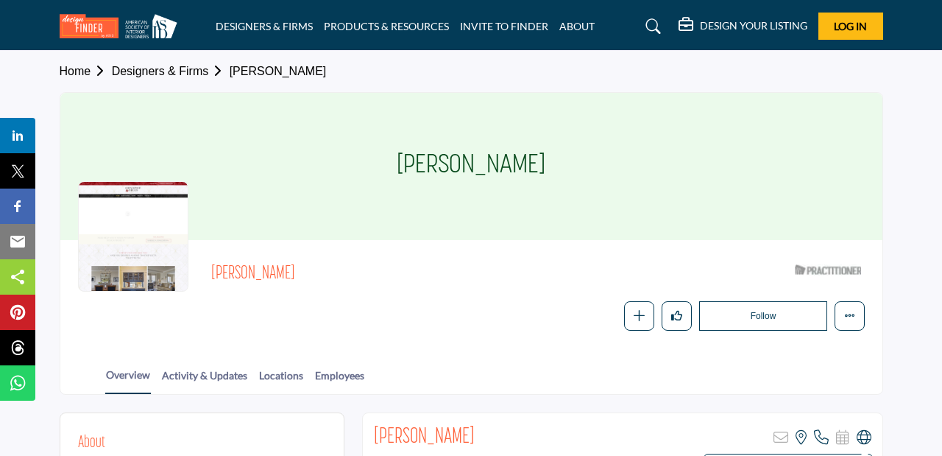
click at [863, 432] on icon at bounding box center [864, 437] width 15 height 15
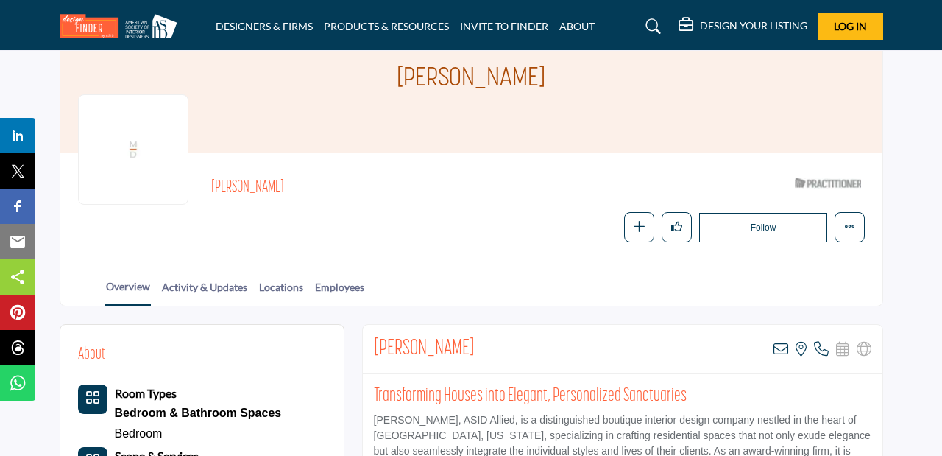
scroll to position [96, 0]
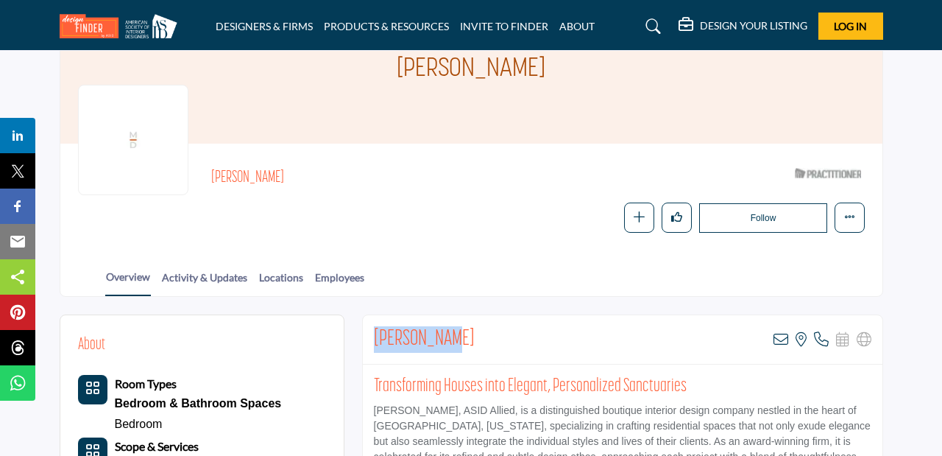
drag, startPoint x: 456, startPoint y: 342, endPoint x: 371, endPoint y: 338, distance: 85.5
click at [370, 337] on div "Mark Haynes View email address of this listing View the location of this listin…" at bounding box center [623, 339] width 520 height 49
copy h2 "Mark Haynes"
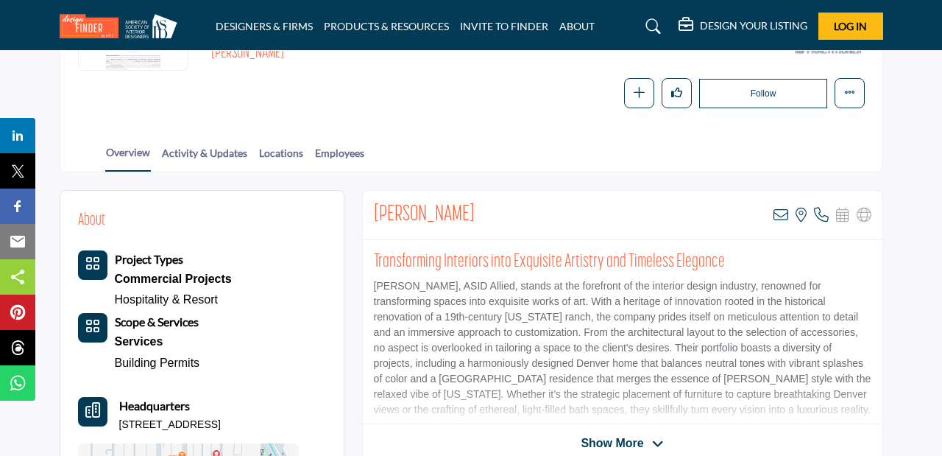
scroll to position [225, 0]
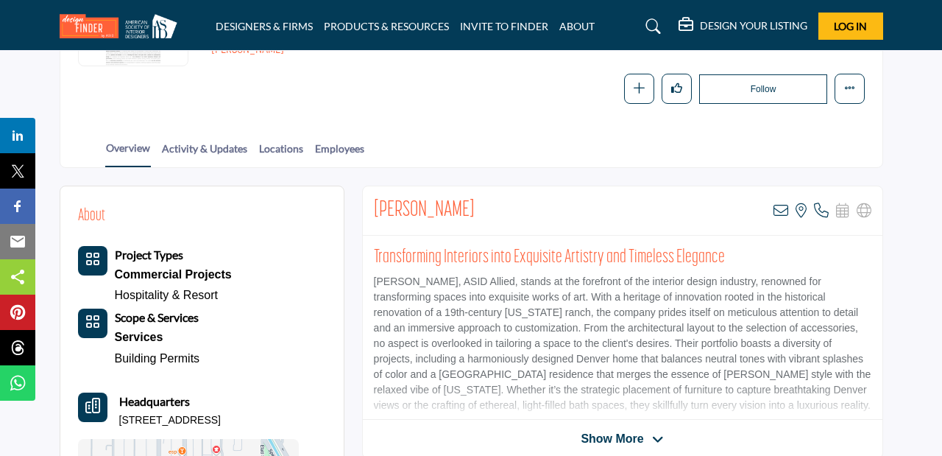
drag, startPoint x: 507, startPoint y: 205, endPoint x: 372, endPoint y: 200, distance: 134.8
click at [372, 200] on div "Andrea Schumacher View email address of this listing View the location of this …" at bounding box center [623, 210] width 520 height 49
copy h2 "Andrea Schumacher"
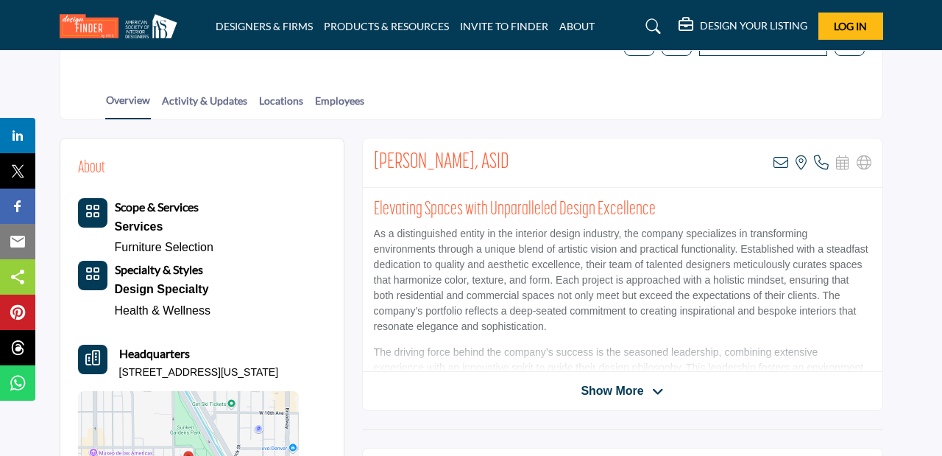
scroll to position [294, 0]
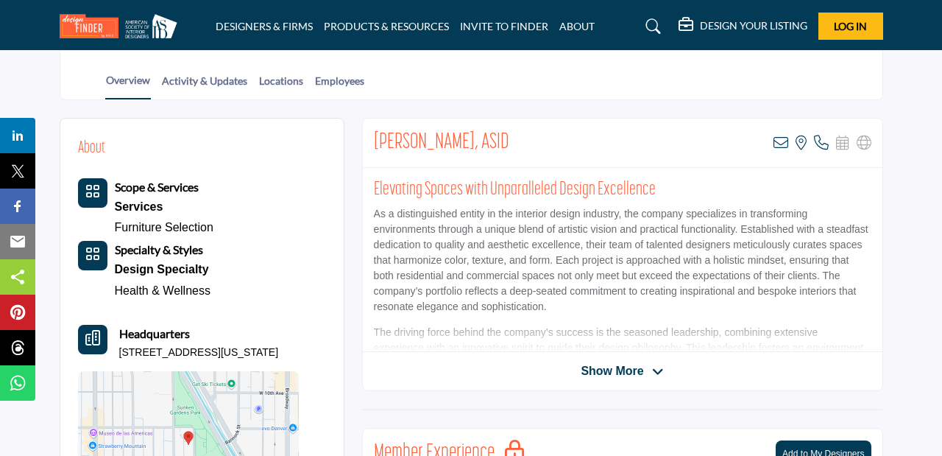
drag, startPoint x: 526, startPoint y: 141, endPoint x: 373, endPoint y: 138, distance: 153.1
click at [373, 138] on div "[PERSON_NAME], ASID View email address of this listing View the location of thi…" at bounding box center [623, 143] width 520 height 49
copy h2 "[PERSON_NAME], ASID"
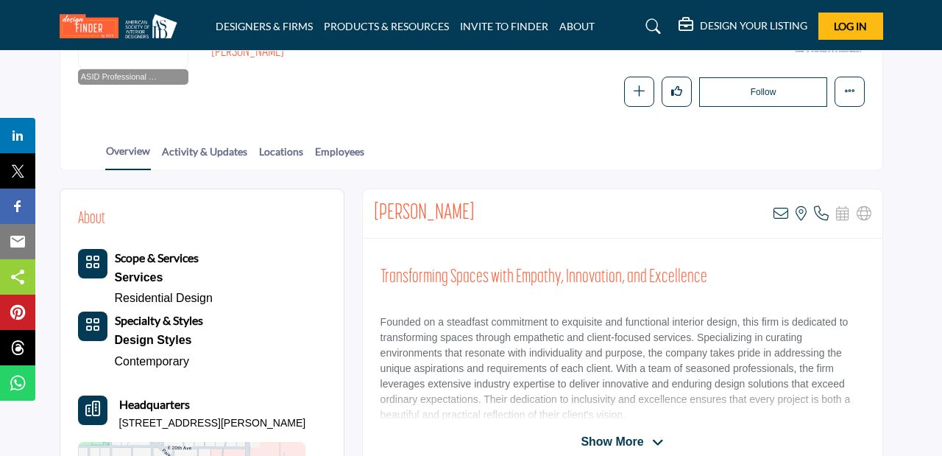
scroll to position [225, 0]
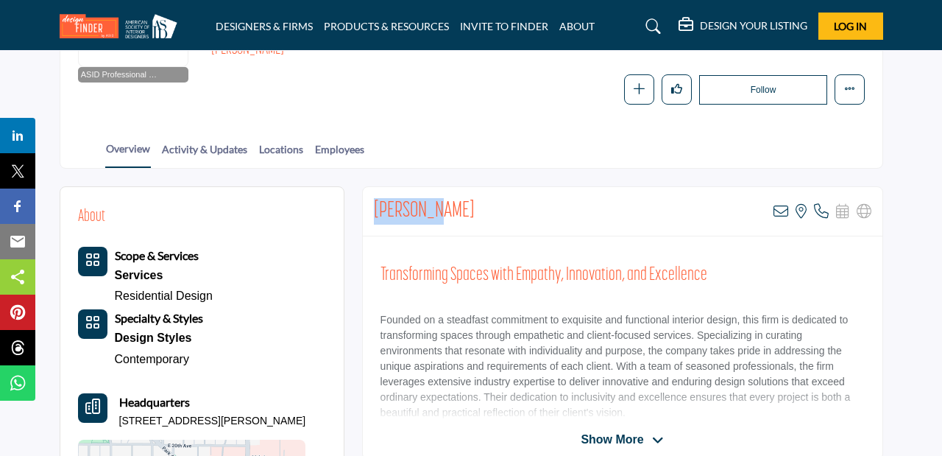
drag, startPoint x: 439, startPoint y: 211, endPoint x: 355, endPoint y: 208, distance: 84.0
copy h2 "Lynn Coit"
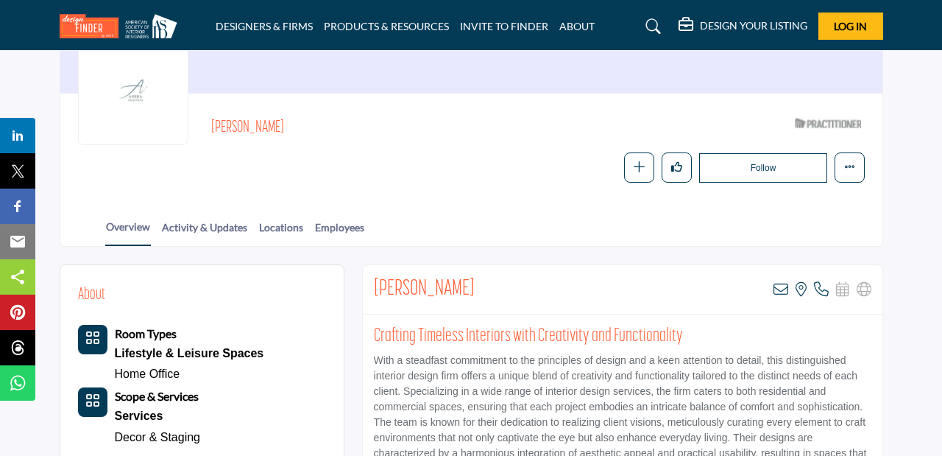
scroll to position [149, 0]
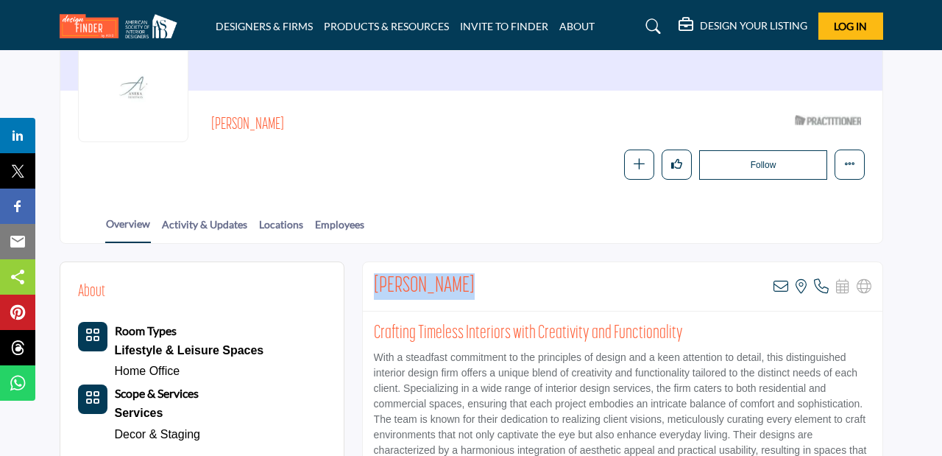
drag, startPoint x: 470, startPoint y: 281, endPoint x: 372, endPoint y: 289, distance: 97.4
click at [372, 289] on div "Tricia Lehman View email address of this listing View the location of this list…" at bounding box center [623, 286] width 520 height 49
copy h2 "Tricia Lehman"
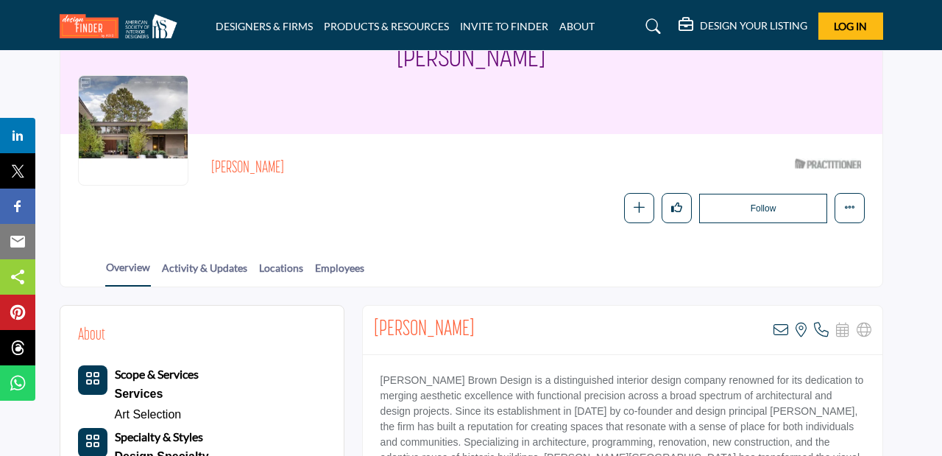
scroll to position [109, 0]
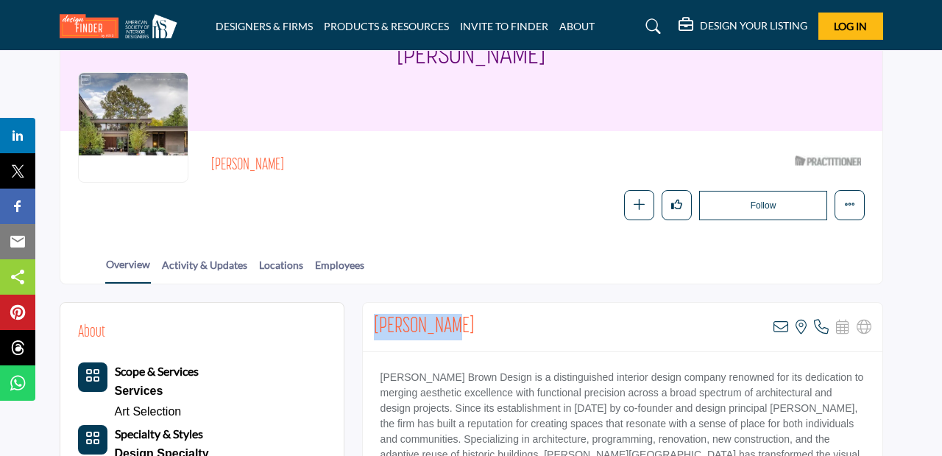
drag, startPoint x: 457, startPoint y: 325, endPoint x: 367, endPoint y: 322, distance: 90.6
click at [366, 321] on div "Mary Sunset View email address of this listing View the location of this listin…" at bounding box center [623, 327] width 520 height 49
copy h2 "Mary Sunset"
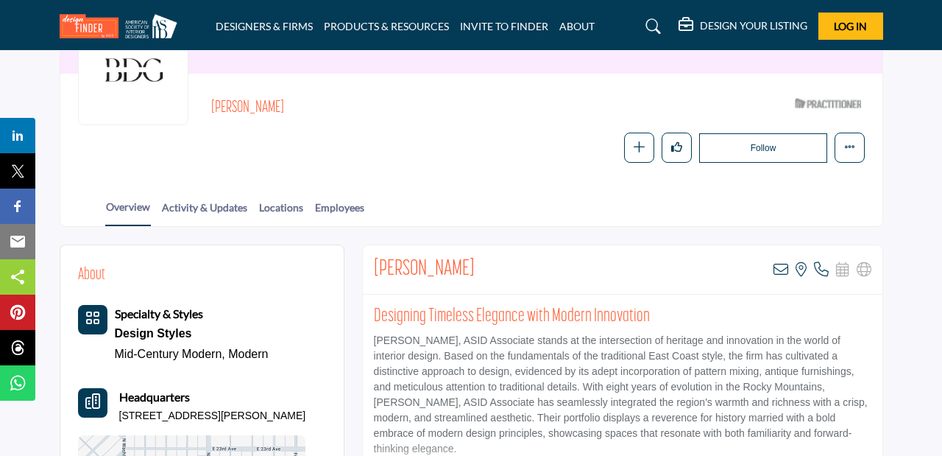
scroll to position [167, 0]
drag, startPoint x: 459, startPoint y: 269, endPoint x: 362, endPoint y: 265, distance: 97.2
copy h2 "Brady Burke"
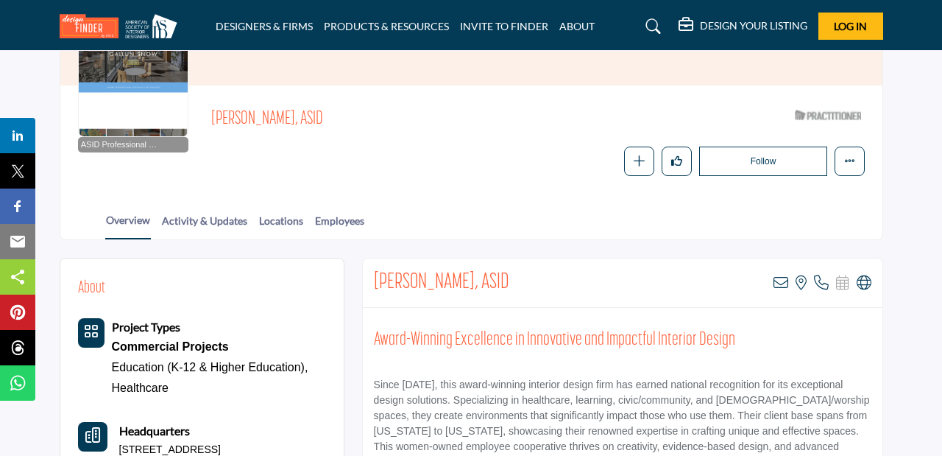
scroll to position [157, 0]
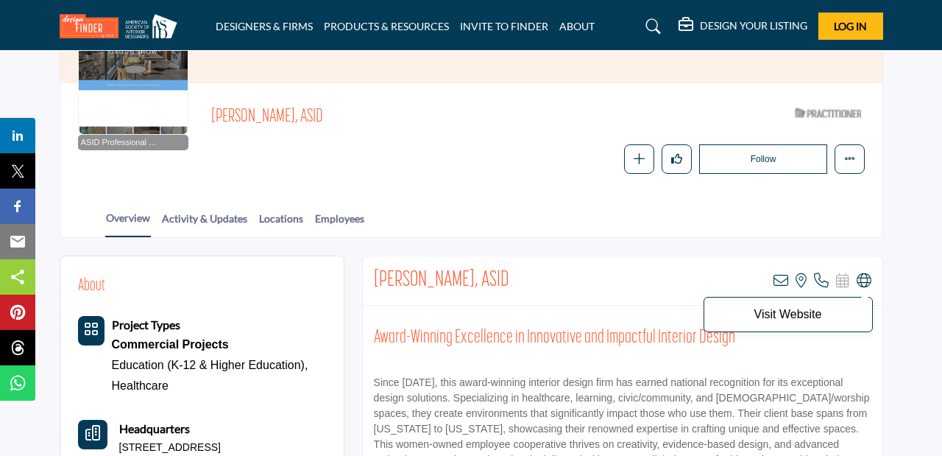
click at [861, 283] on icon at bounding box center [864, 280] width 15 height 15
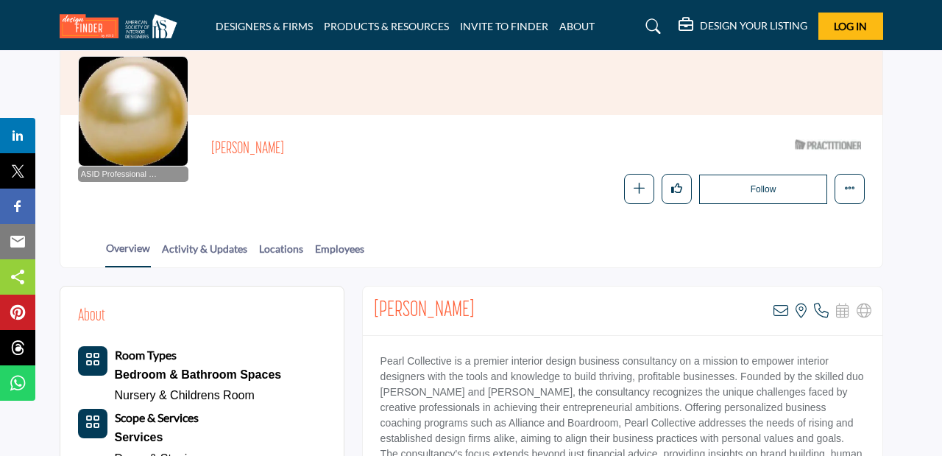
scroll to position [127, 0]
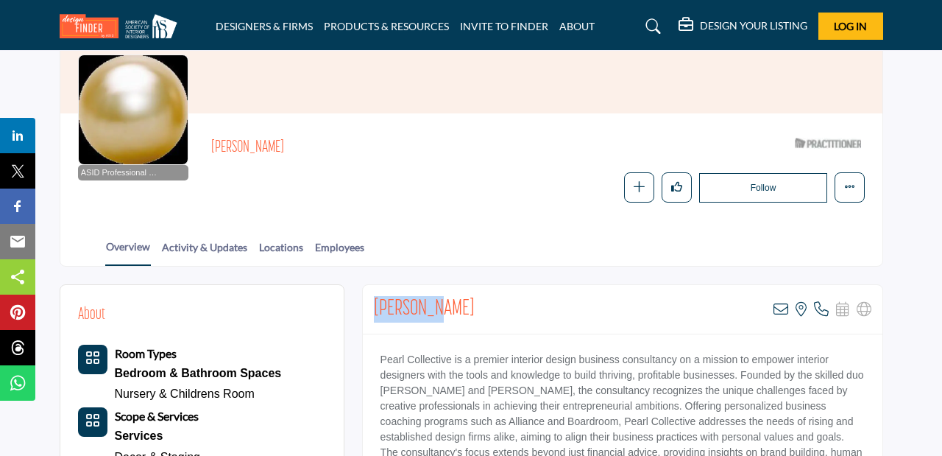
drag, startPoint x: 439, startPoint y: 308, endPoint x: 374, endPoint y: 305, distance: 65.6
click at [374, 305] on div "Gail Doby View email address of this listing View the location of this listing" at bounding box center [623, 309] width 520 height 49
copy h2 "Gail Doby"
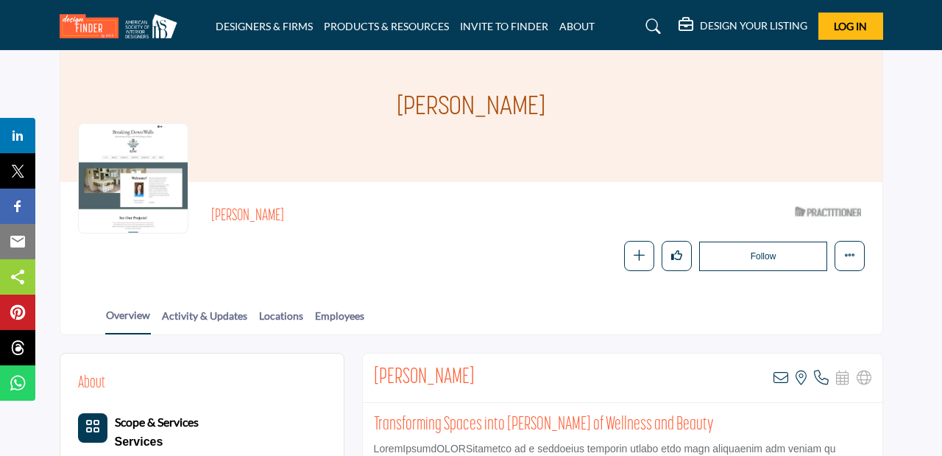
scroll to position [63, 0]
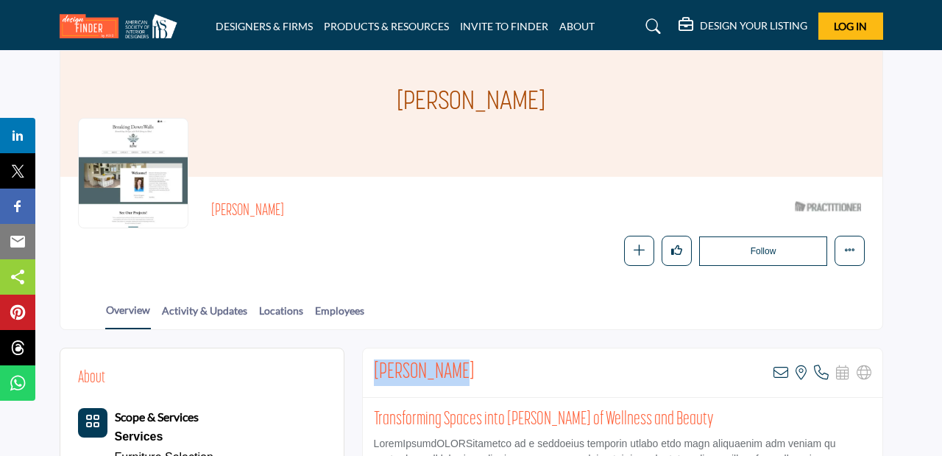
drag, startPoint x: 456, startPoint y: 367, endPoint x: 375, endPoint y: 367, distance: 81.0
click at [374, 367] on div "Penny Oliver View email address of this listing View the location of this listi…" at bounding box center [623, 372] width 520 height 49
copy h2 "Penny Oliver"
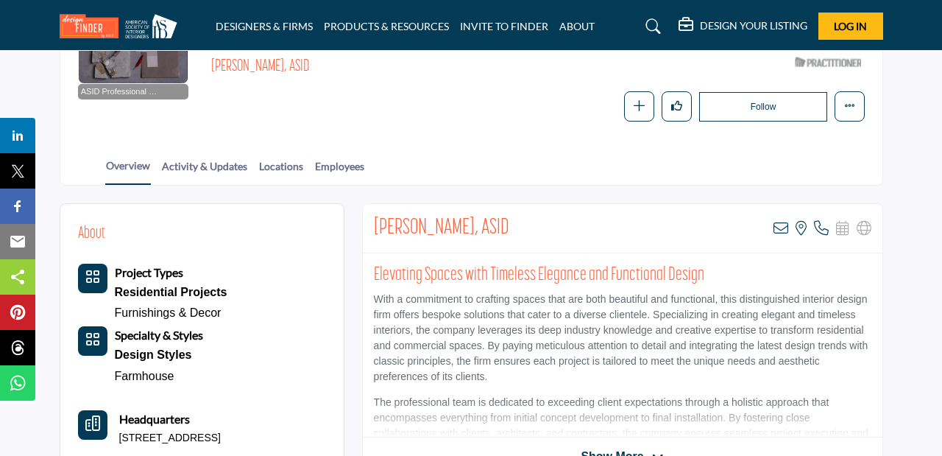
scroll to position [207, 0]
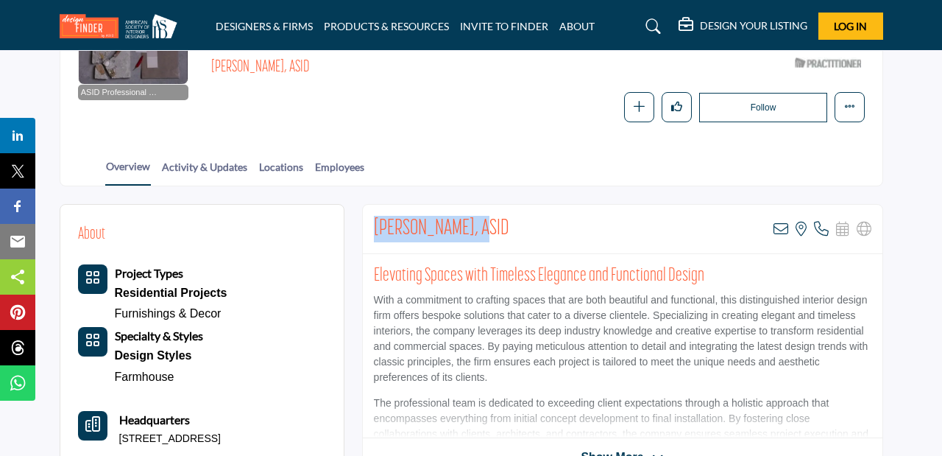
drag, startPoint x: 486, startPoint y: 226, endPoint x: 360, endPoint y: 223, distance: 125.9
copy h2 "Renee Fine, ASID"
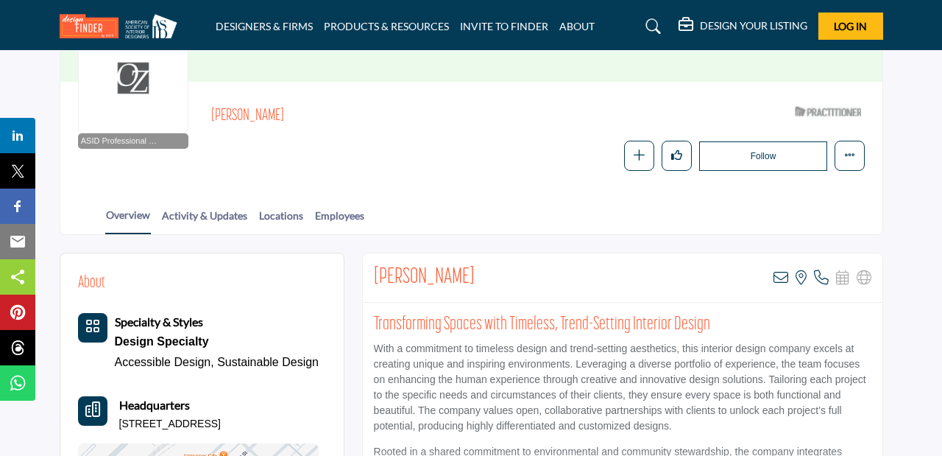
scroll to position [180, 0]
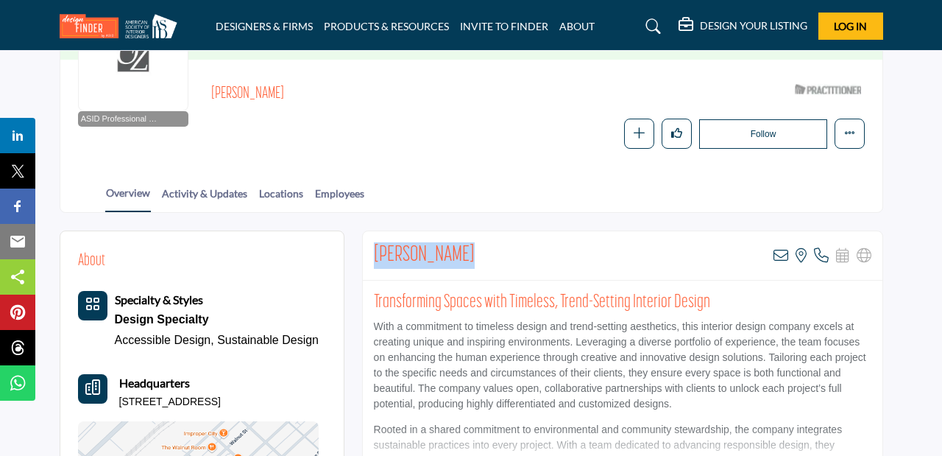
drag, startPoint x: 473, startPoint y: 259, endPoint x: 377, endPoint y: 258, distance: 95.7
click at [377, 258] on div "Rebecca Stone View email address of this listing View the location of this list…" at bounding box center [623, 255] width 520 height 49
copy h2 "Rebecca Stone"
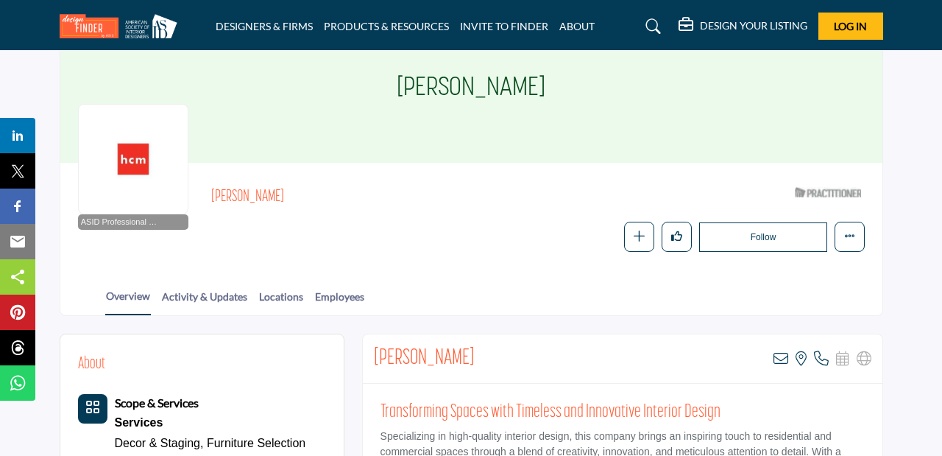
scroll to position [82, 0]
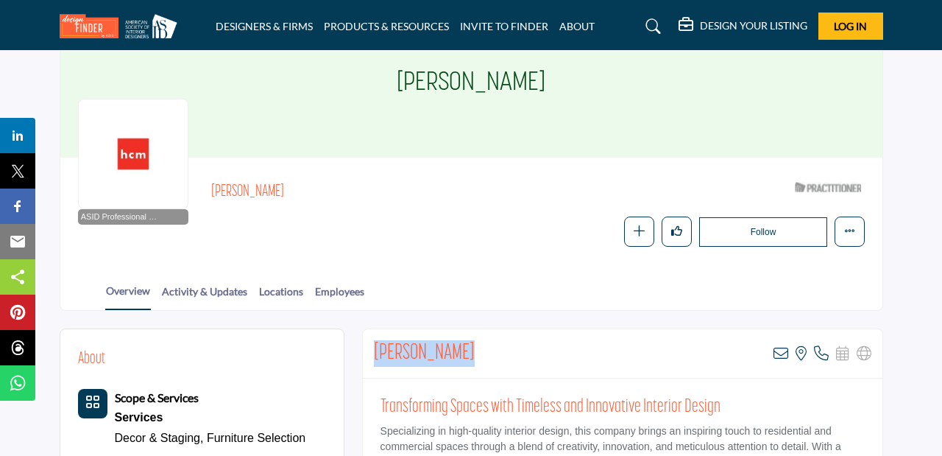
drag, startPoint x: 475, startPoint y: 344, endPoint x: 376, endPoint y: 342, distance: 98.7
click at [376, 342] on div "Michelle Horn View email address of this listing View the location of this list…" at bounding box center [623, 353] width 520 height 49
copy h2 "Michelle Horn"
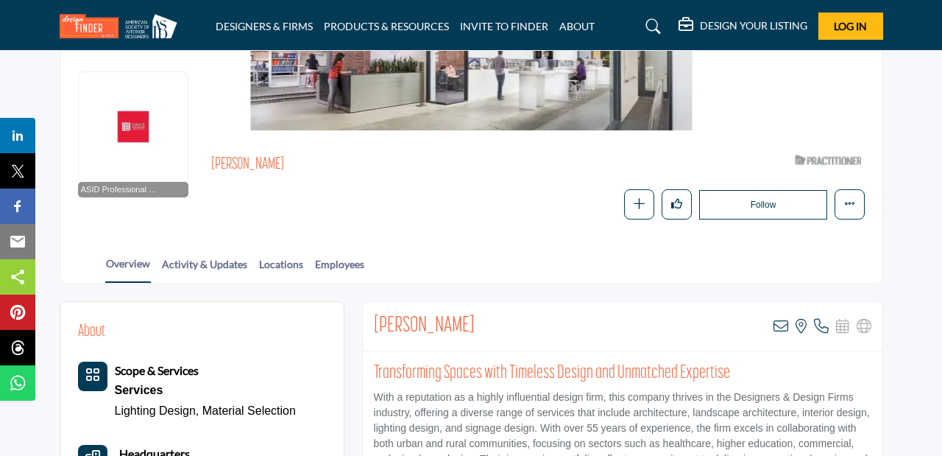
scroll to position [144, 0]
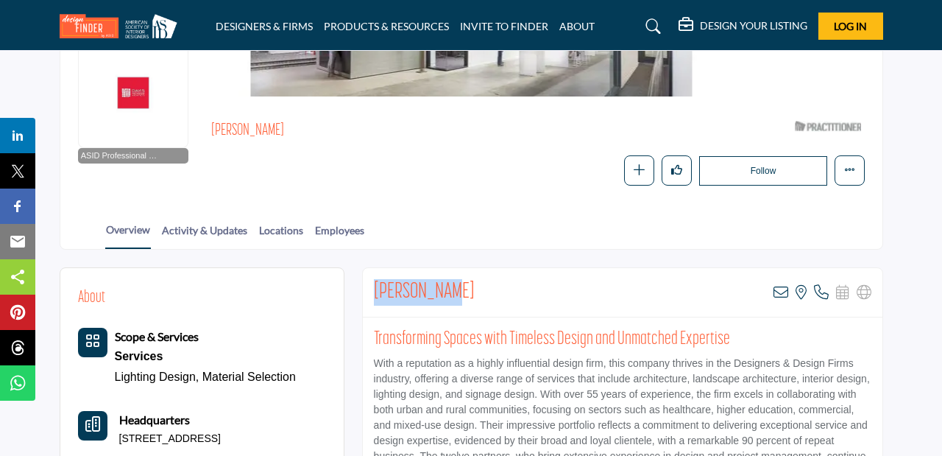
drag, startPoint x: 457, startPoint y: 294, endPoint x: 368, endPoint y: 293, distance: 89.1
click at [367, 292] on div "Janette Ray View email address of this listing View the location of this listin…" at bounding box center [623, 292] width 520 height 49
copy h2 "Janette Ray"
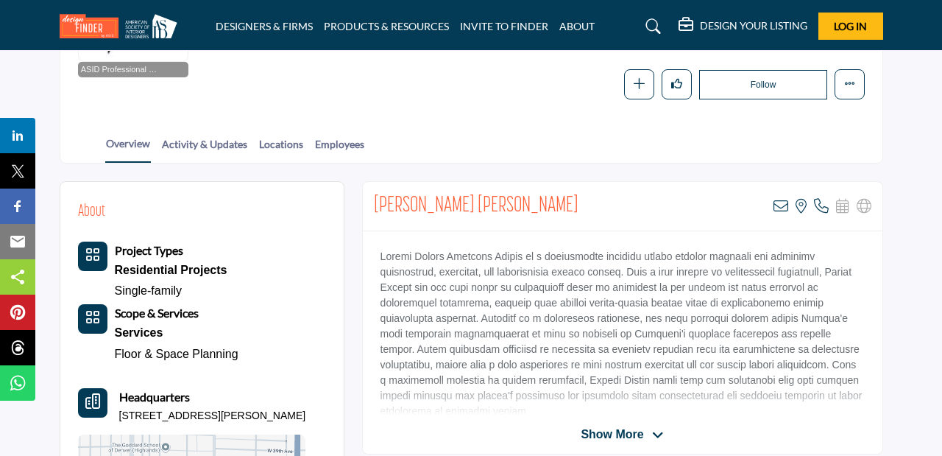
scroll to position [252, 0]
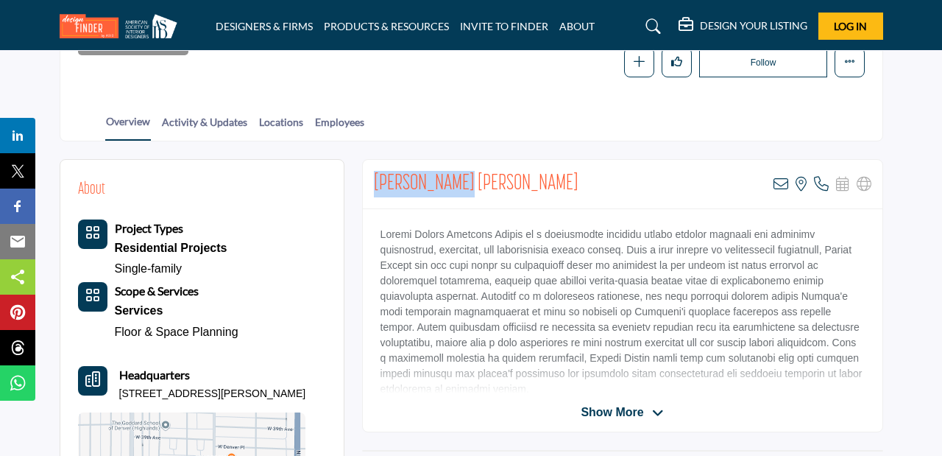
drag, startPoint x: 470, startPoint y: 180, endPoint x: 367, endPoint y: 177, distance: 103.8
click at [367, 177] on div "Pamela Chelle View email address of this listing View the location of this list…" at bounding box center [623, 184] width 520 height 49
copy h2 "Pamela Chelle"
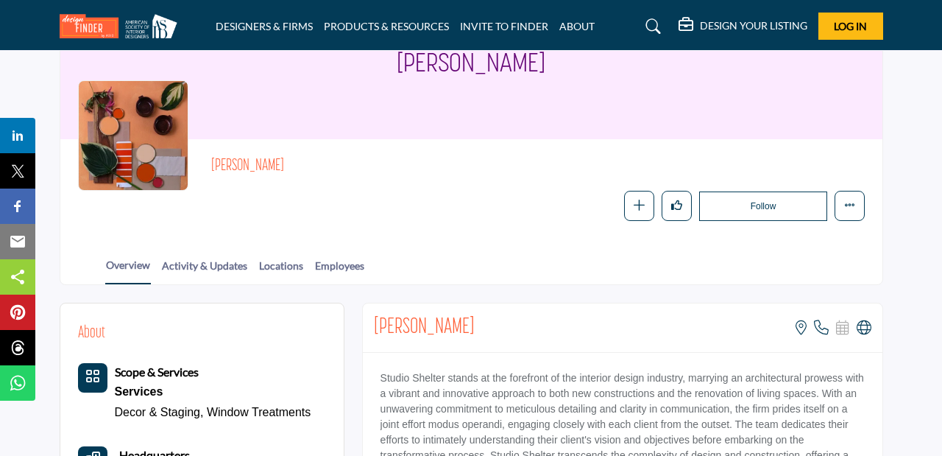
scroll to position [124, 0]
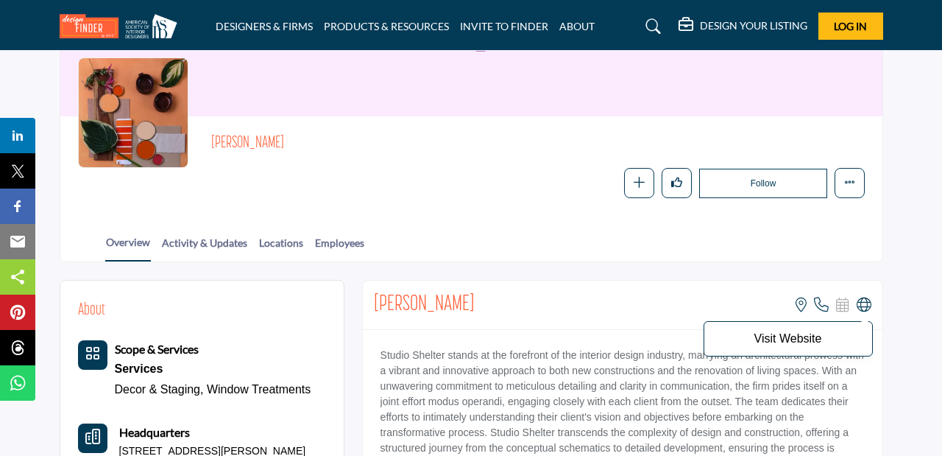
click at [864, 304] on icon at bounding box center [864, 304] width 15 height 15
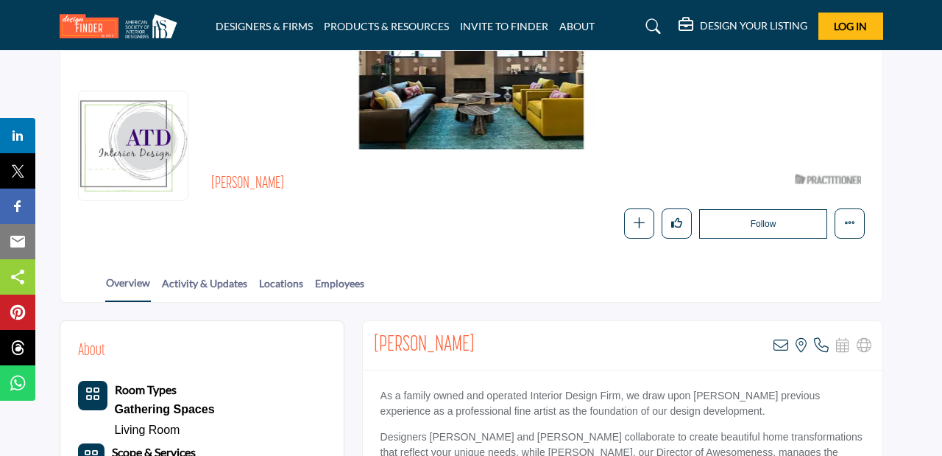
scroll to position [110, 0]
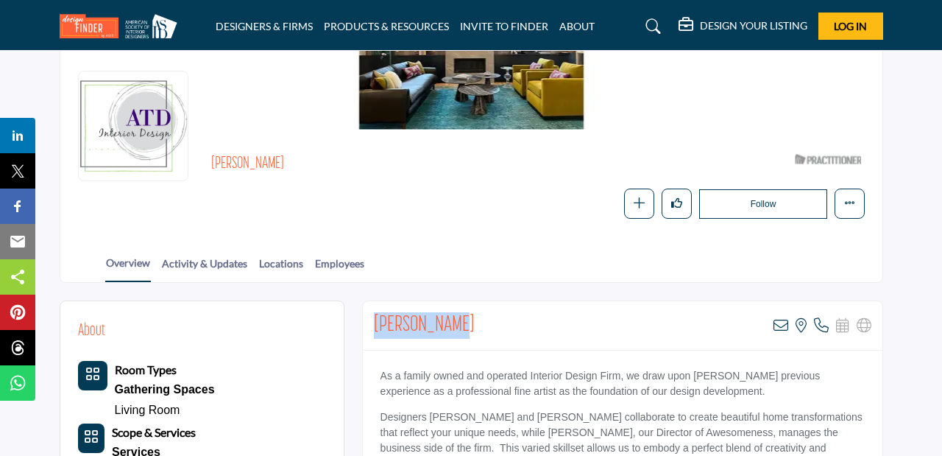
drag, startPoint x: 451, startPoint y: 321, endPoint x: 373, endPoint y: 320, distance: 78.0
click at [373, 320] on div "Ann Tristani View email address of this listing View the location of this listi…" at bounding box center [623, 325] width 520 height 49
copy h2 "Ann Tristani"
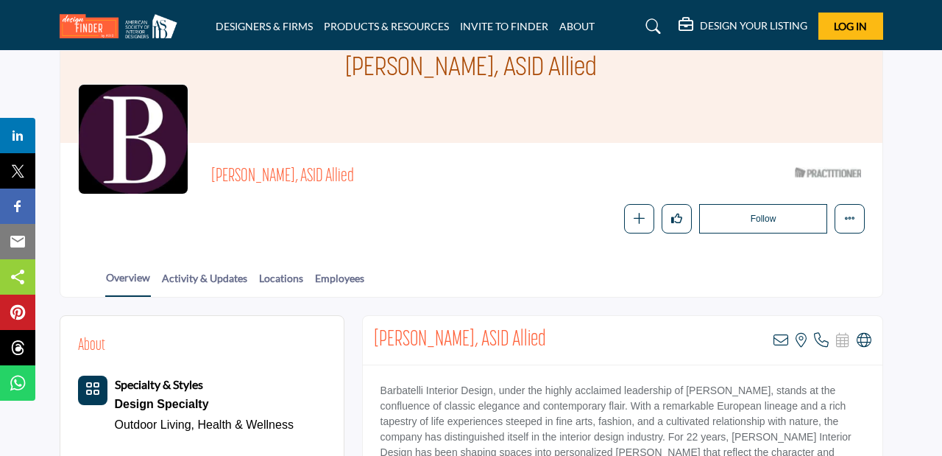
scroll to position [149, 0]
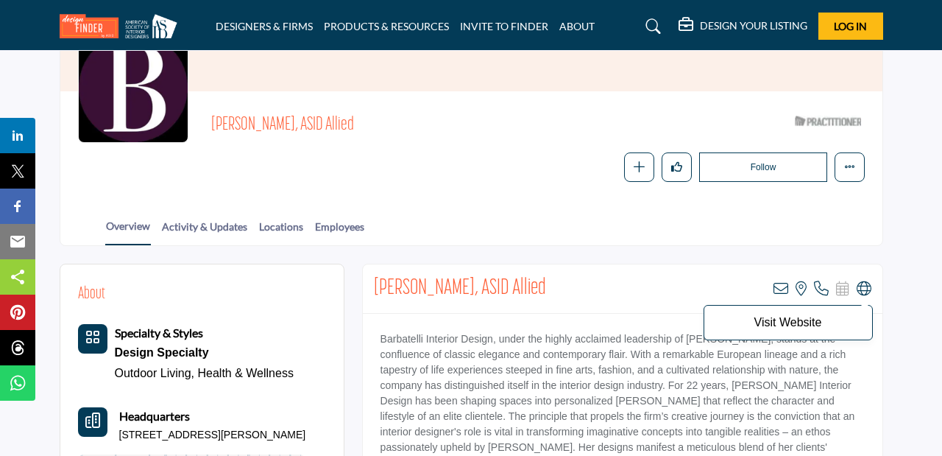
click at [866, 289] on icon at bounding box center [864, 288] width 15 height 15
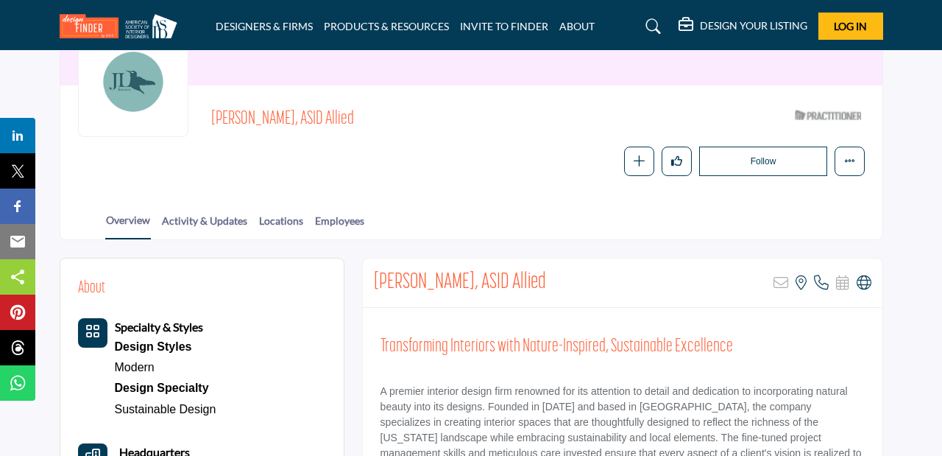
scroll to position [155, 0]
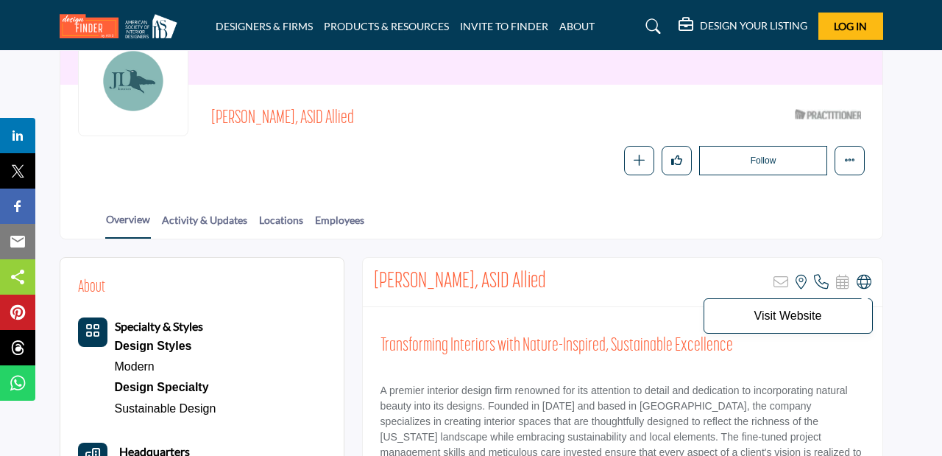
click at [864, 284] on icon at bounding box center [864, 282] width 15 height 15
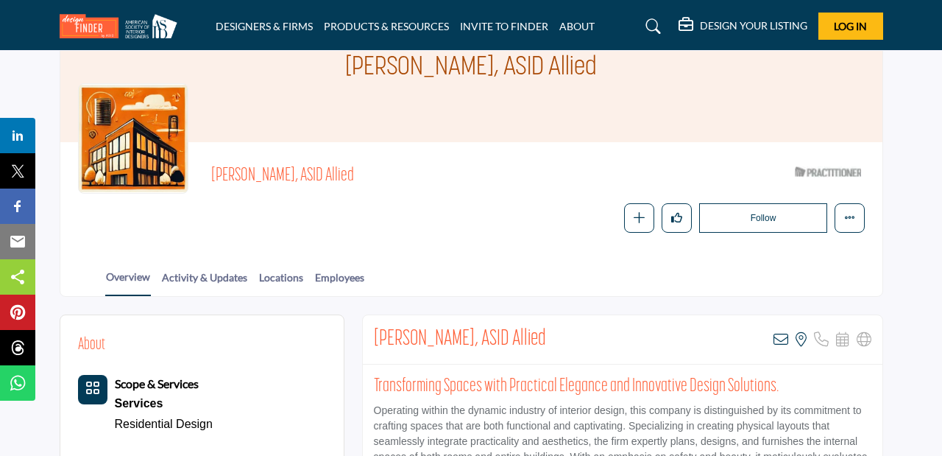
scroll to position [123, 0]
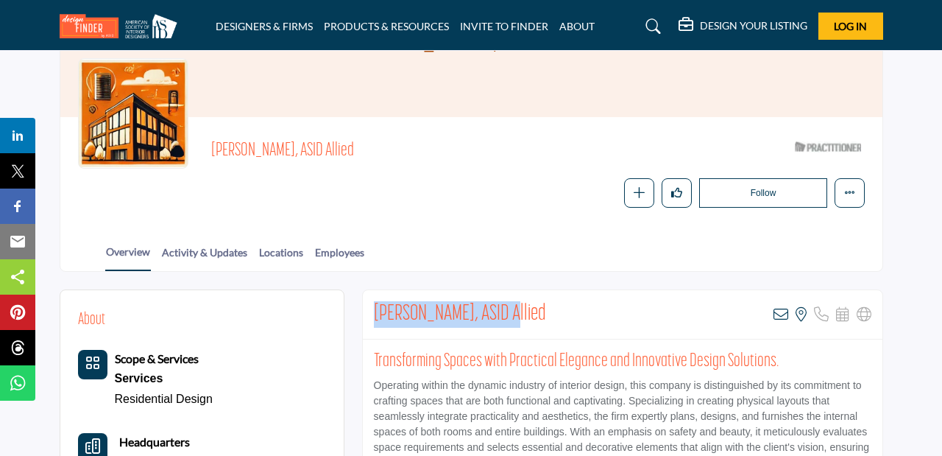
drag, startPoint x: 509, startPoint y: 311, endPoint x: 372, endPoint y: 311, distance: 136.9
click at [372, 311] on div "Emmalyne Axtell, ASID Allied View email address of this listing View the locati…" at bounding box center [623, 314] width 520 height 49
copy h2 "Emmalyne Axtell, ASID"
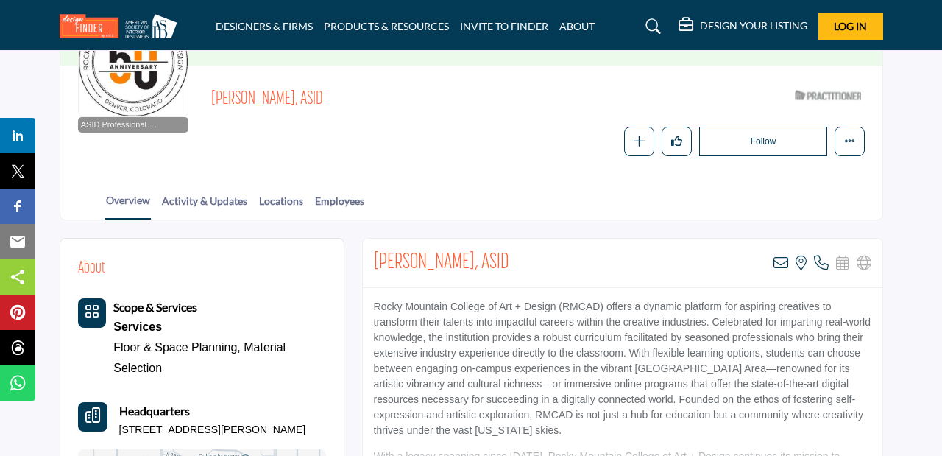
scroll to position [175, 0]
drag, startPoint x: 498, startPoint y: 262, endPoint x: 374, endPoint y: 263, distance: 123.7
click at [372, 262] on div "Jessica Elliott, ASID View email address of this listing View the location of t…" at bounding box center [623, 262] width 520 height 49
copy h2 "Jessica Elliott, ASID"
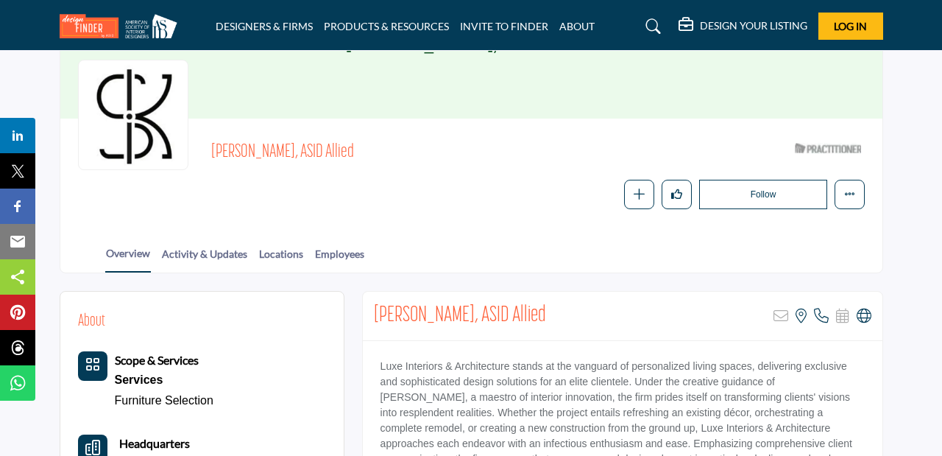
scroll to position [122, 0]
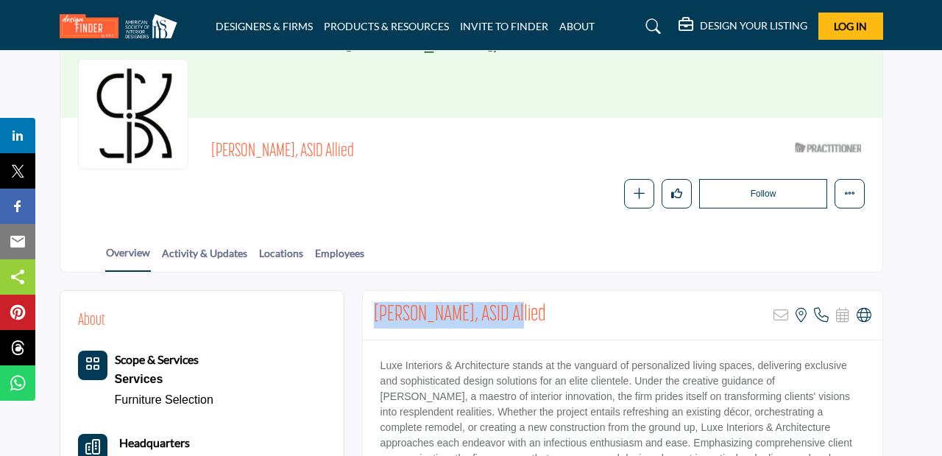
drag, startPoint x: 517, startPoint y: 316, endPoint x: 356, endPoint y: 314, distance: 162.0
copy h2 "Stephen Kohlbeck, ASID"
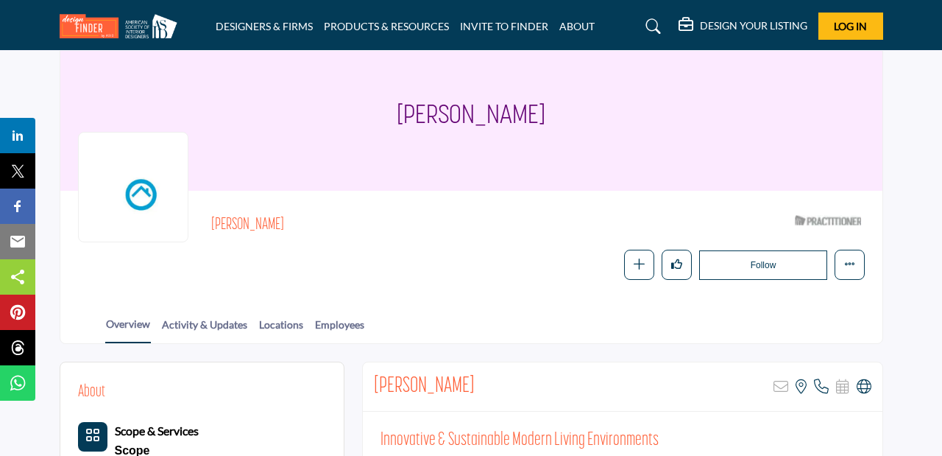
scroll to position [54, 0]
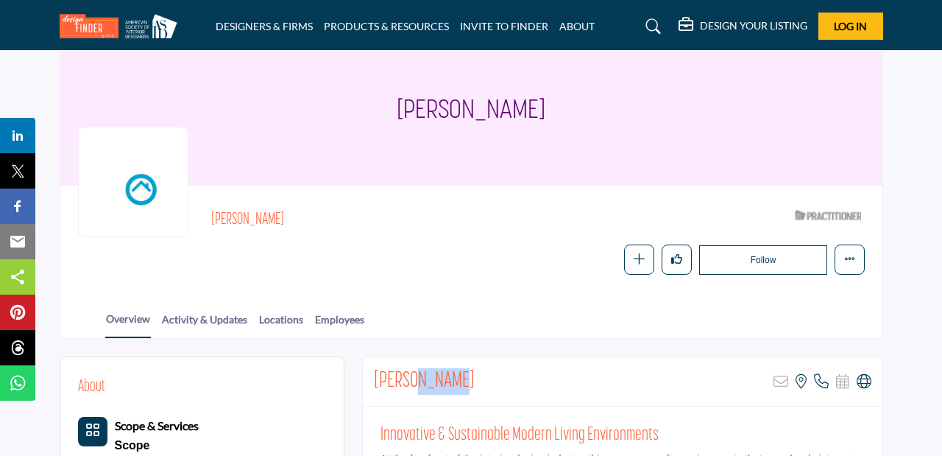
drag, startPoint x: 463, startPoint y: 375, endPoint x: 412, endPoint y: 375, distance: 50.8
click at [412, 375] on div "Lauren Pogue Sorry, but this listing is on a subscription plan which does not a…" at bounding box center [623, 381] width 520 height 49
click at [860, 379] on icon at bounding box center [864, 381] width 15 height 15
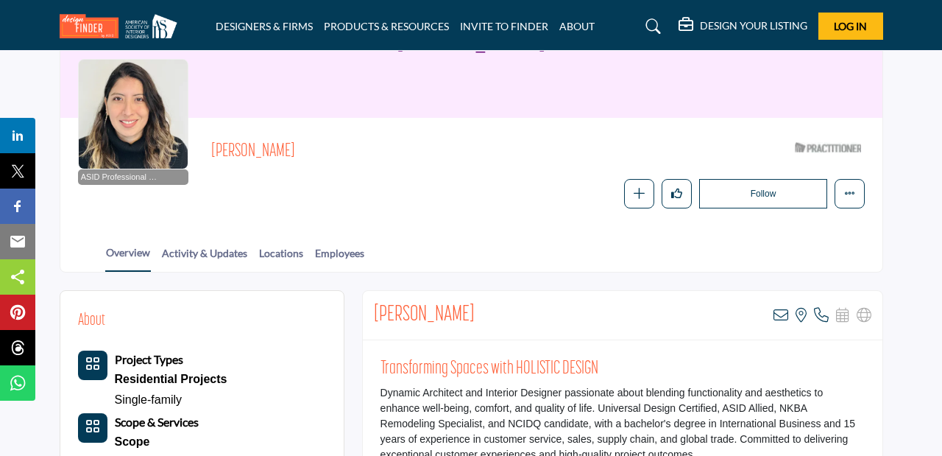
scroll to position [130, 0]
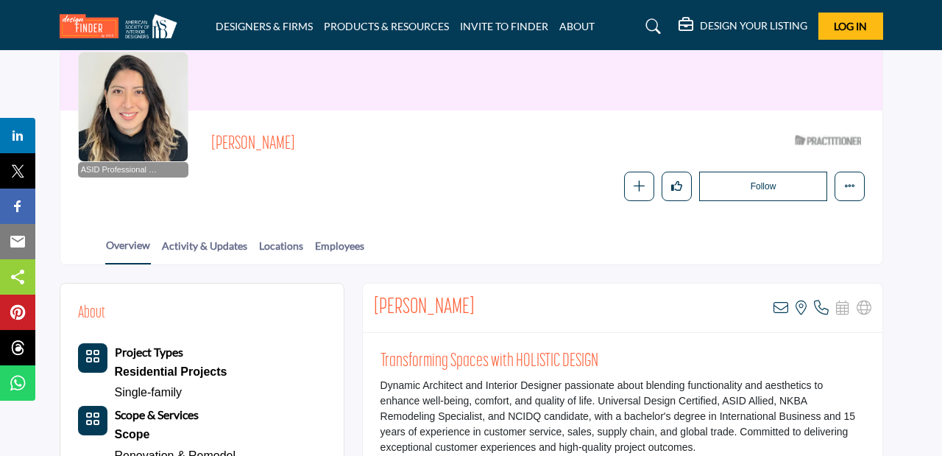
drag, startPoint x: 509, startPoint y: 307, endPoint x: 364, endPoint y: 298, distance: 144.5
click at [364, 298] on div "Clara Zaldivar Viveros View email address of this listing View the location of …" at bounding box center [623, 307] width 520 height 49
copy h2 "Clara Zaldivar Viveros"
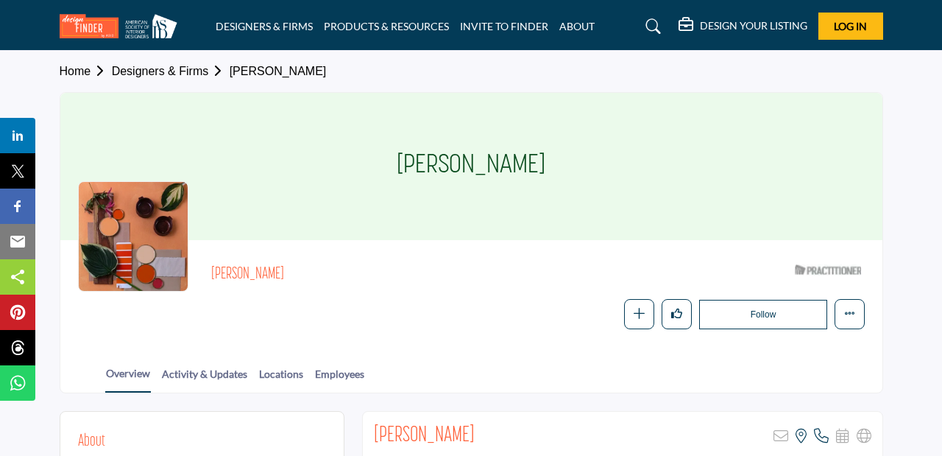
drag, startPoint x: 560, startPoint y: 164, endPoint x: 398, endPoint y: 160, distance: 162.7
click at [397, 159] on div "Erin Levendusky" at bounding box center [471, 166] width 822 height 147
copy h1 "Erin Levendusky"
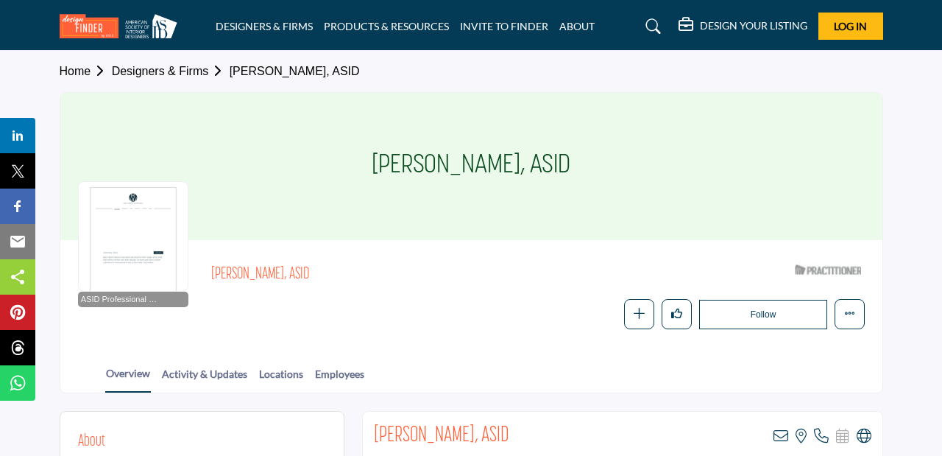
drag, startPoint x: 556, startPoint y: 163, endPoint x: 372, endPoint y: 164, distance: 184.0
click at [371, 164] on div "Emily Leach, ASID" at bounding box center [471, 166] width 822 height 147
copy h1 "Emily Leach, ASID"
click at [864, 429] on icon at bounding box center [864, 435] width 15 height 15
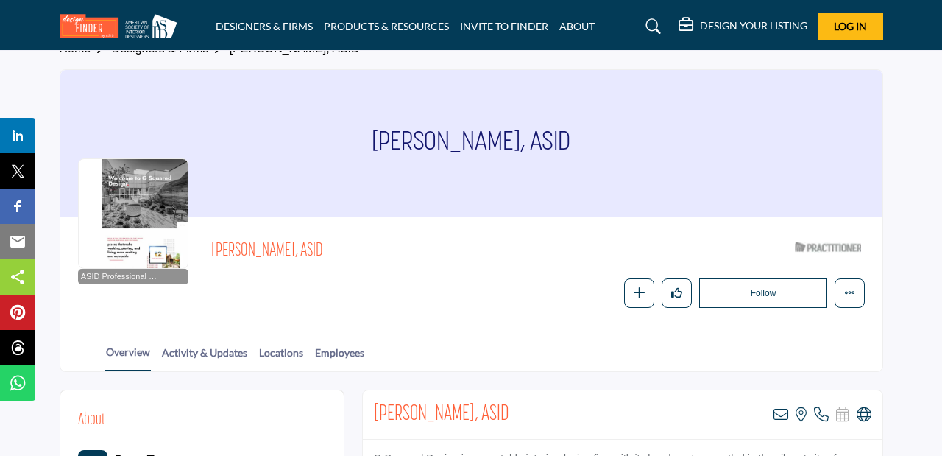
scroll to position [40, 0]
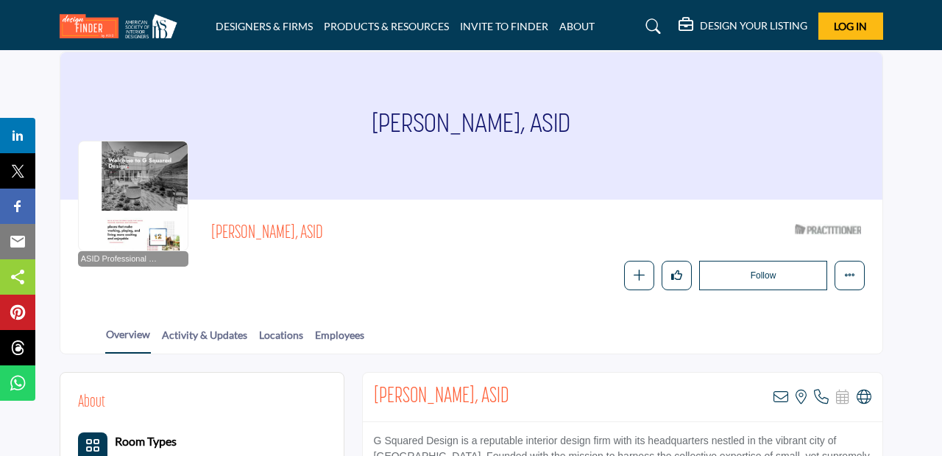
drag, startPoint x: 307, startPoint y: 232, endPoint x: 213, endPoint y: 231, distance: 93.5
click at [213, 231] on span "Aileen Gieck, ASID" at bounding box center [411, 234] width 401 height 24
copy span "Aileen Gieck, ASID"
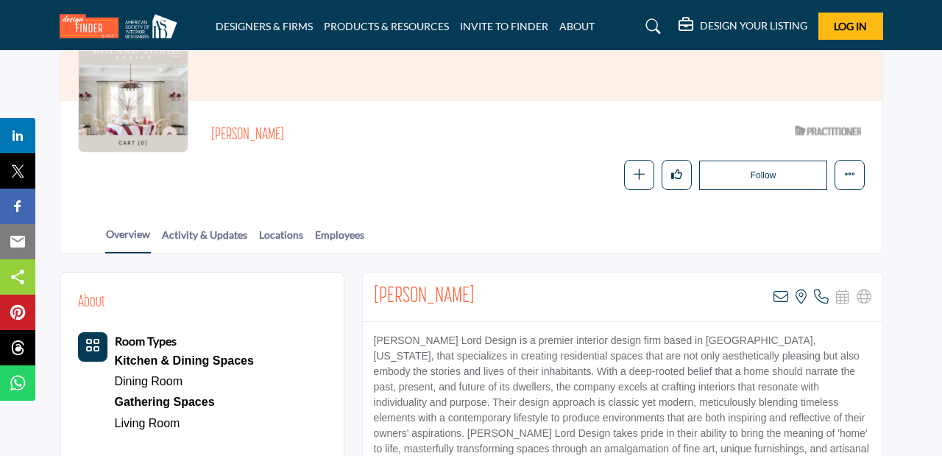
scroll to position [149, 0]
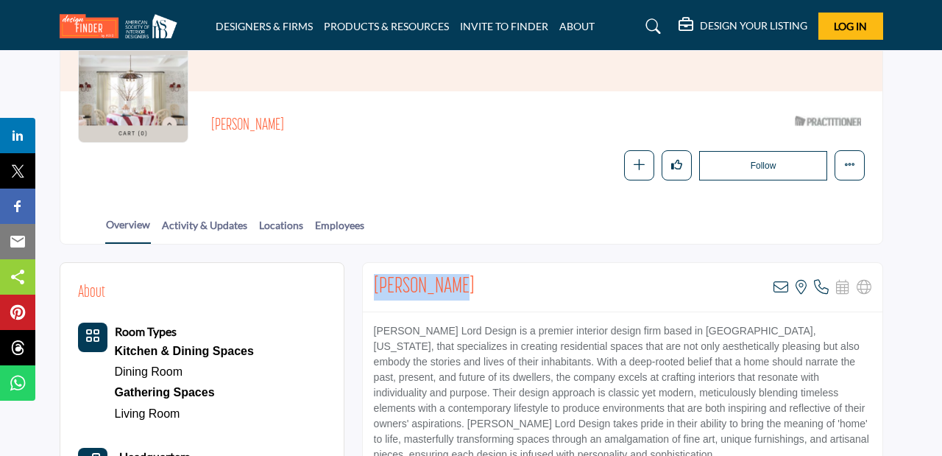
drag, startPoint x: 473, startPoint y: 285, endPoint x: 371, endPoint y: 285, distance: 102.3
click at [370, 285] on div "Megan Daoust View email address of this listing View the location of this listi…" at bounding box center [623, 287] width 520 height 49
copy h2 "Megan Daoust"
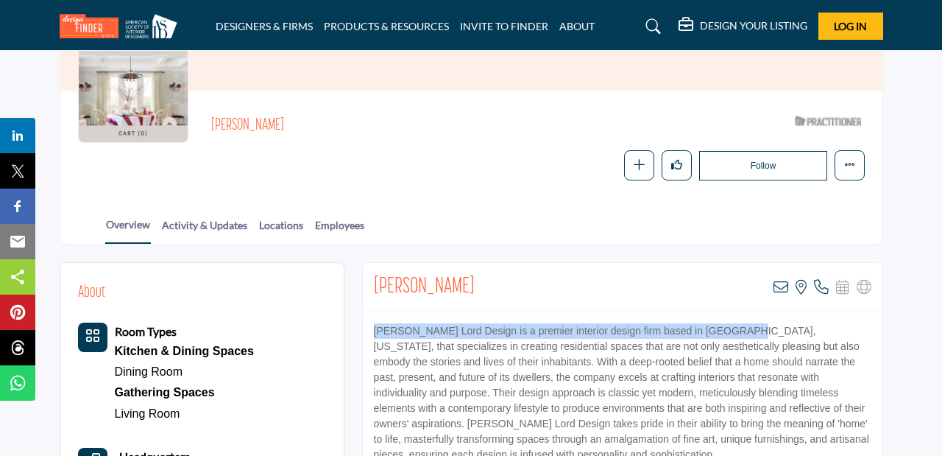
drag, startPoint x: 735, startPoint y: 331, endPoint x: 376, endPoint y: 331, distance: 358.5
click at [376, 331] on p "Boland Lord Design is a premier interior design firm based in Denver, Colorado,…" at bounding box center [623, 392] width 498 height 139
click at [465, 330] on p "Boland Lord Design is a premier interior design firm based in Denver, Colorado,…" at bounding box center [623, 392] width 498 height 139
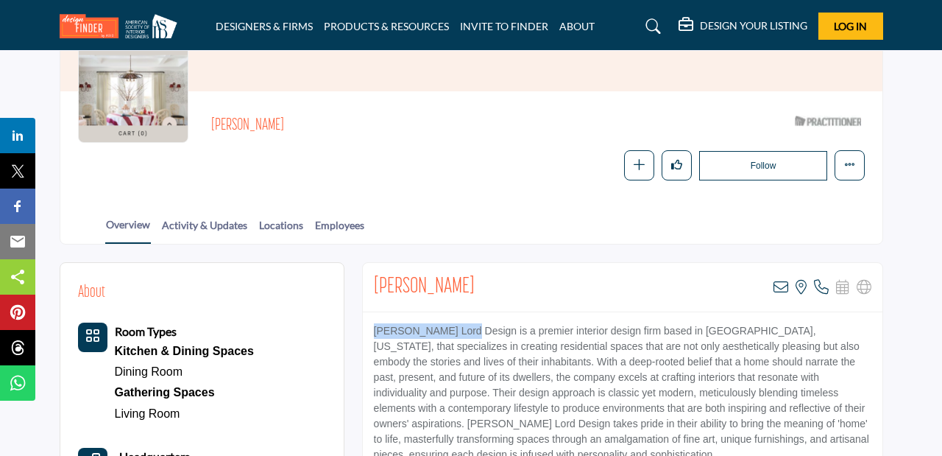
drag, startPoint x: 465, startPoint y: 331, endPoint x: 372, endPoint y: 332, distance: 93.5
click at [374, 332] on p "Boland Lord Design is a premier interior design firm based in Denver, Colorado,…" at bounding box center [623, 392] width 498 height 139
copy p "Boland Lord Design"
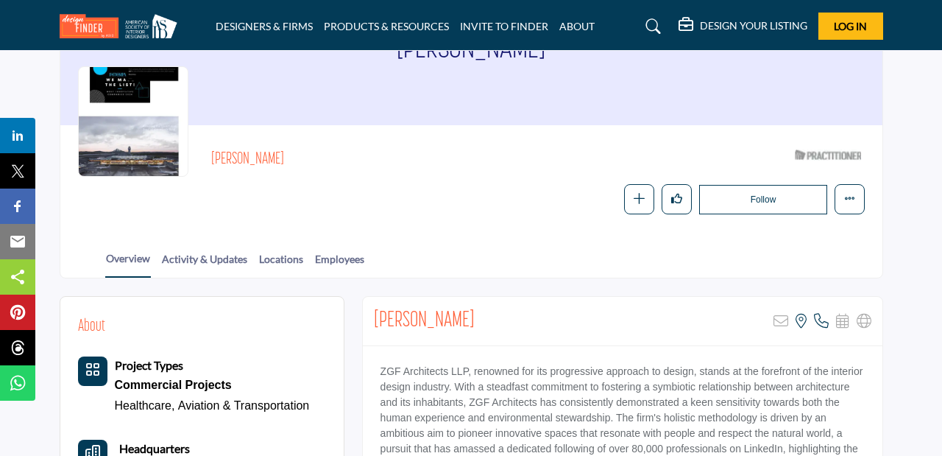
scroll to position [116, 0]
drag, startPoint x: 455, startPoint y: 324, endPoint x: 410, endPoint y: 321, distance: 45.0
click at [409, 321] on div "Cally Dalton Sorry, but this listing is on a subscription plan which does not a…" at bounding box center [623, 320] width 520 height 49
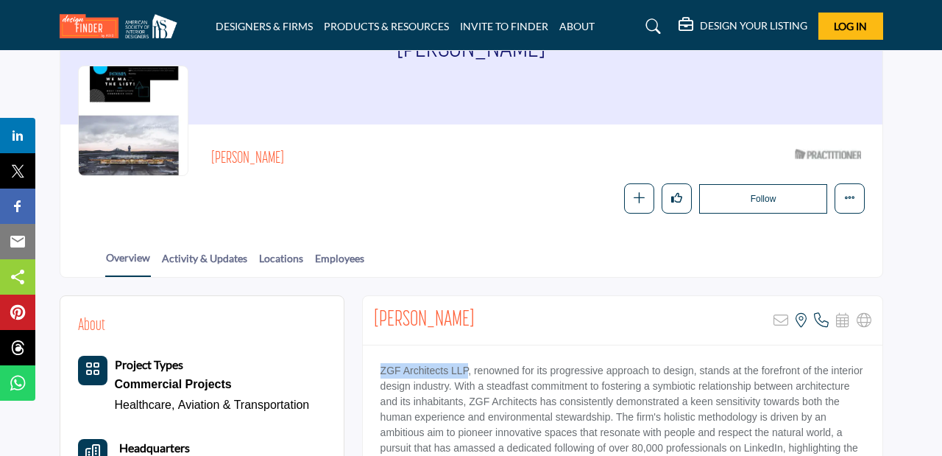
drag, startPoint x: 470, startPoint y: 369, endPoint x: 376, endPoint y: 370, distance: 93.5
click at [381, 370] on p "ZGF Architects LLP, renowned for its progressive approach to design, stands at …" at bounding box center [623, 417] width 484 height 108
copy p "ZGF Architects LLP"
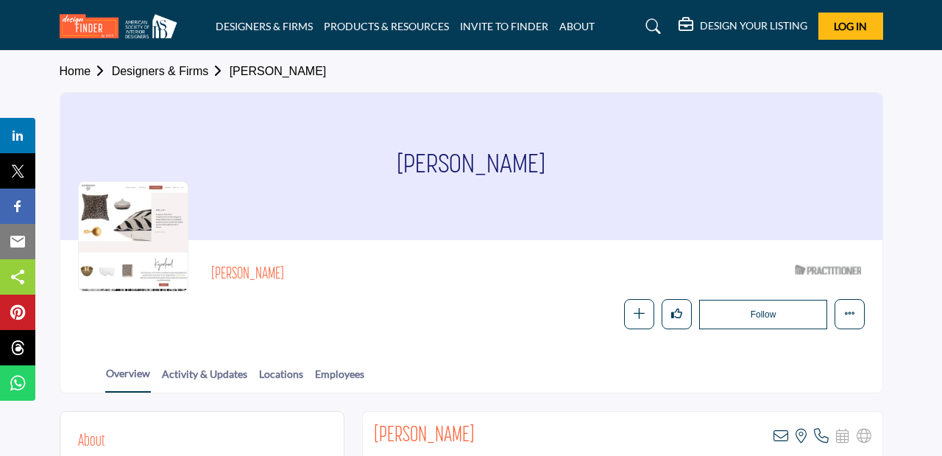
scroll to position [104, 0]
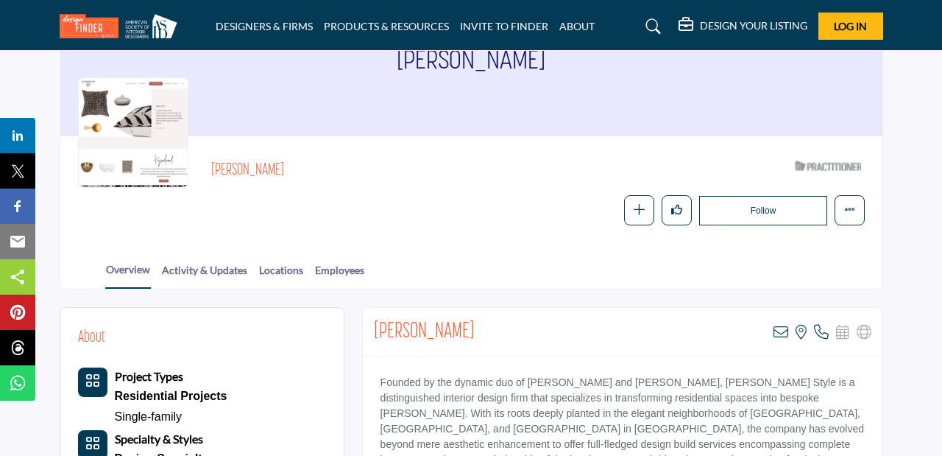
drag, startPoint x: 491, startPoint y: 327, endPoint x: 359, endPoint y: 325, distance: 131.8
copy h2 "Kyndra Georgeson"
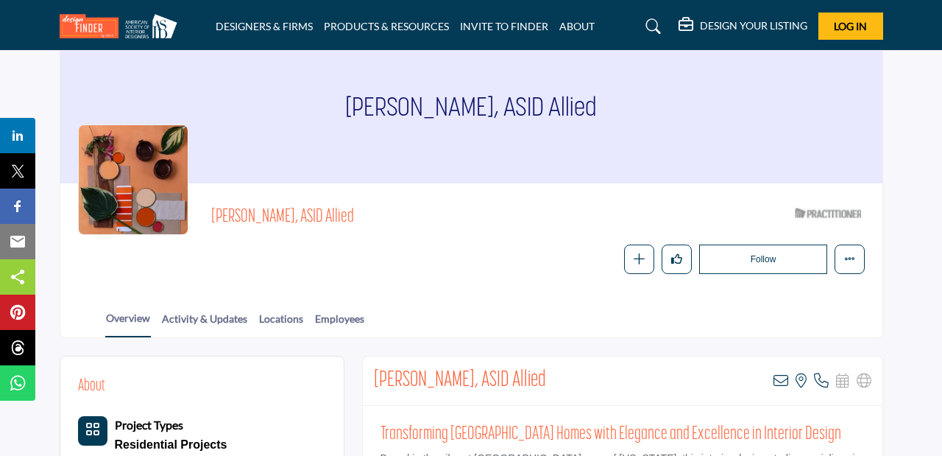
scroll to position [85, 0]
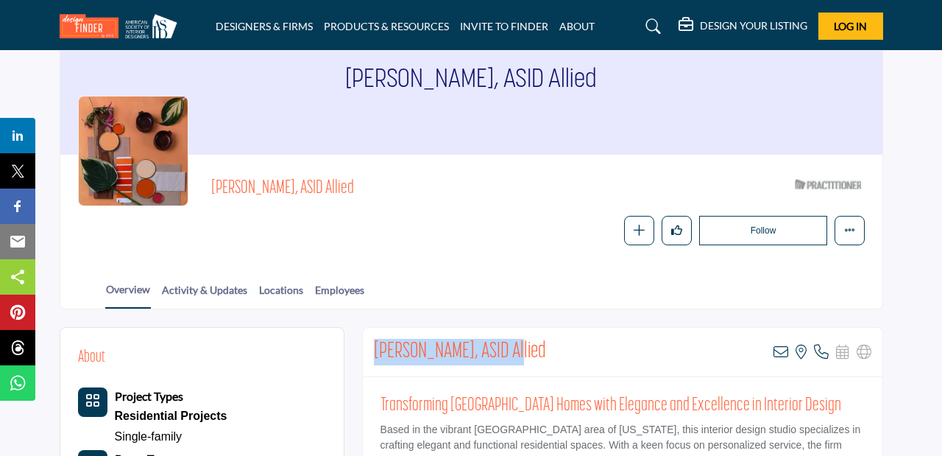
drag, startPoint x: 522, startPoint y: 351, endPoint x: 359, endPoint y: 348, distance: 162.7
copy h2 "Rebecca Sorensen, ASID"
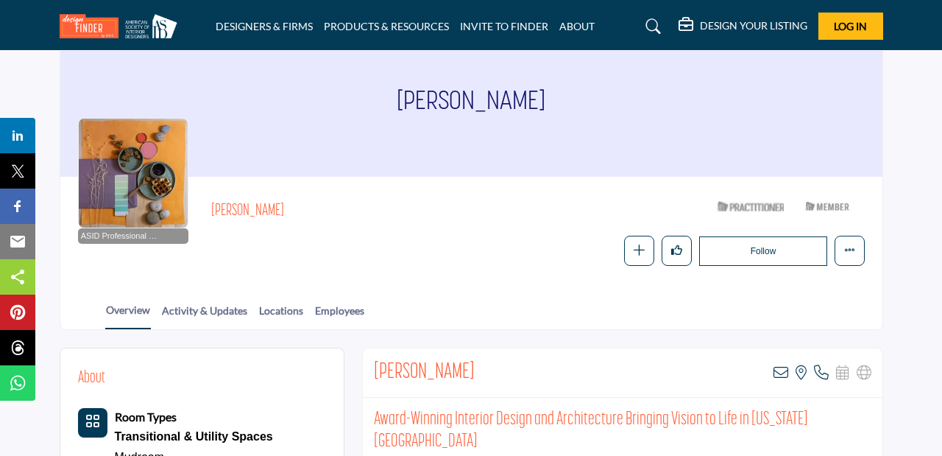
scroll to position [68, 0]
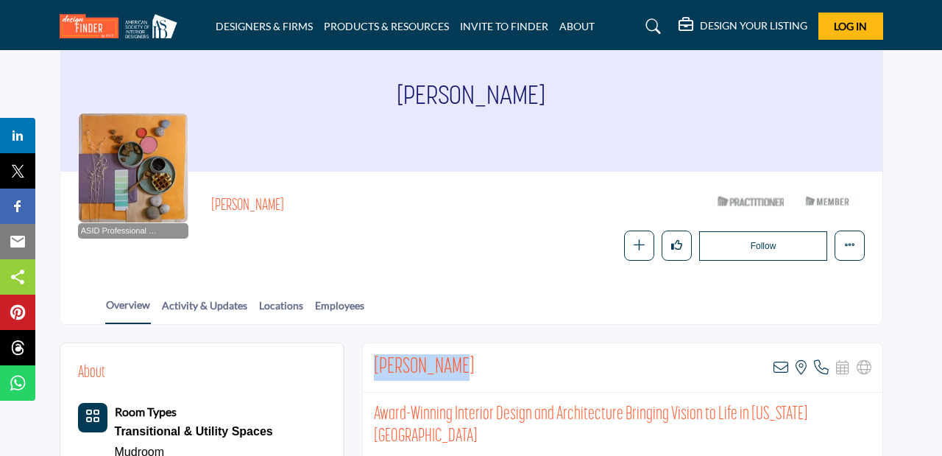
drag, startPoint x: 461, startPoint y: 367, endPoint x: 372, endPoint y: 366, distance: 88.3
click at [372, 366] on div "Joshua Sloan View email address of this listing View the location of this listi…" at bounding box center [623, 367] width 520 height 49
copy h2 "Joshua Sloan"
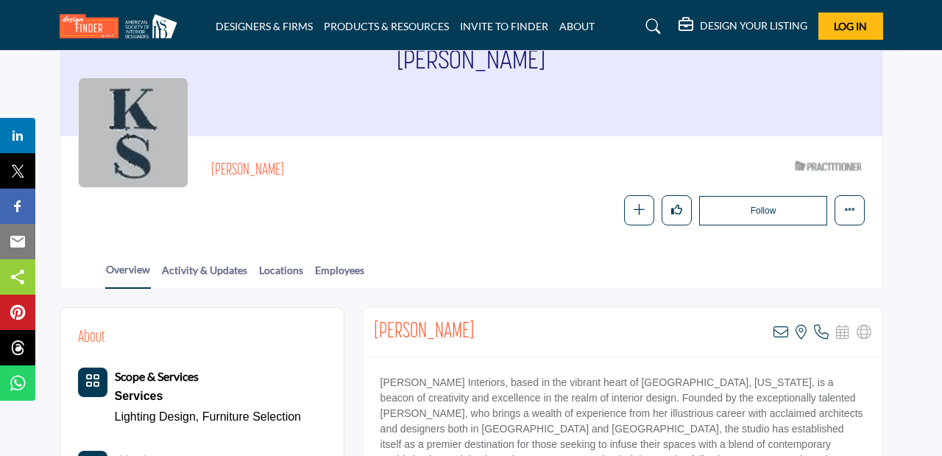
scroll to position [107, 0]
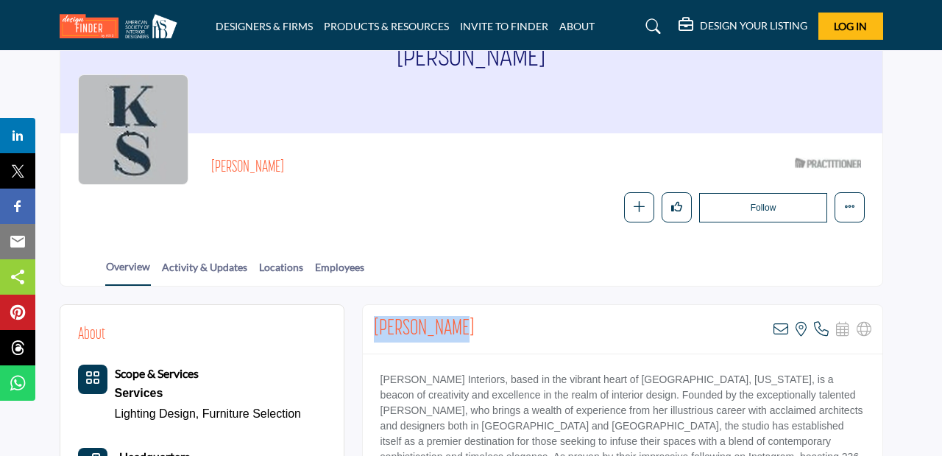
drag, startPoint x: 465, startPoint y: 325, endPoint x: 364, endPoint y: 326, distance: 100.9
click at [364, 326] on div "Katy Booream View email address of this listing View the location of this listi…" at bounding box center [623, 329] width 520 height 49
copy h2 "Katy Booream"
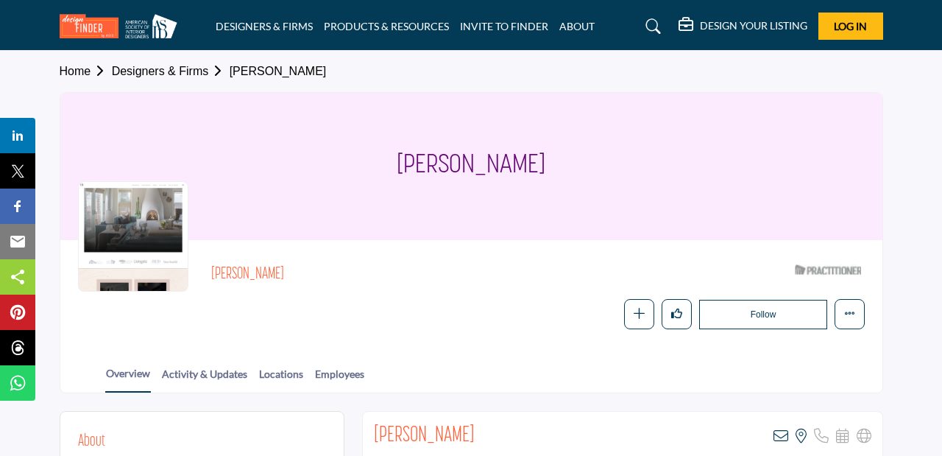
click at [208, 64] on span "Home Designers & Firms Julee Wray" at bounding box center [193, 72] width 267 height 18
click at [208, 71] on link "Designers & Firms" at bounding box center [171, 71] width 118 height 13
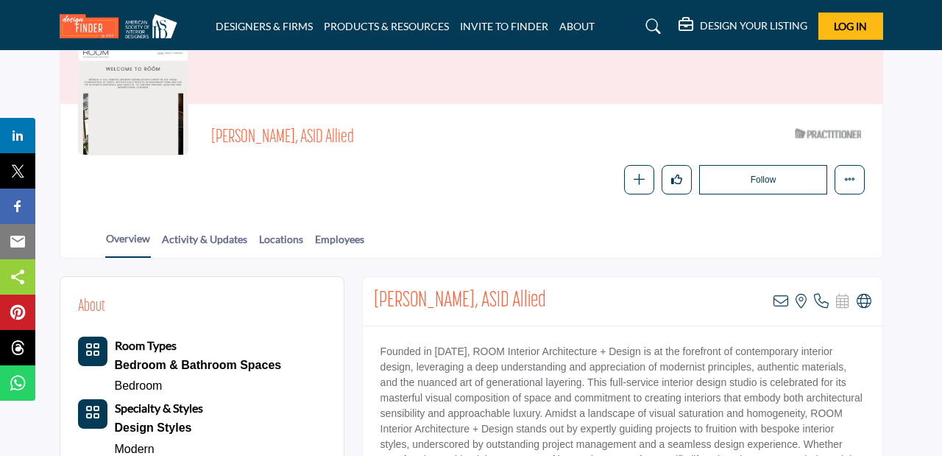
scroll to position [186, 0]
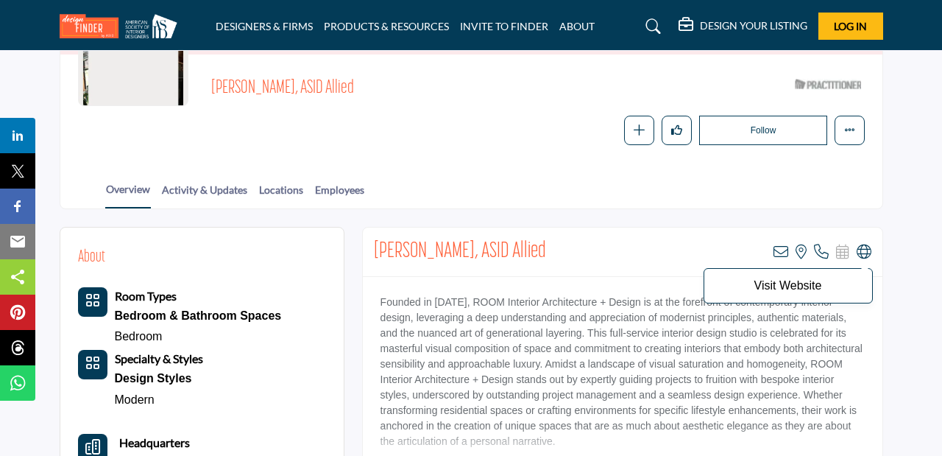
click at [865, 255] on icon at bounding box center [864, 251] width 15 height 15
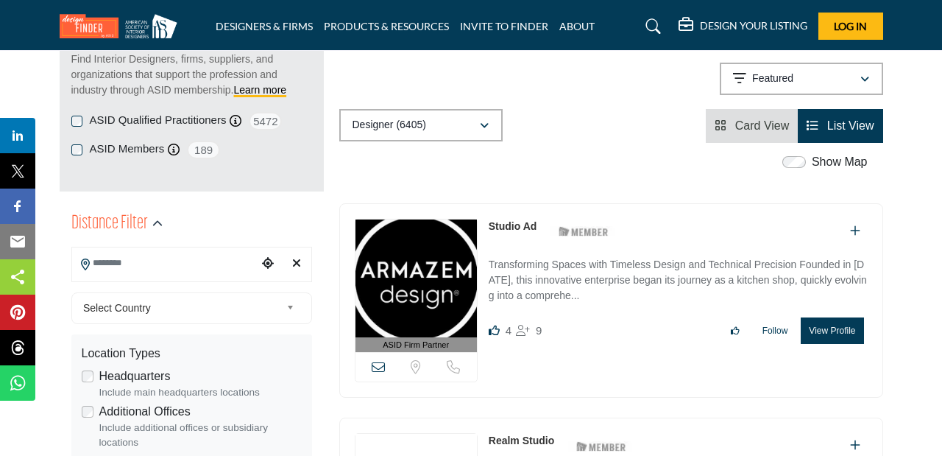
scroll to position [213, 0]
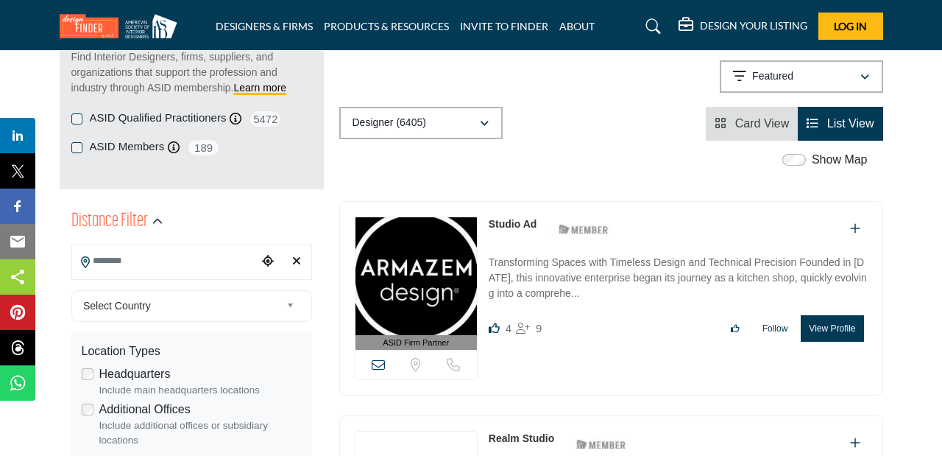
click at [160, 264] on input "Search Location" at bounding box center [165, 261] width 186 height 29
type input "**********"
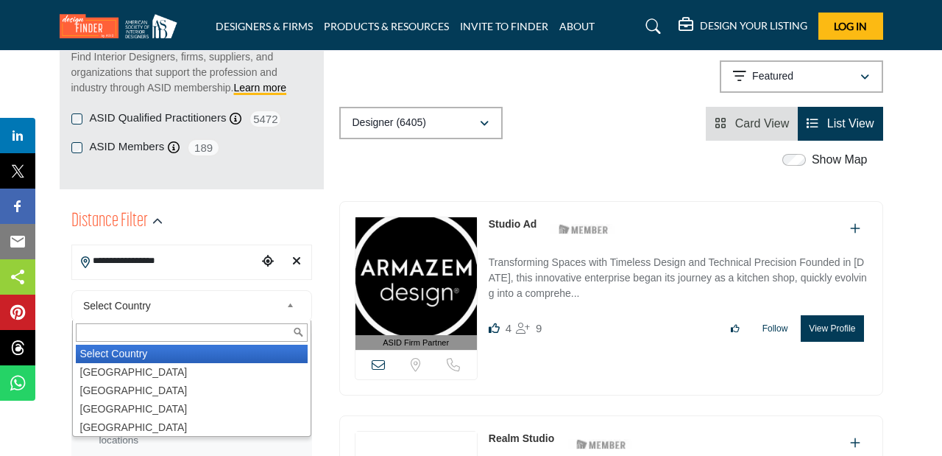
click at [235, 306] on span "Select Country" at bounding box center [181, 306] width 197 height 18
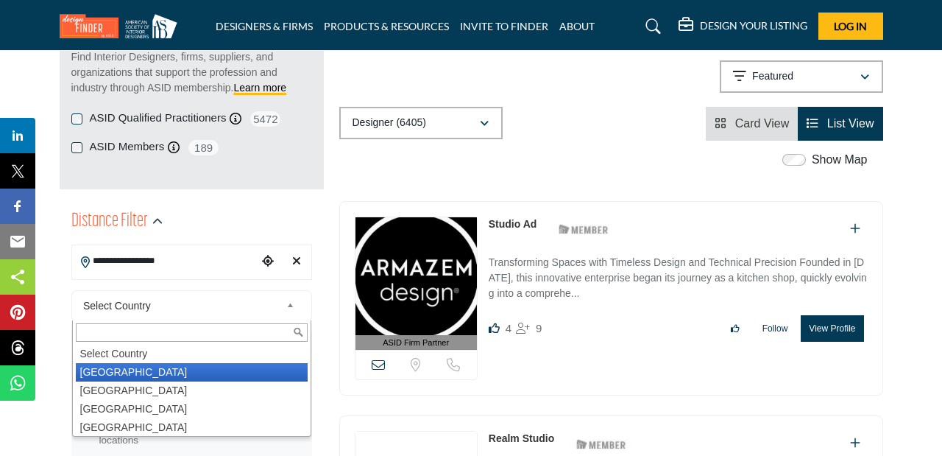
click at [188, 371] on li "United States" at bounding box center [192, 372] width 232 height 18
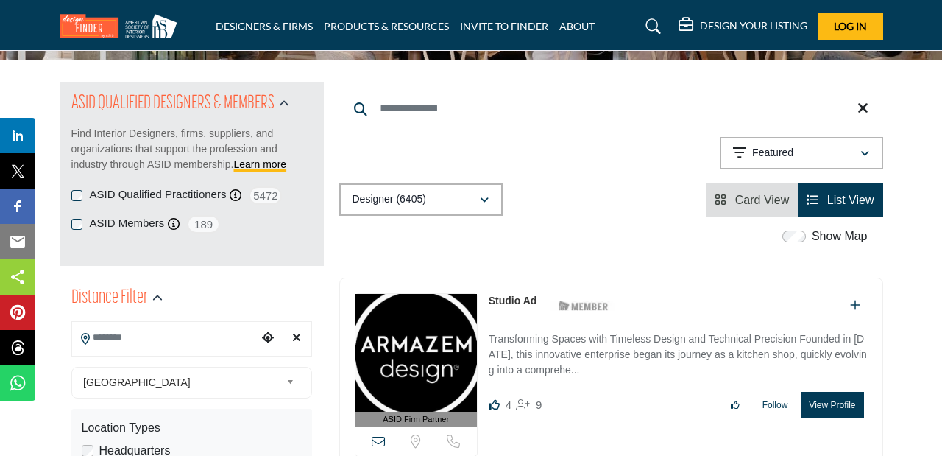
scroll to position [156, 0]
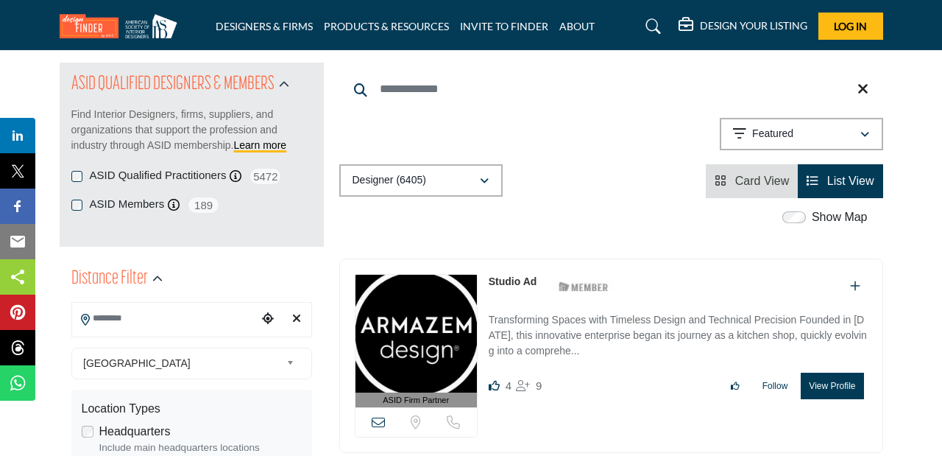
click at [177, 319] on input "Search Location" at bounding box center [165, 318] width 186 height 29
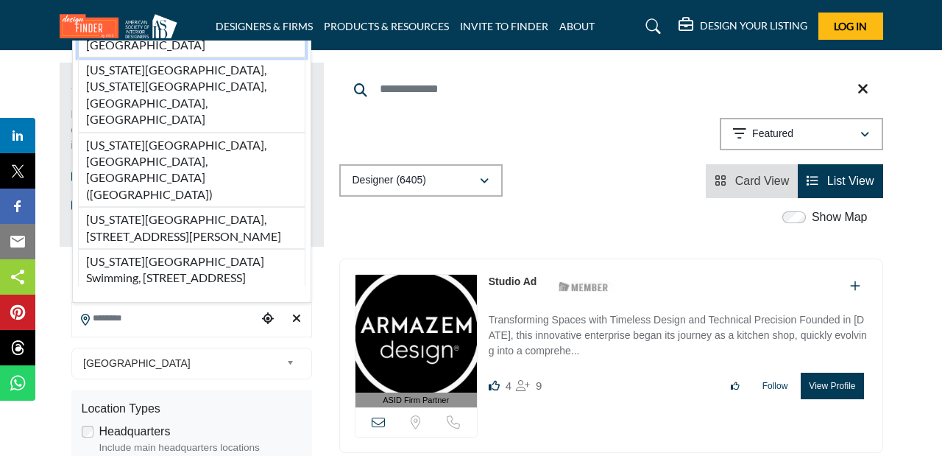
click at [162, 57] on li "Colorado Springs, CO, USA" at bounding box center [191, 28] width 227 height 58
type input "**********"
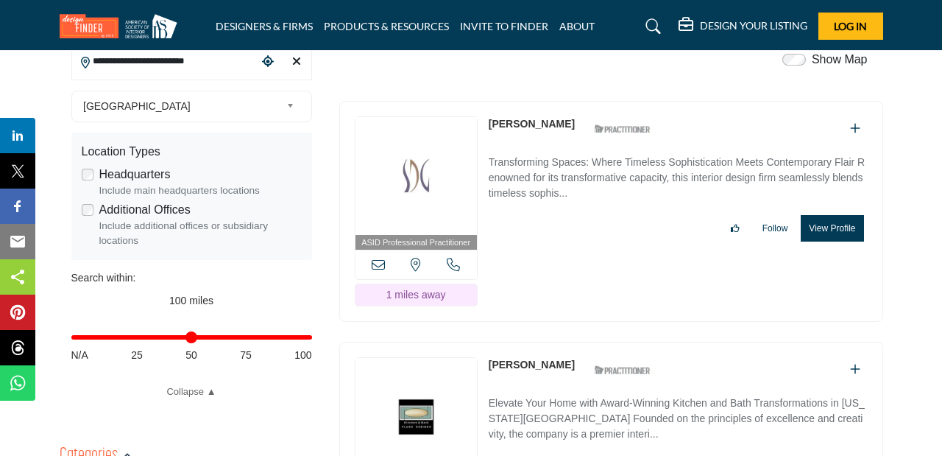
scroll to position [431, 0]
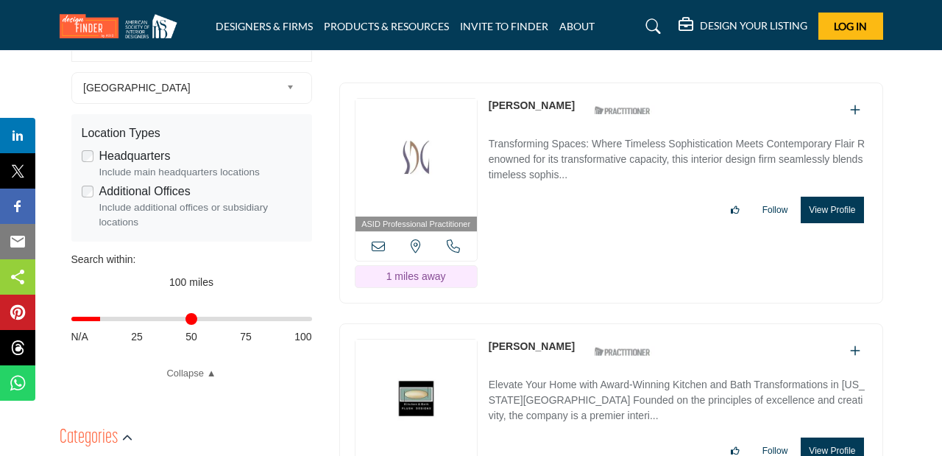
drag, startPoint x: 303, startPoint y: 322, endPoint x: 105, endPoint y: 329, distance: 197.4
type input "**"
click at [105, 320] on input "Distance in miles" at bounding box center [191, 318] width 241 height 3
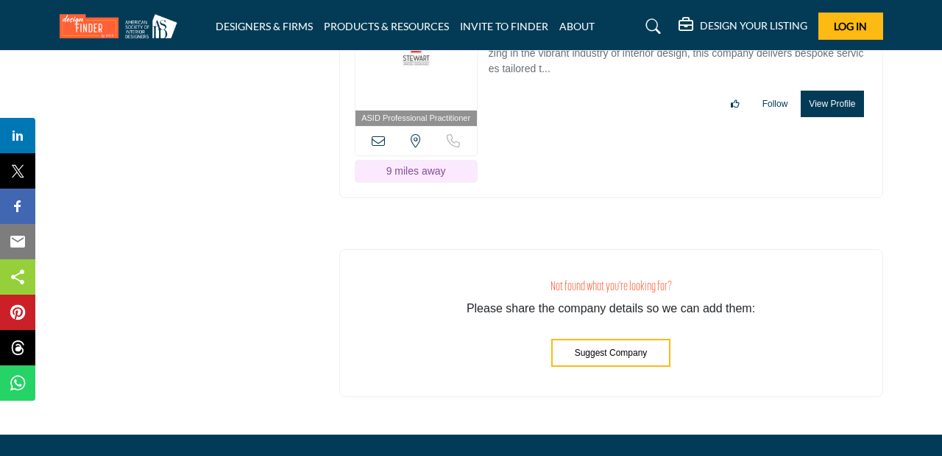
scroll to position [2716, 0]
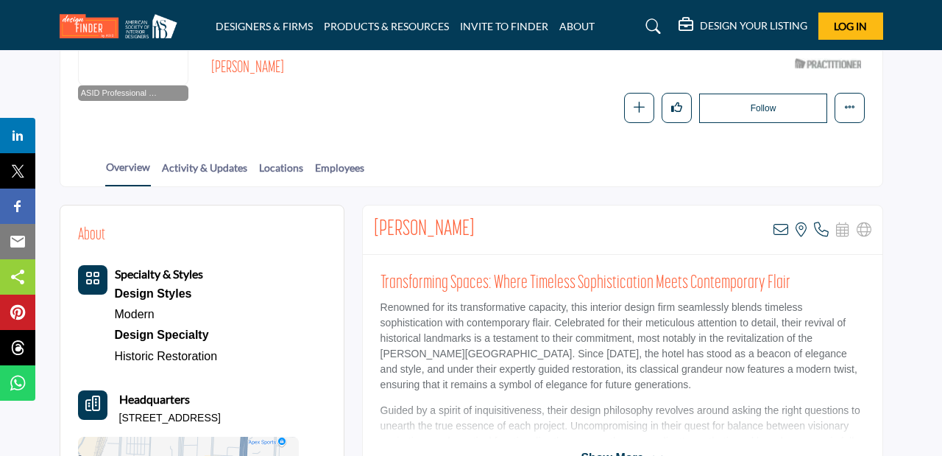
scroll to position [208, 0]
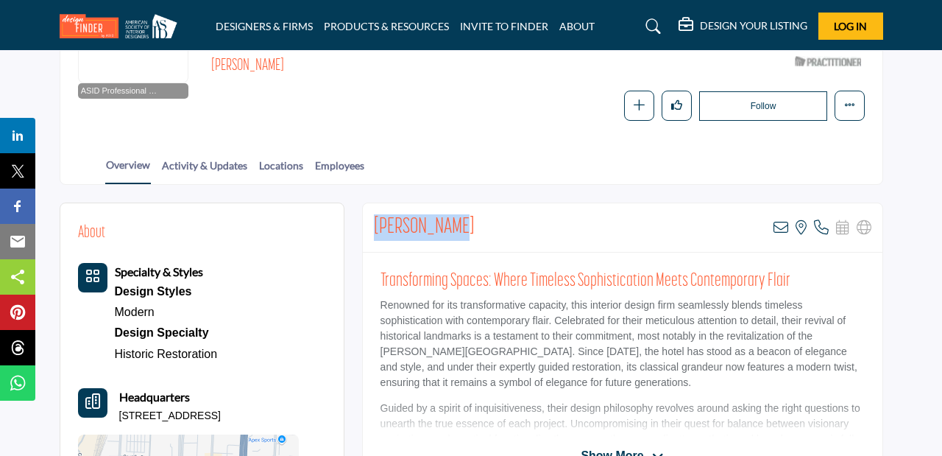
drag, startPoint x: 460, startPoint y: 228, endPoint x: 372, endPoint y: 227, distance: 87.6
click at [371, 226] on div "Cindy Senger View email address of this listing View the location of this listi…" at bounding box center [623, 227] width 520 height 49
copy h2 "Cindy Senger"
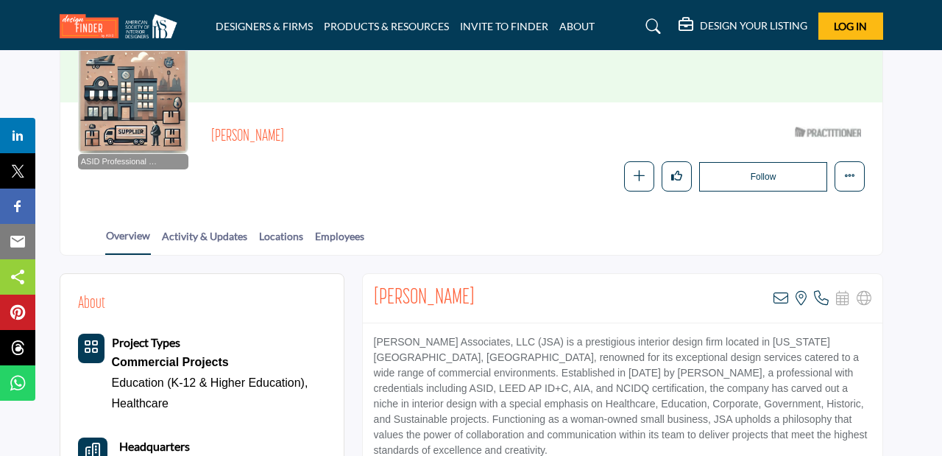
scroll to position [139, 0]
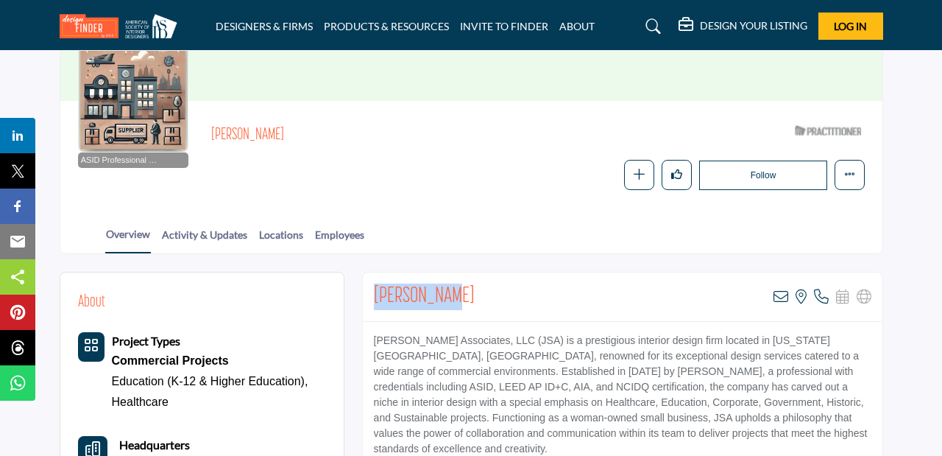
drag, startPoint x: 462, startPoint y: 297, endPoint x: 379, endPoint y: 296, distance: 82.4
click at [378, 296] on div "Jean Sebben View email address of this listing View the location of this listin…" at bounding box center [623, 296] width 520 height 49
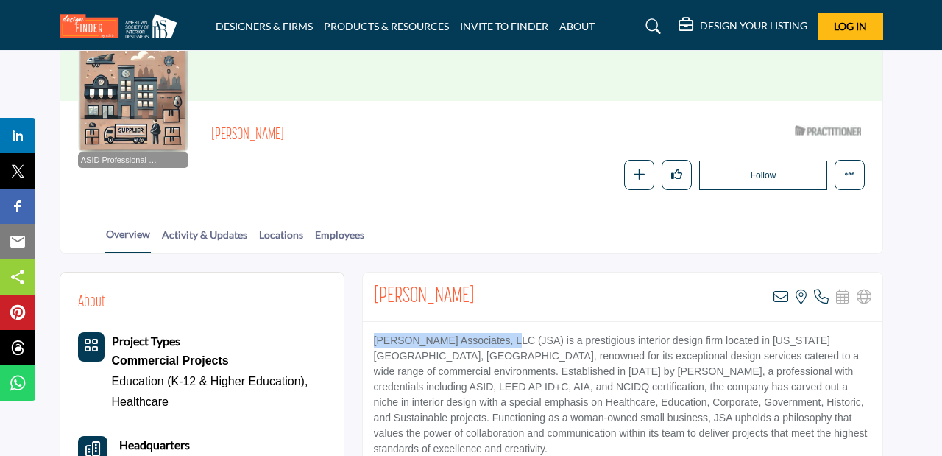
drag, startPoint x: 512, startPoint y: 339, endPoint x: 374, endPoint y: 336, distance: 137.7
click at [374, 336] on p "Jean Sebben Associates, LLC (JSA) is a prestigious interior design firm located…" at bounding box center [623, 395] width 498 height 124
copy p "Jean Sebben Associates, LLC"
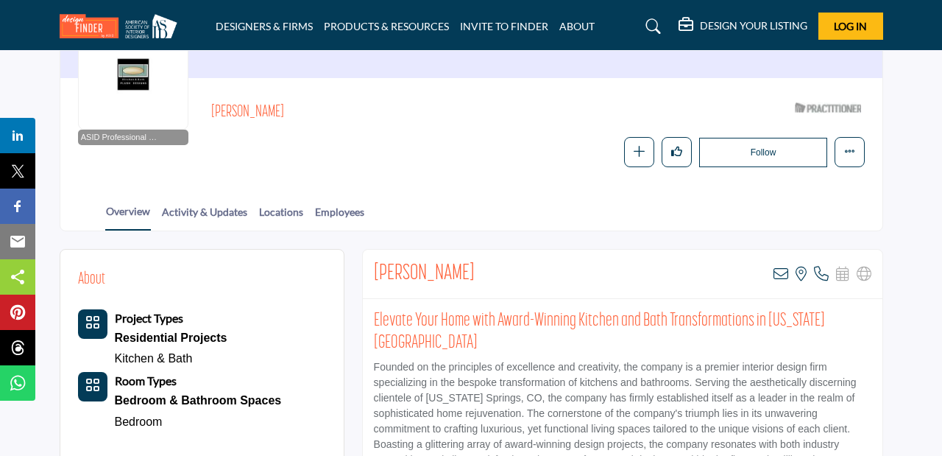
scroll to position [178, 0]
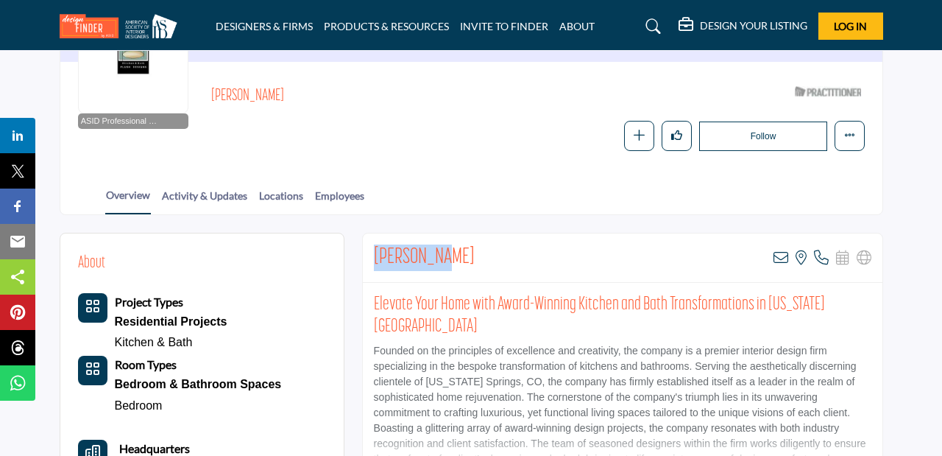
drag, startPoint x: 441, startPoint y: 257, endPoint x: 362, endPoint y: 252, distance: 78.9
copy h2 "[PERSON_NAME]"
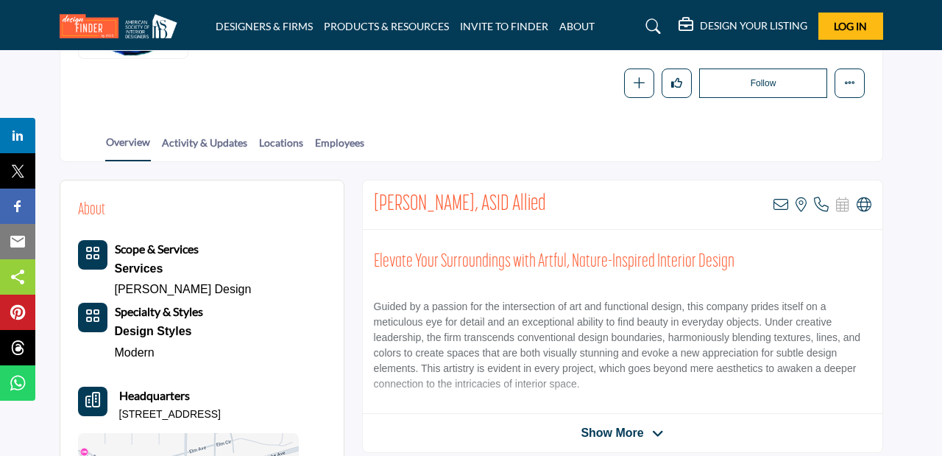
scroll to position [246, 0]
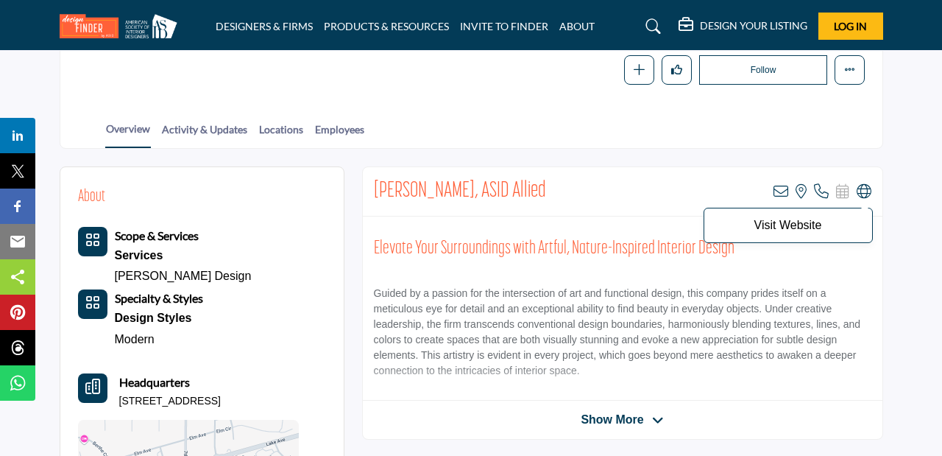
click at [863, 193] on icon at bounding box center [864, 191] width 15 height 15
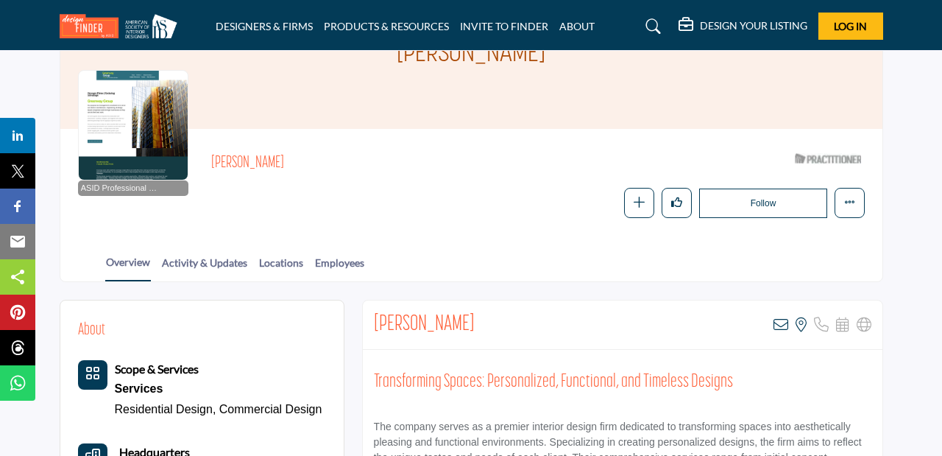
scroll to position [136, 0]
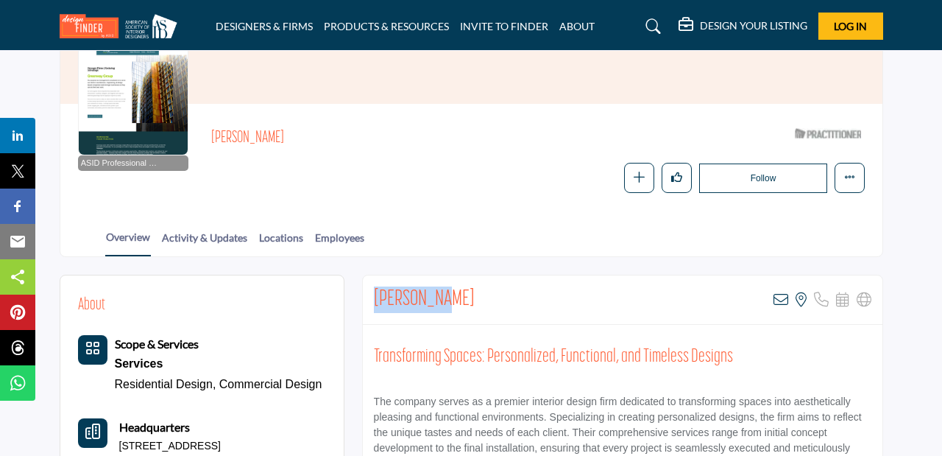
drag, startPoint x: 448, startPoint y: 298, endPoint x: 365, endPoint y: 299, distance: 83.2
click at [365, 299] on div "Lisa Henry View email address of this listing View the location of this listing" at bounding box center [623, 299] width 520 height 49
copy h2 "Lisa Henry"
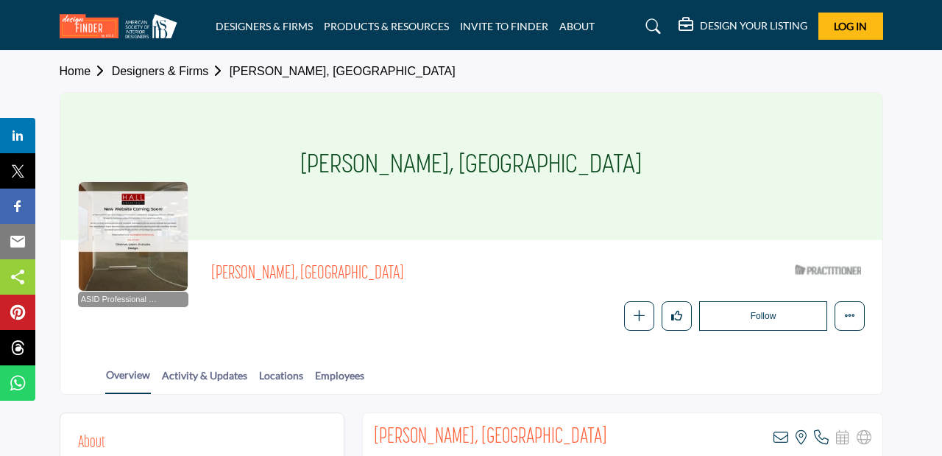
drag, startPoint x: 375, startPoint y: 271, endPoint x: 211, endPoint y: 269, distance: 164.2
click at [211, 269] on span "Angeline Aradanas-Hall, ASID" at bounding box center [411, 274] width 401 height 24
copy span "Angeline Aradanas-Hall, ASID"
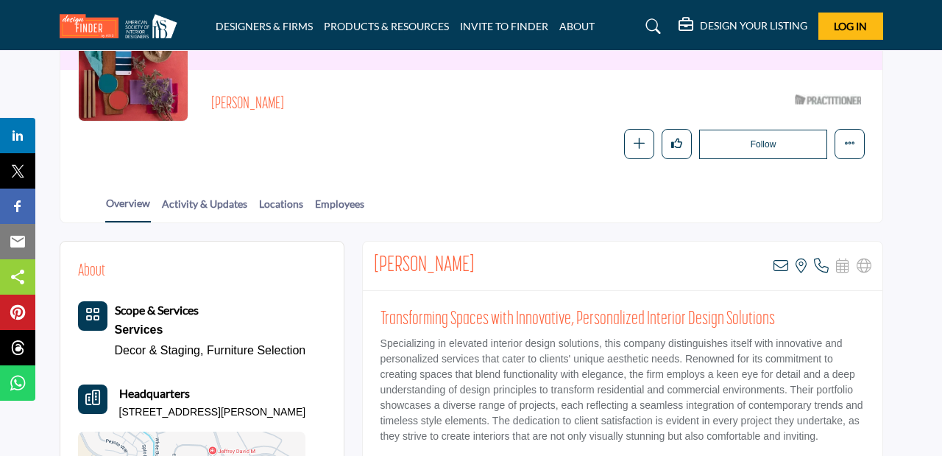
scroll to position [175, 0]
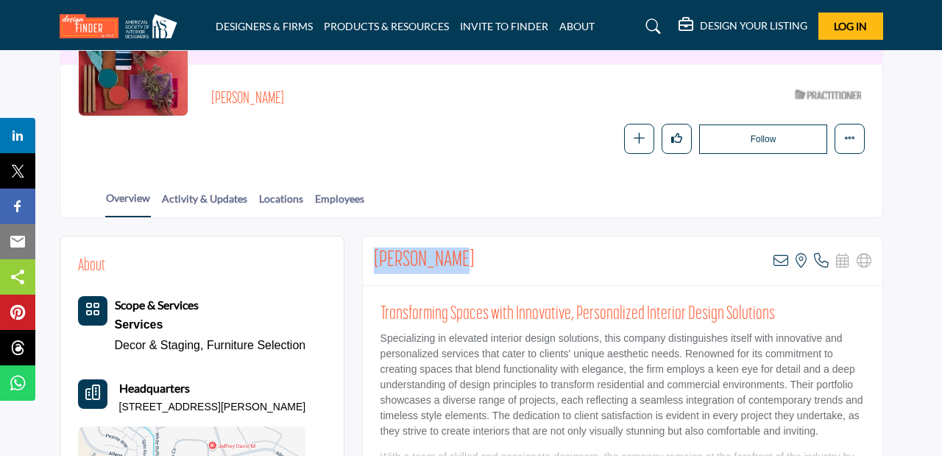
drag, startPoint x: 461, startPoint y: 257, endPoint x: 372, endPoint y: 255, distance: 89.1
click at [371, 255] on div "Lauren Howie View email address of this listing View the location of this listi…" at bounding box center [623, 260] width 520 height 49
copy h2 "Lauren Howie"
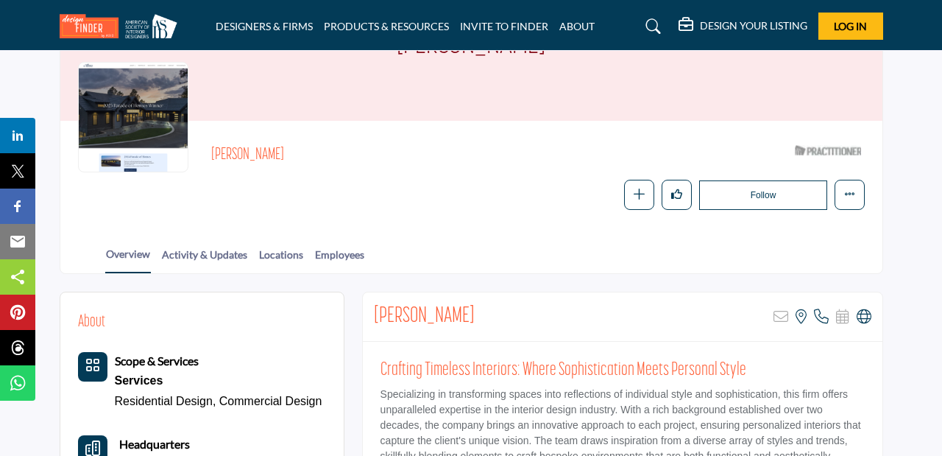
scroll to position [121, 0]
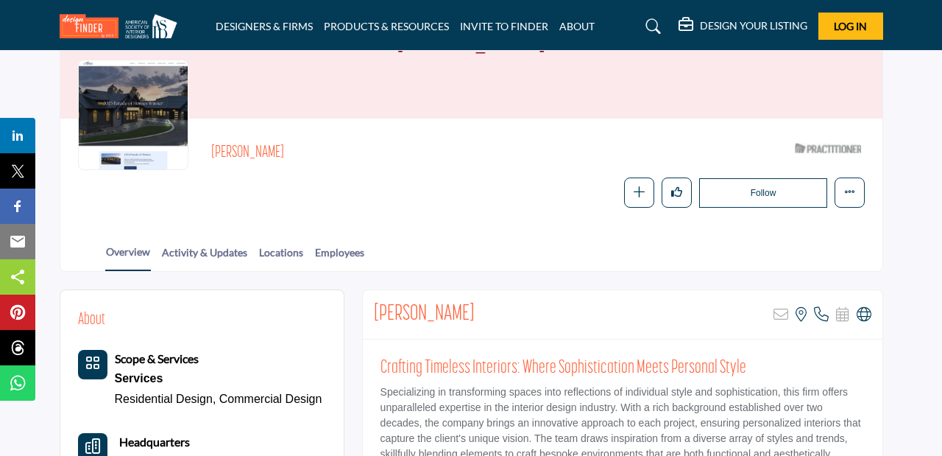
drag, startPoint x: 498, startPoint y: 311, endPoint x: 375, endPoint y: 310, distance: 122.2
click at [375, 310] on div "Jennifer Van Dyke Sorry, but this listing is on a subscription plan which does …" at bounding box center [623, 314] width 520 height 49
copy h2 "Jennifer Van Dyke"
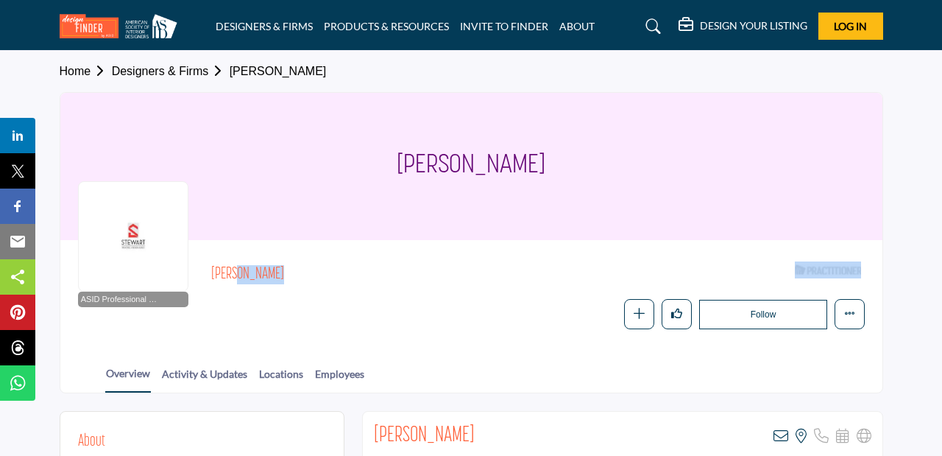
click at [312, 278] on h2 "[PERSON_NAME]" at bounding box center [413, 274] width 405 height 19
drag, startPoint x: 300, startPoint y: 272, endPoint x: 211, endPoint y: 272, distance: 88.3
click at [211, 272] on h2 "[PERSON_NAME]" at bounding box center [413, 274] width 405 height 19
copy h2 "[PERSON_NAME]"
